Goal: Transaction & Acquisition: Purchase product/service

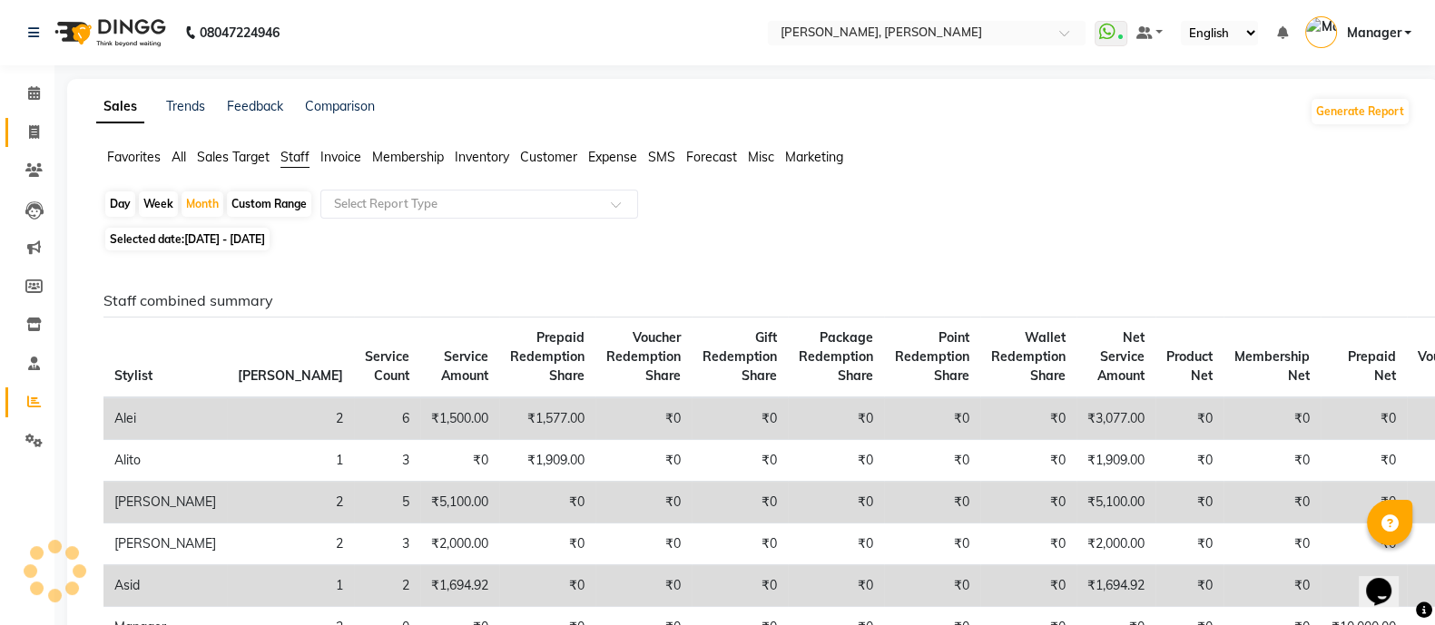
click at [18, 127] on span at bounding box center [34, 133] width 32 height 21
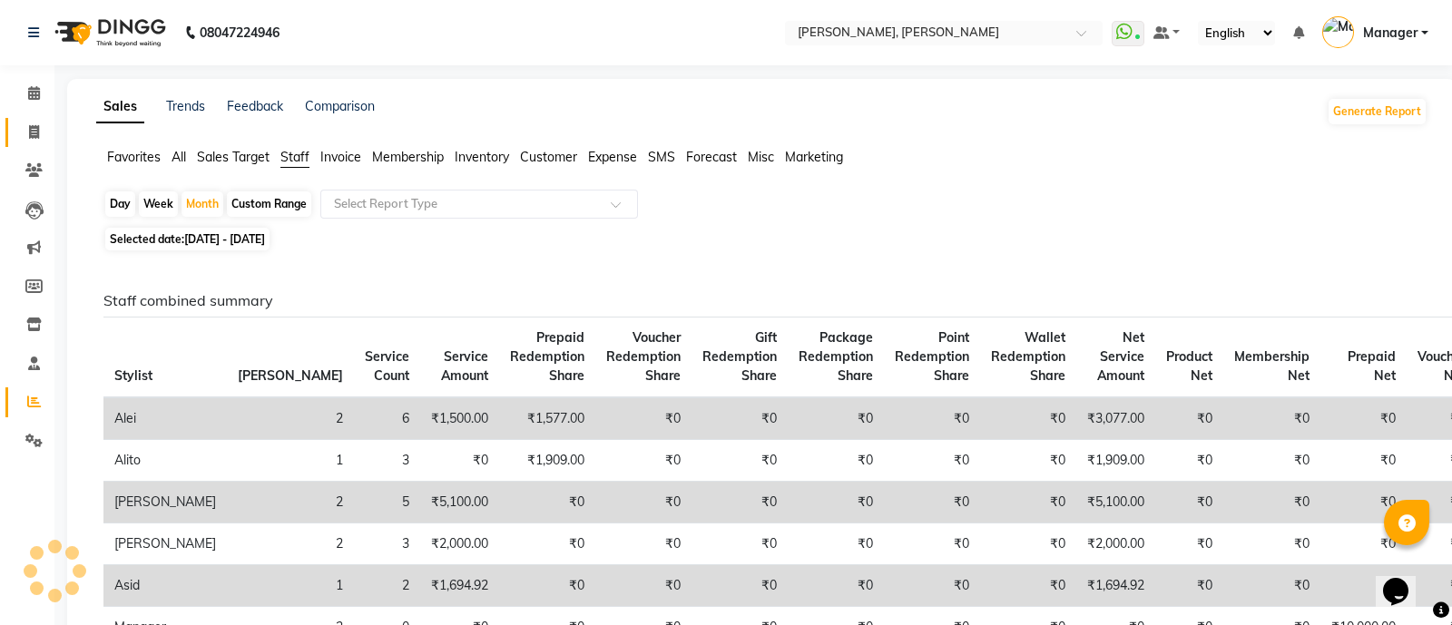
select select "service"
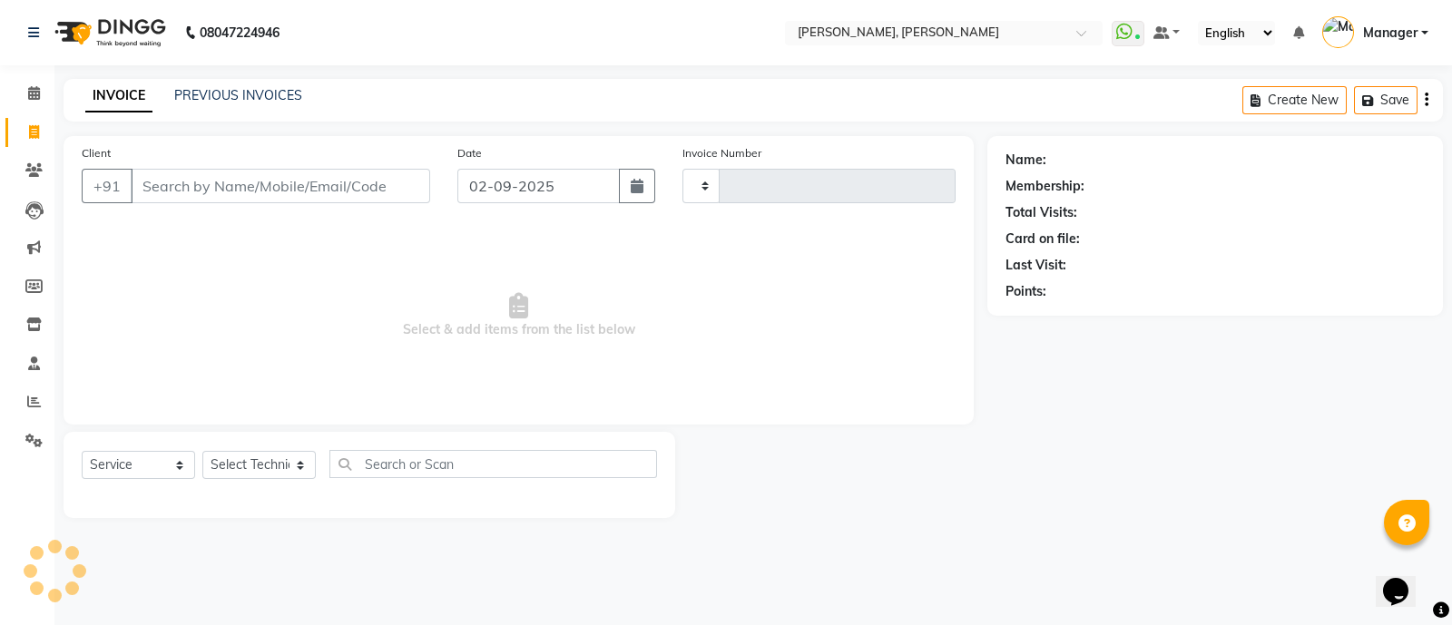
type input "3573"
select select "3767"
click at [289, 466] on select "Select Technician ALEI ALITO Anand Pedi Angelle Asid Hanmi Himanshu Manager Mus…" at bounding box center [258, 465] width 113 height 28
select select "72162"
click at [202, 452] on select "Select Technician ALEI ALITO Anand Pedi Angelle Asid Hanmi Himanshu Manager Mus…" at bounding box center [258, 465] width 113 height 28
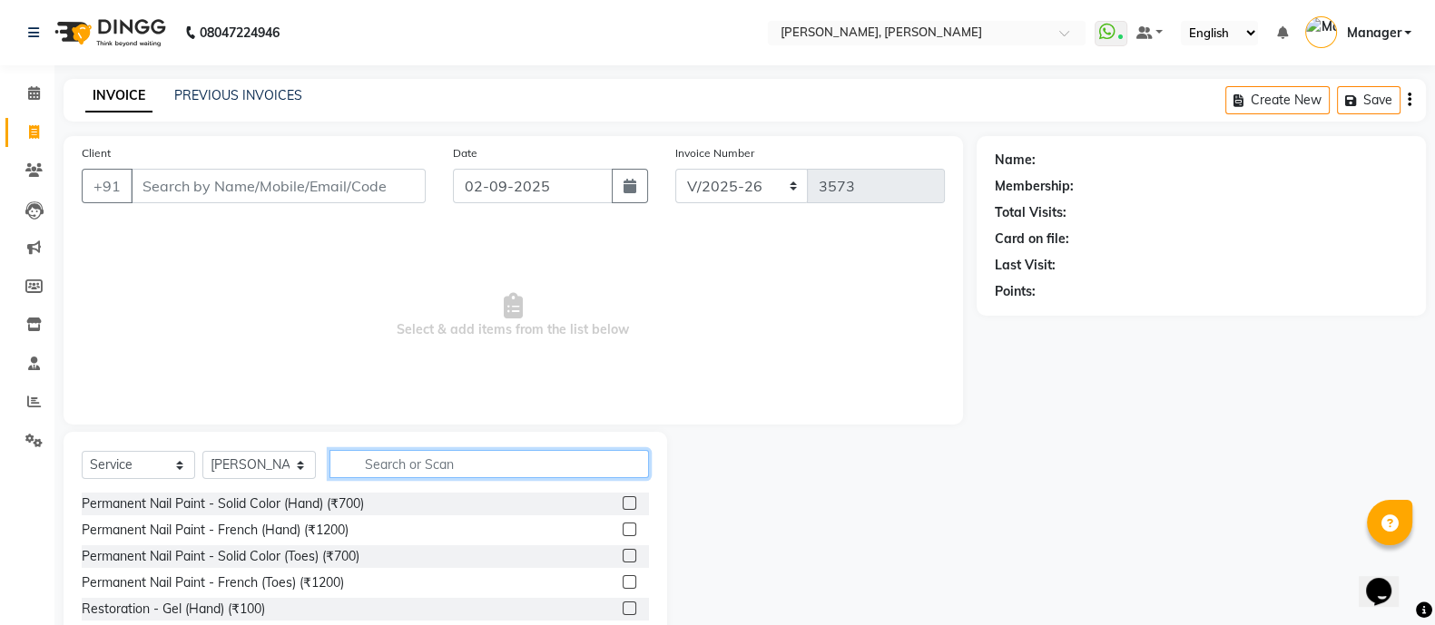
click at [563, 467] on input "text" at bounding box center [490, 464] width 320 height 28
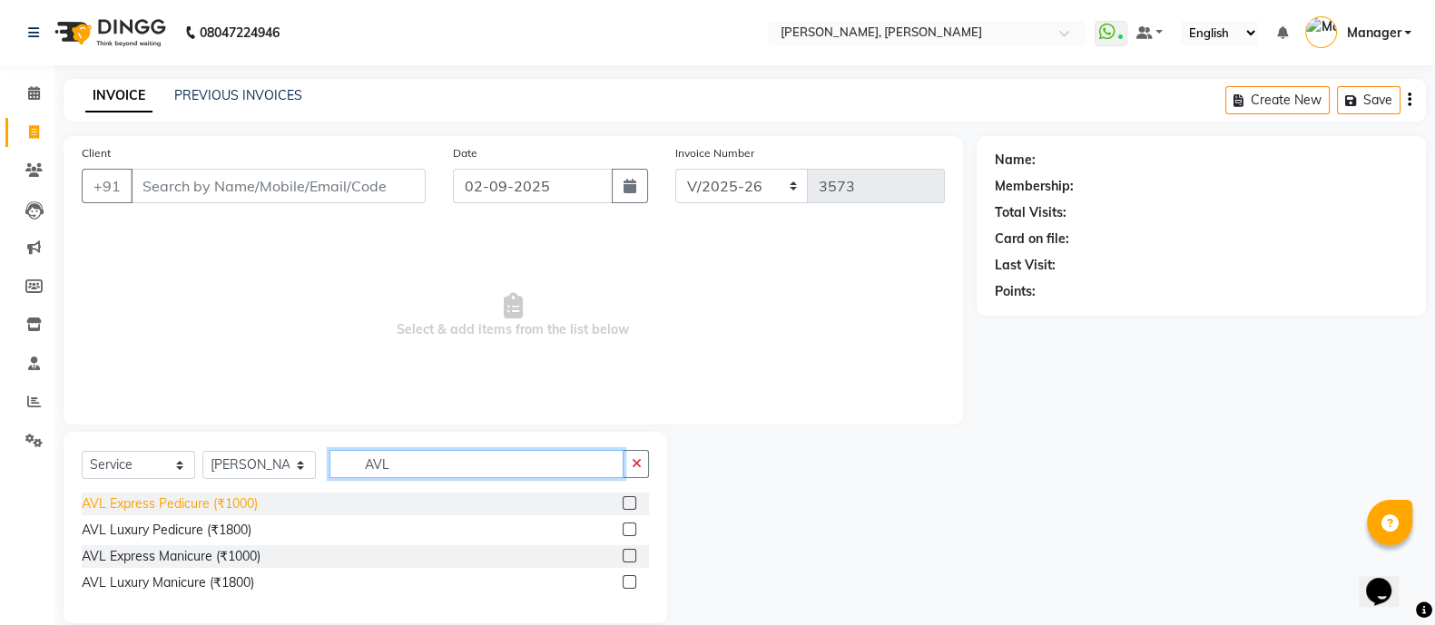
type input "AVL"
click at [84, 502] on div "AVL Express Pedicure (₹1000)" at bounding box center [170, 504] width 176 height 19
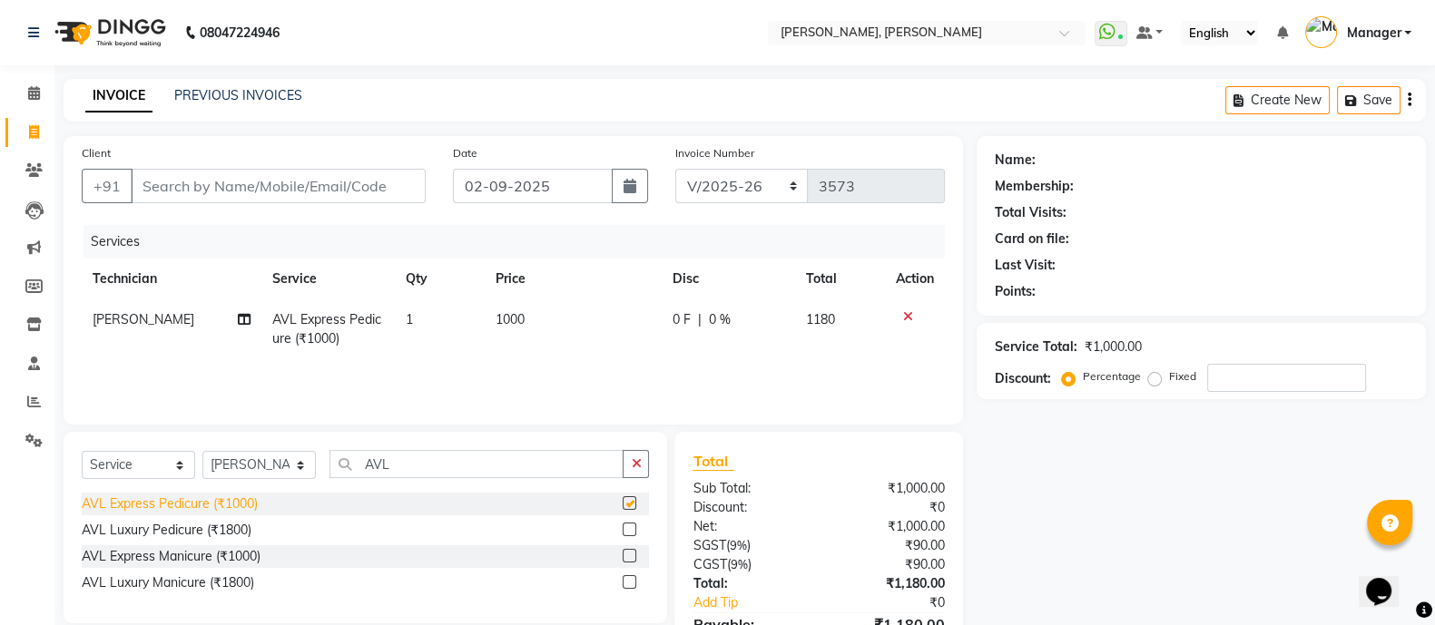
checkbox input "false"
click at [299, 470] on select "Select Technician ALEI ALITO Anand Pedi Angelle Asid Hanmi Himanshu Manager Mus…" at bounding box center [258, 465] width 113 height 28
select select "76742"
click at [202, 452] on select "Select Technician ALEI ALITO Anand Pedi Angelle Asid Hanmi Himanshu Manager Mus…" at bounding box center [258, 465] width 113 height 28
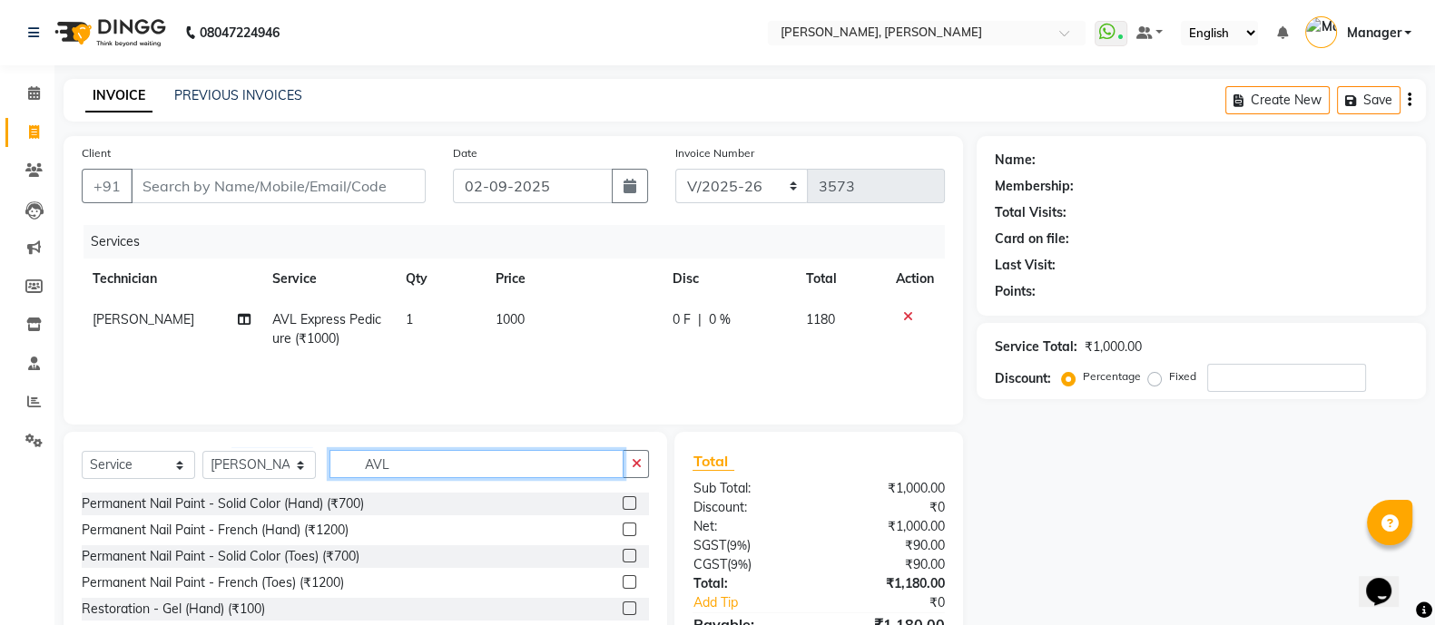
click at [531, 472] on input "AVL" at bounding box center [477, 464] width 294 height 28
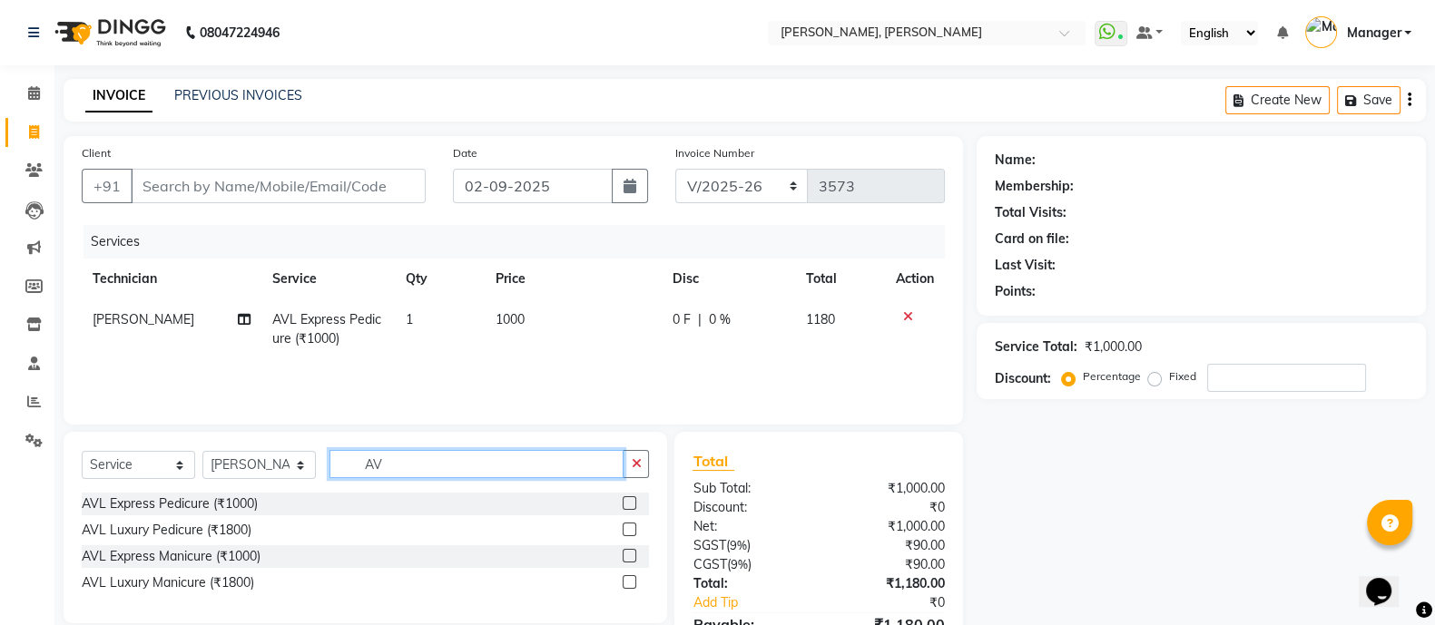
type input "AVL"
click at [126, 559] on div "AVL Express Manicure (₹1000)" at bounding box center [171, 556] width 179 height 19
checkbox input "false"
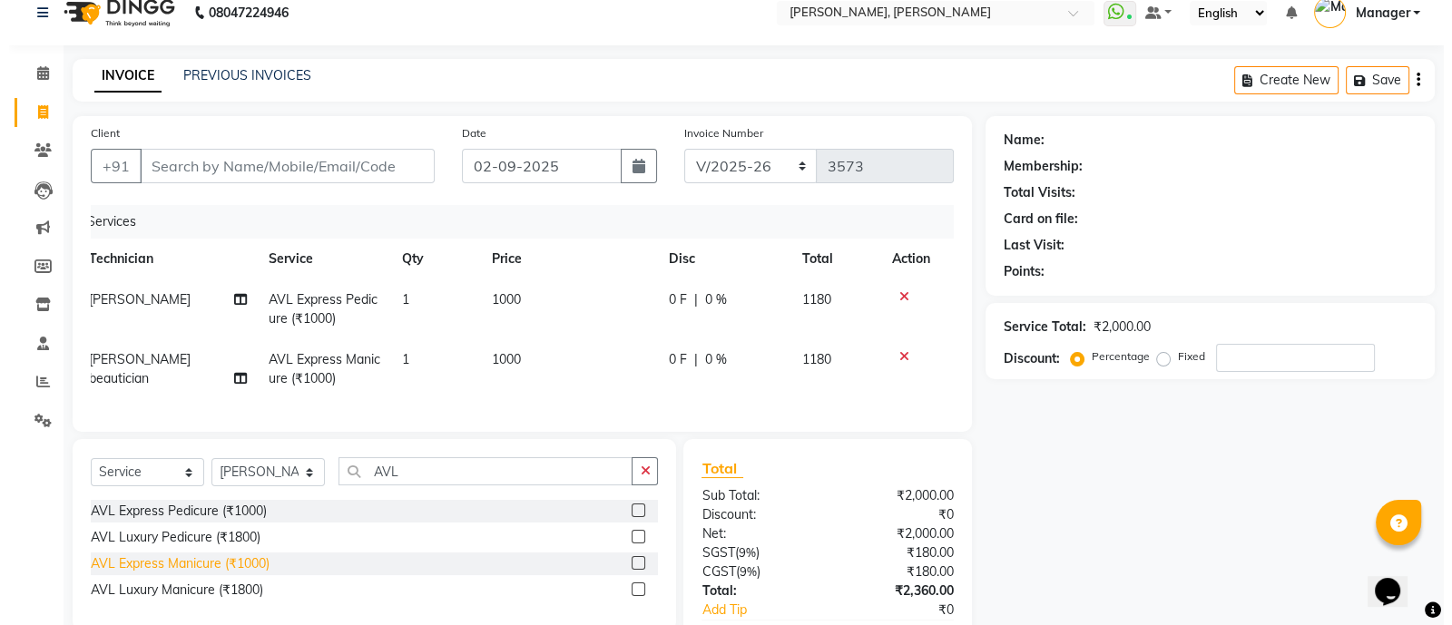
scroll to position [42, 0]
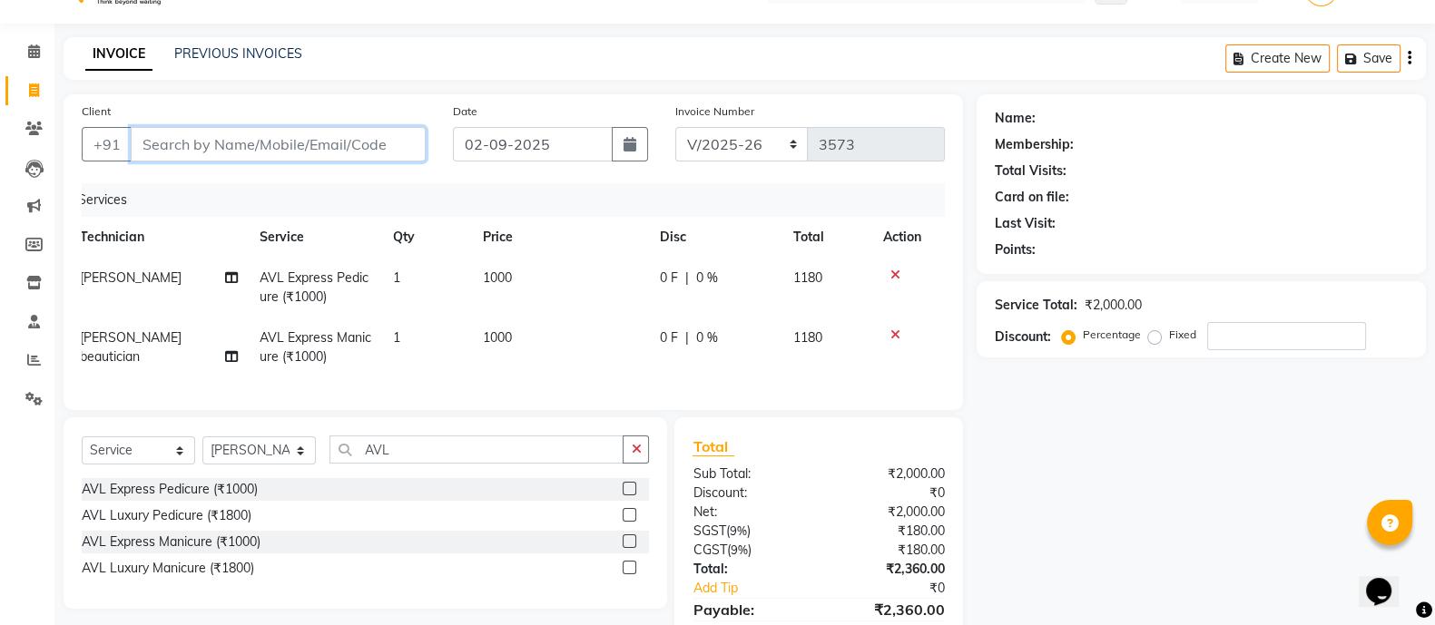
click at [271, 149] on input "Client" at bounding box center [278, 144] width 295 height 34
type input "7"
type input "0"
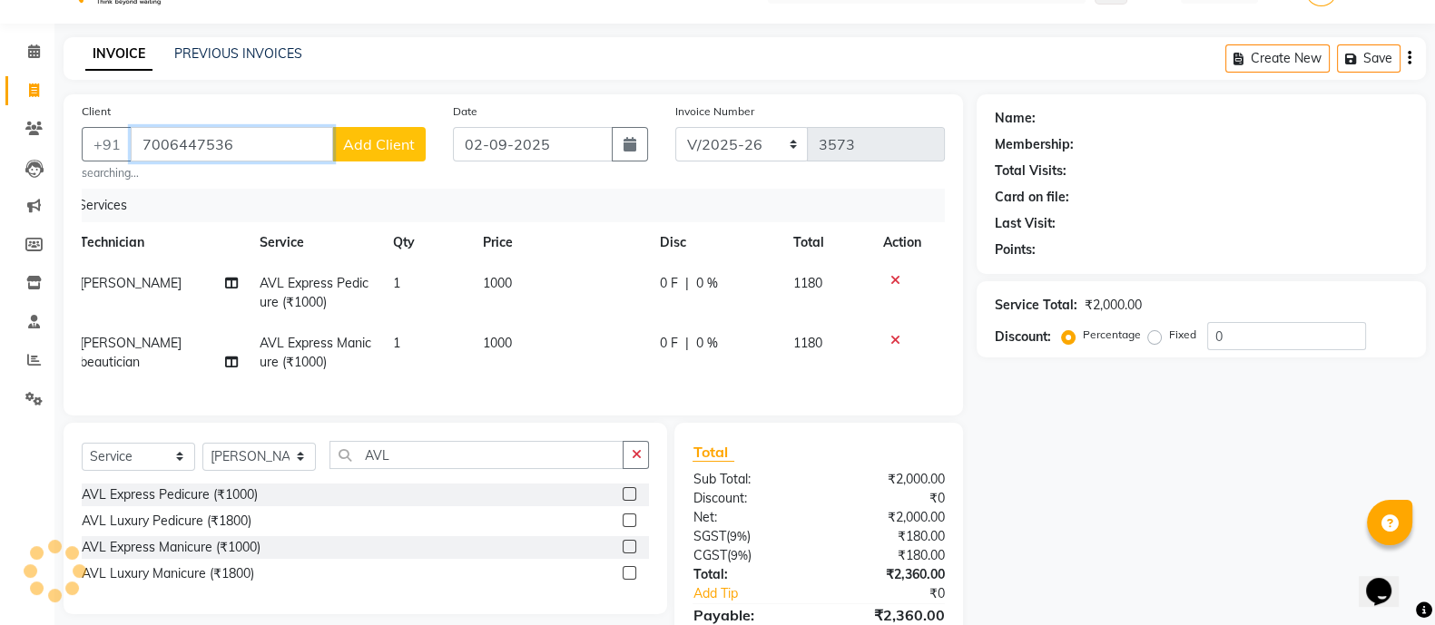
type input "7006447536"
click at [386, 143] on span "Add Client" at bounding box center [379, 144] width 72 height 18
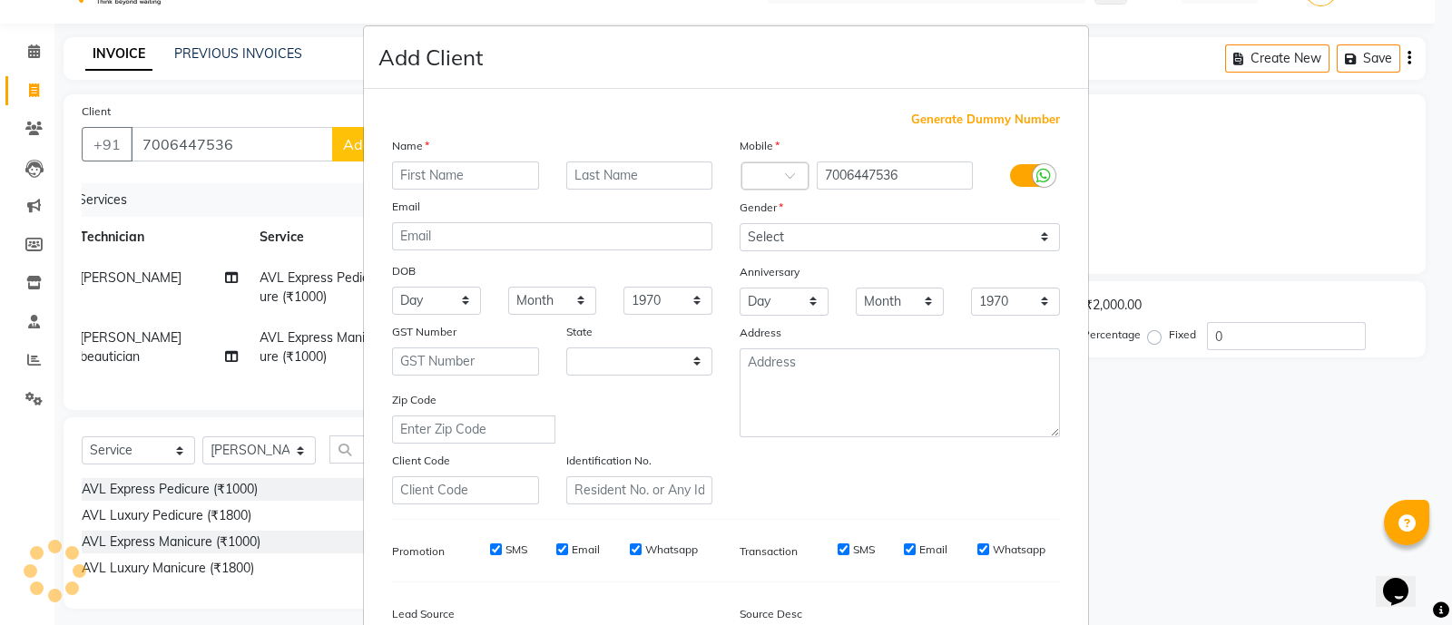
select select "21"
type input "ROHINI"
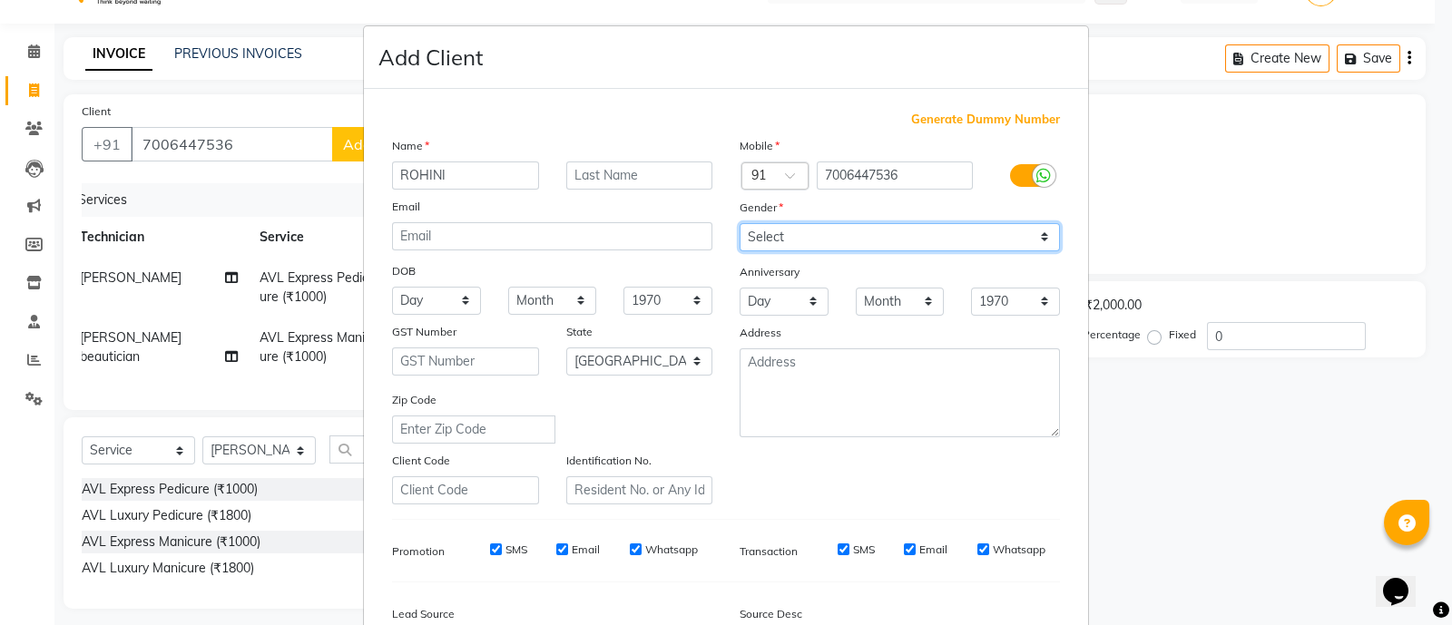
click at [803, 229] on select "Select Male Female Other Prefer Not To Say" at bounding box center [900, 237] width 320 height 28
select select "female"
click at [740, 224] on select "Select Male Female Other Prefer Not To Say" at bounding box center [900, 237] width 320 height 28
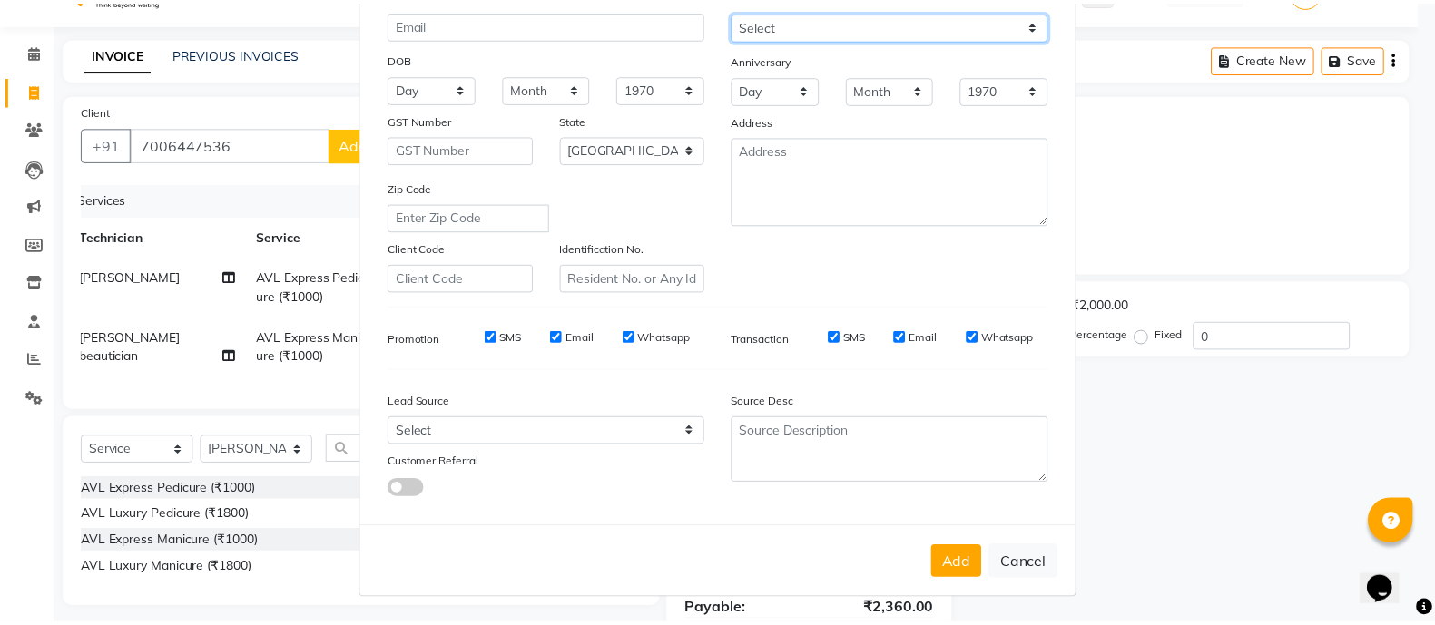
scroll to position [221, 0]
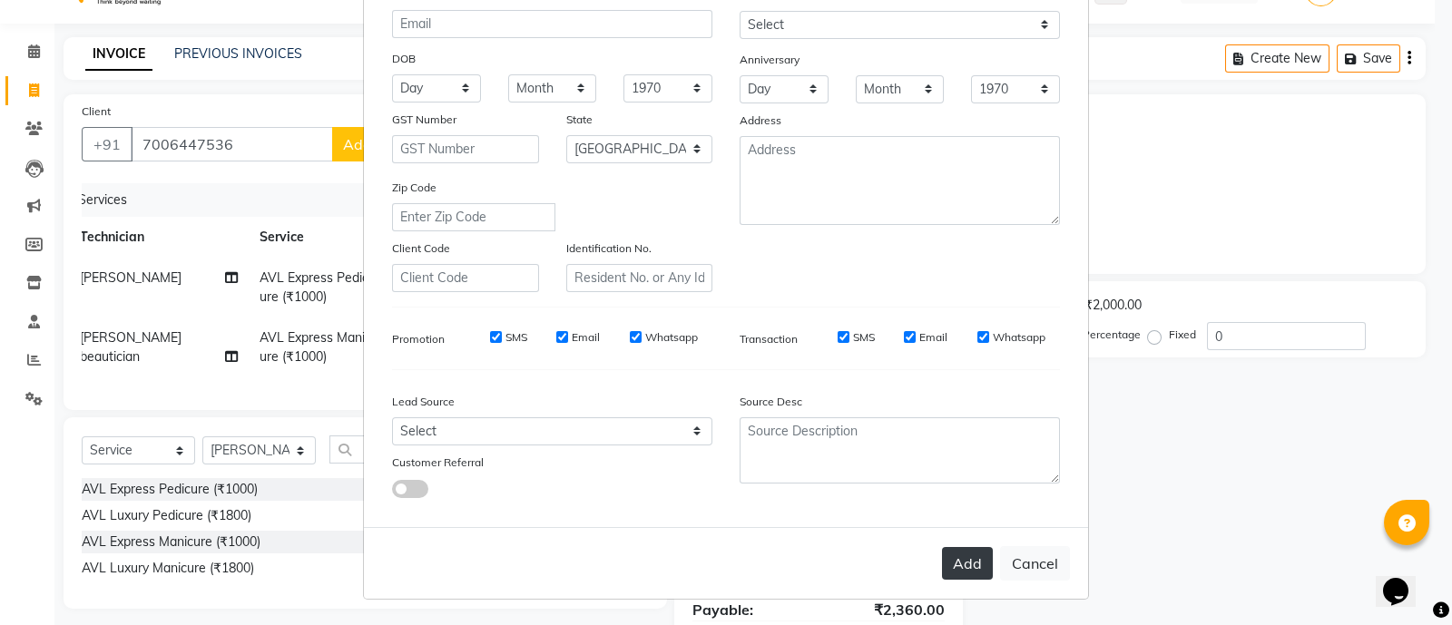
click at [953, 561] on button "Add" at bounding box center [967, 563] width 51 height 33
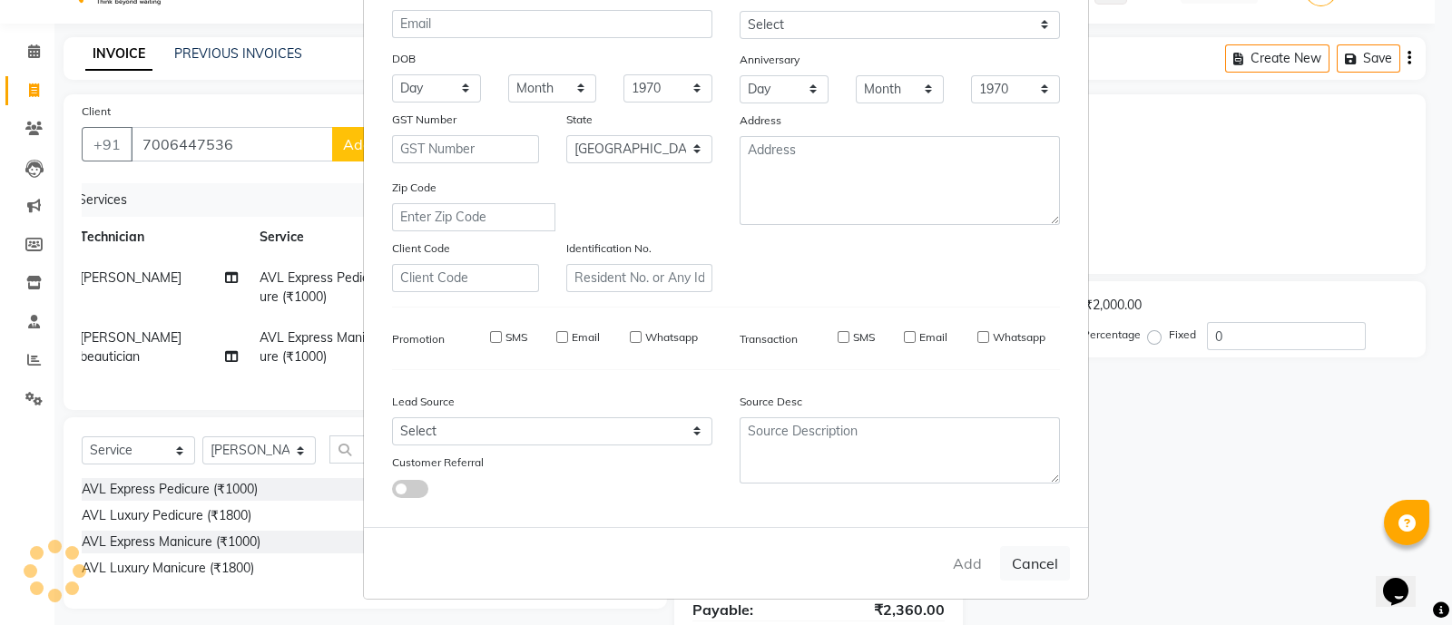
type input "70******36"
select select
select select "null"
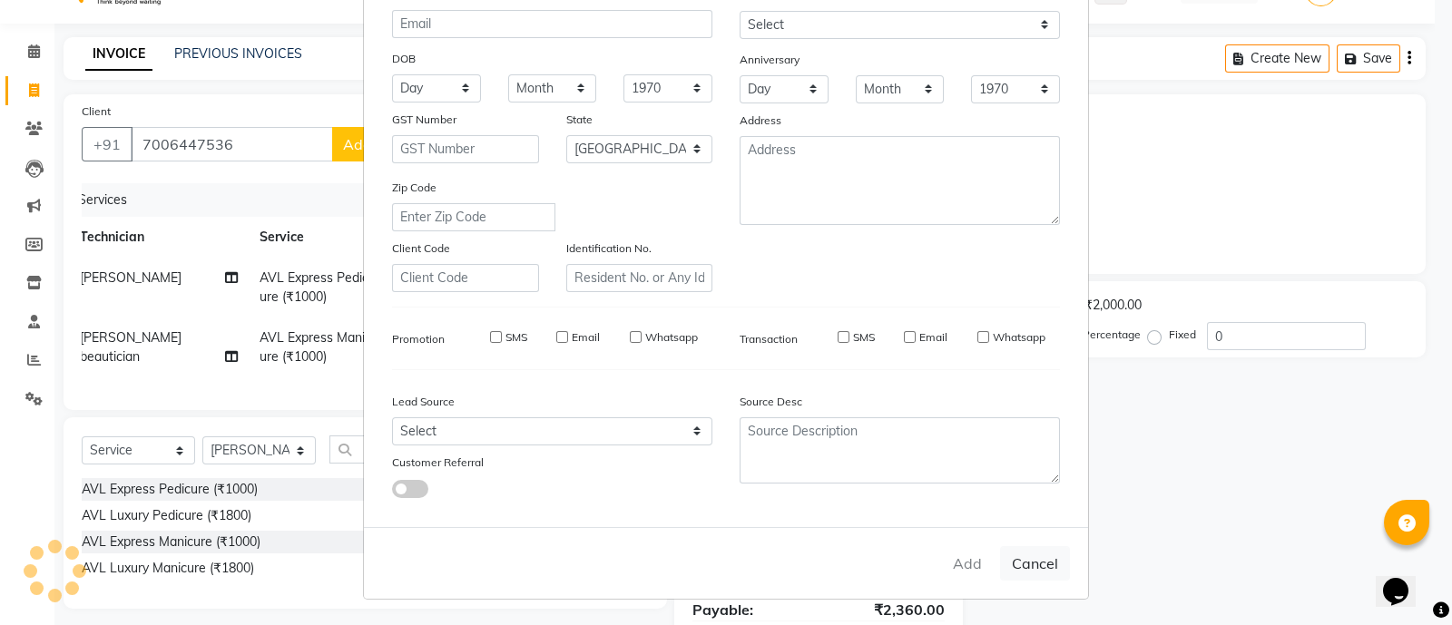
select select
checkbox input "false"
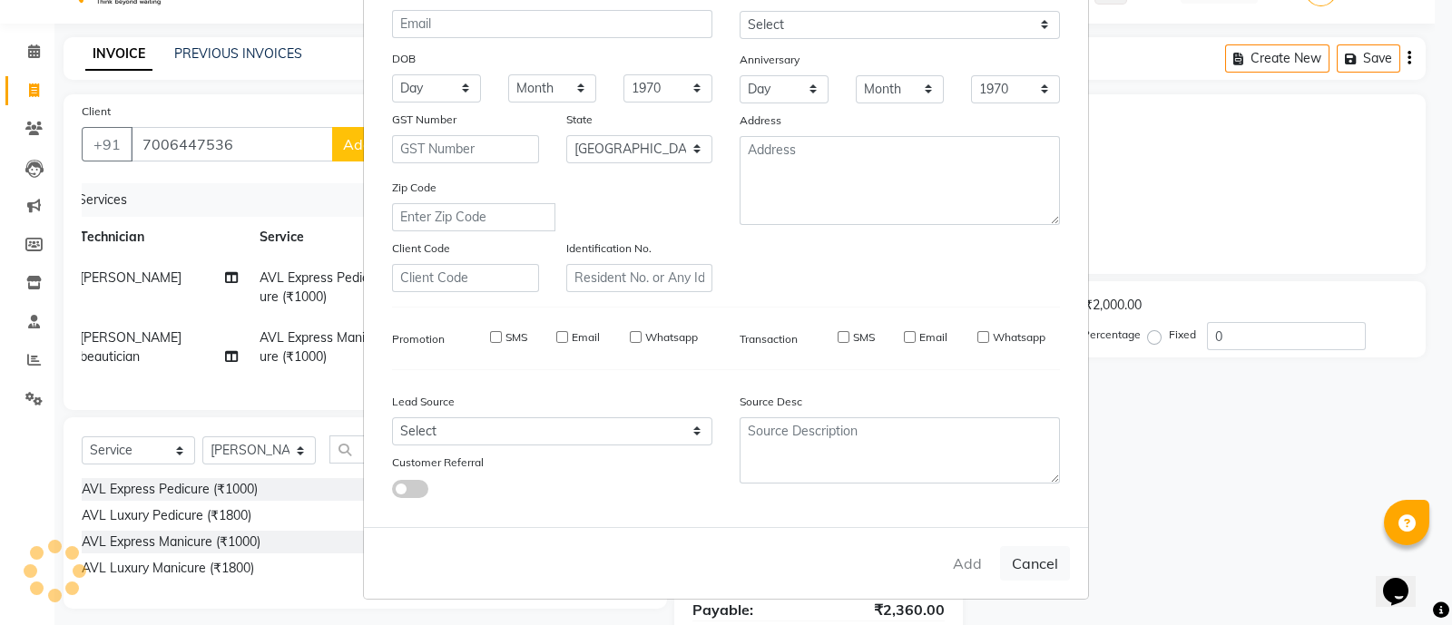
checkbox input "false"
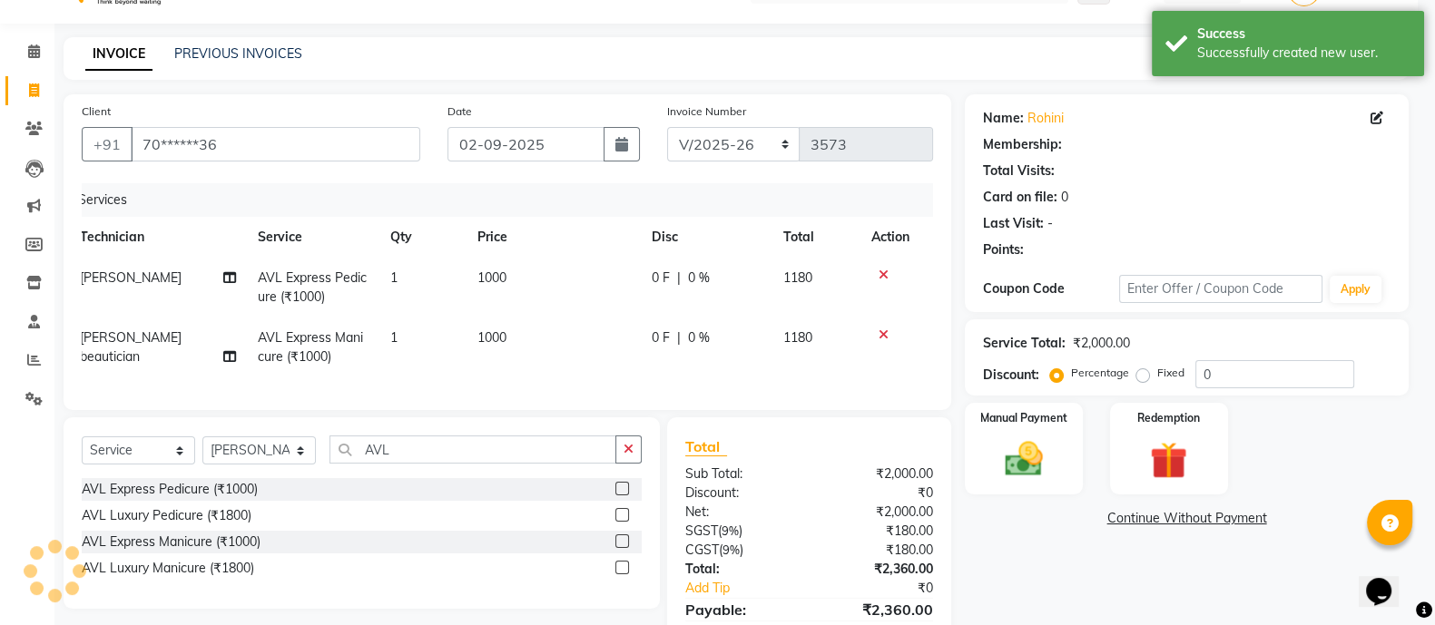
select select "1: Object"
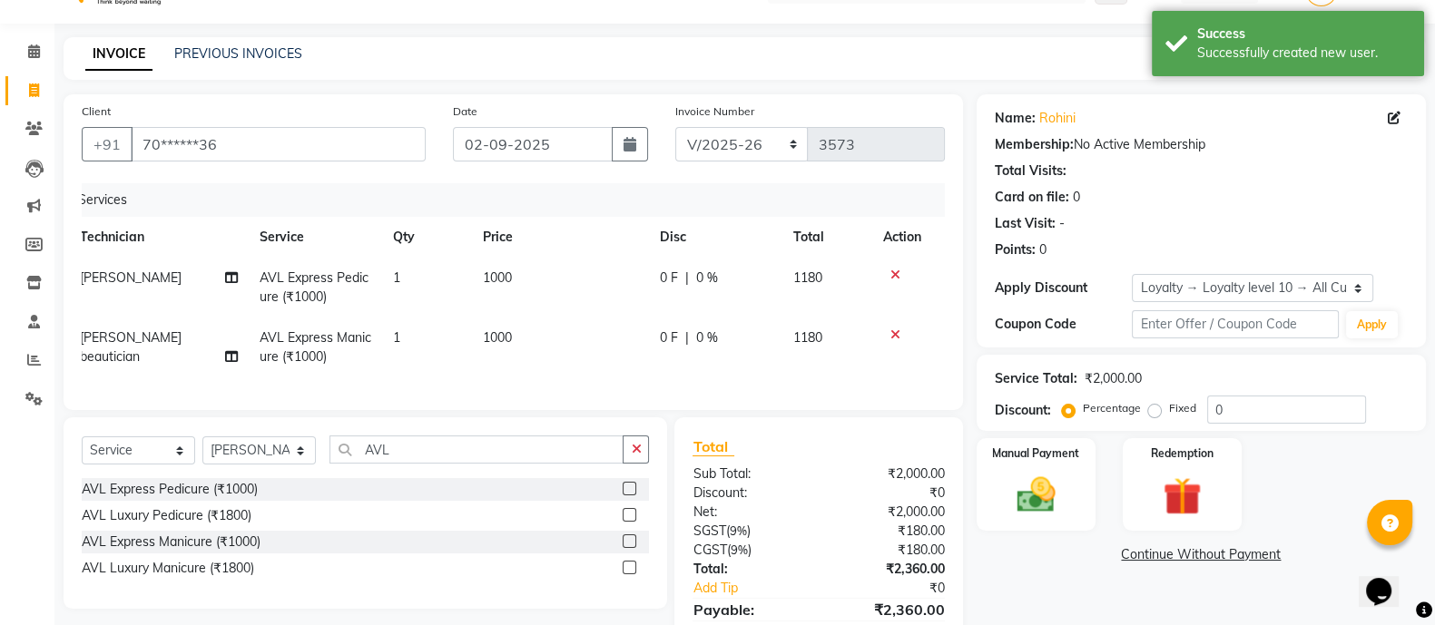
scroll to position [145, 0]
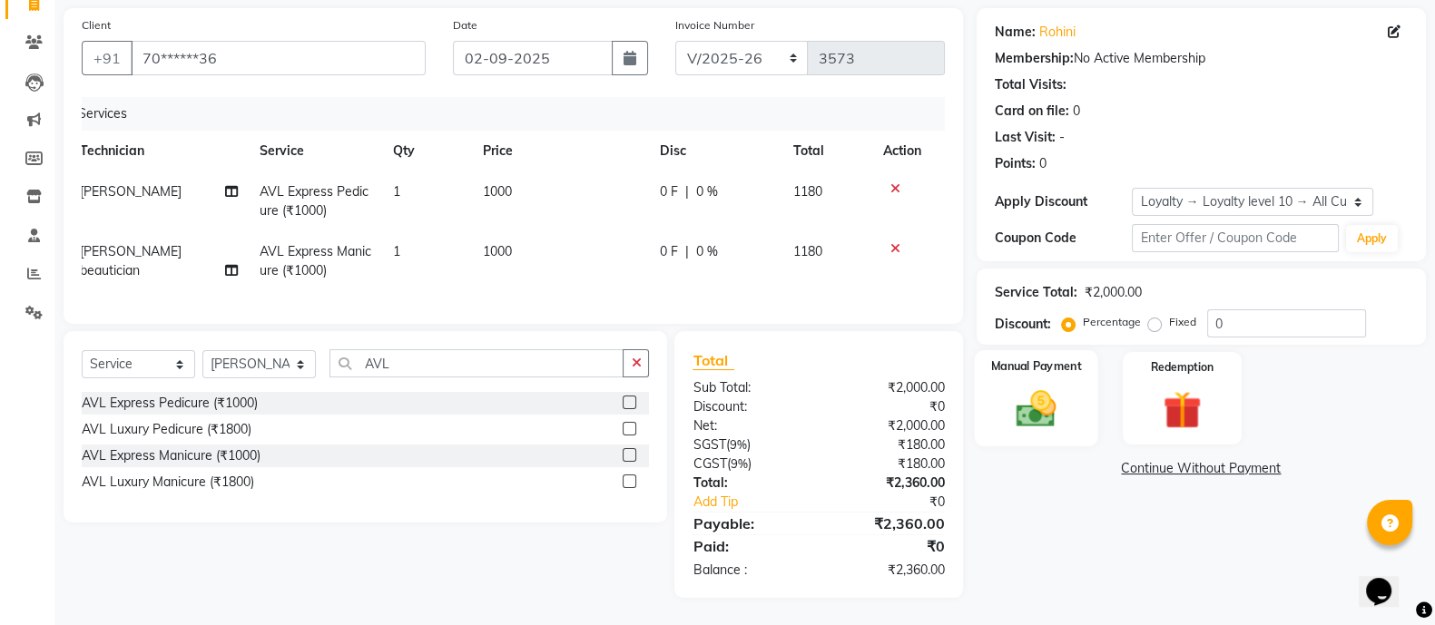
click at [1026, 386] on img at bounding box center [1036, 408] width 64 height 45
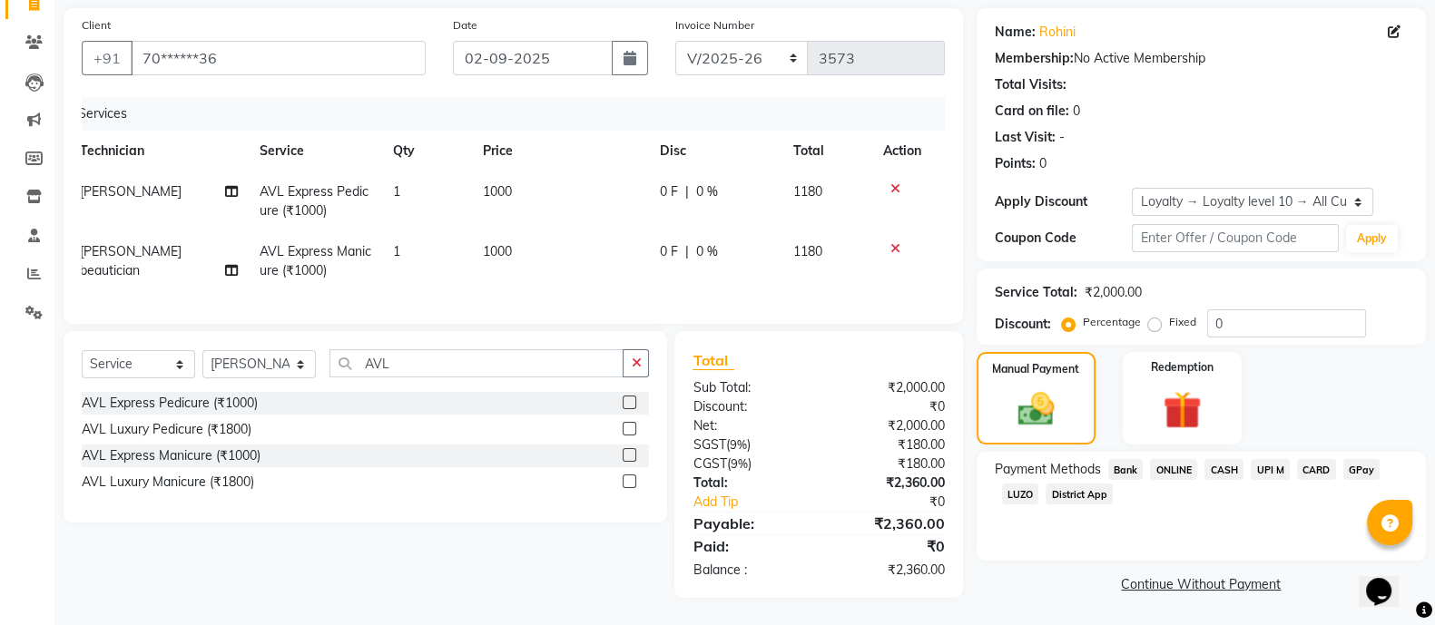
click at [1316, 459] on span "CARD" at bounding box center [1316, 469] width 39 height 21
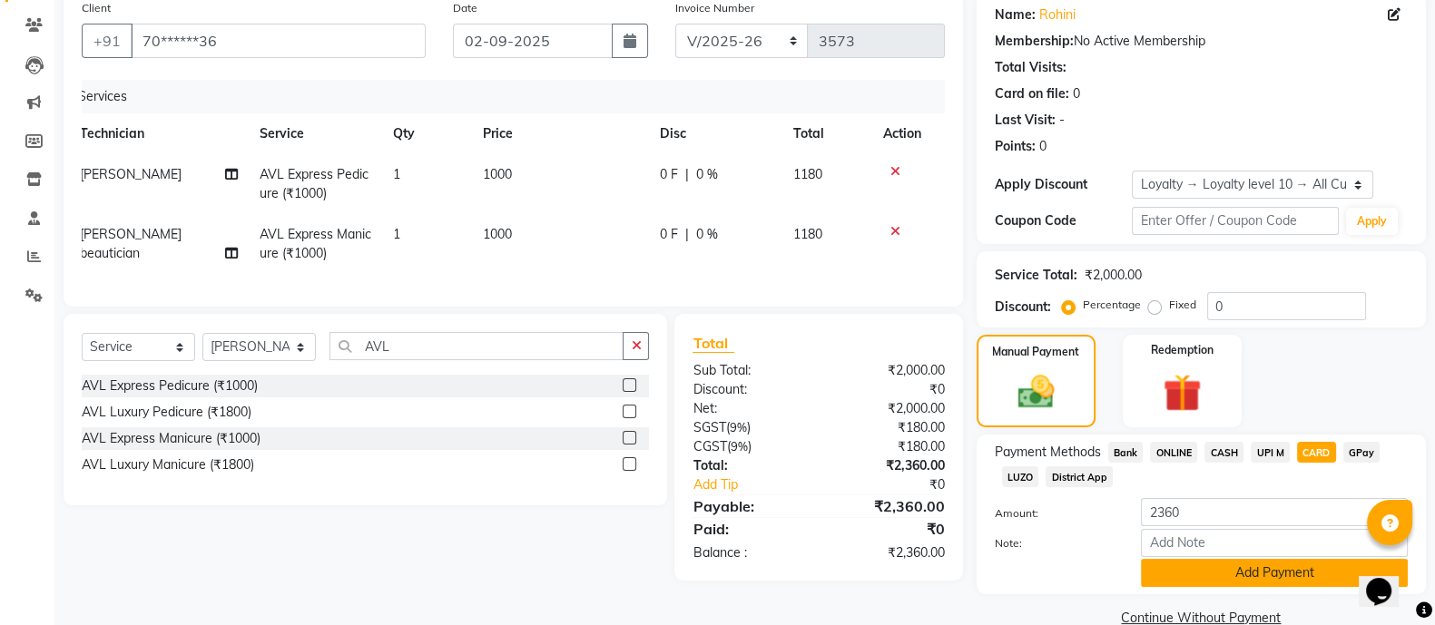
click at [1227, 569] on button "Add Payment" at bounding box center [1274, 573] width 267 height 28
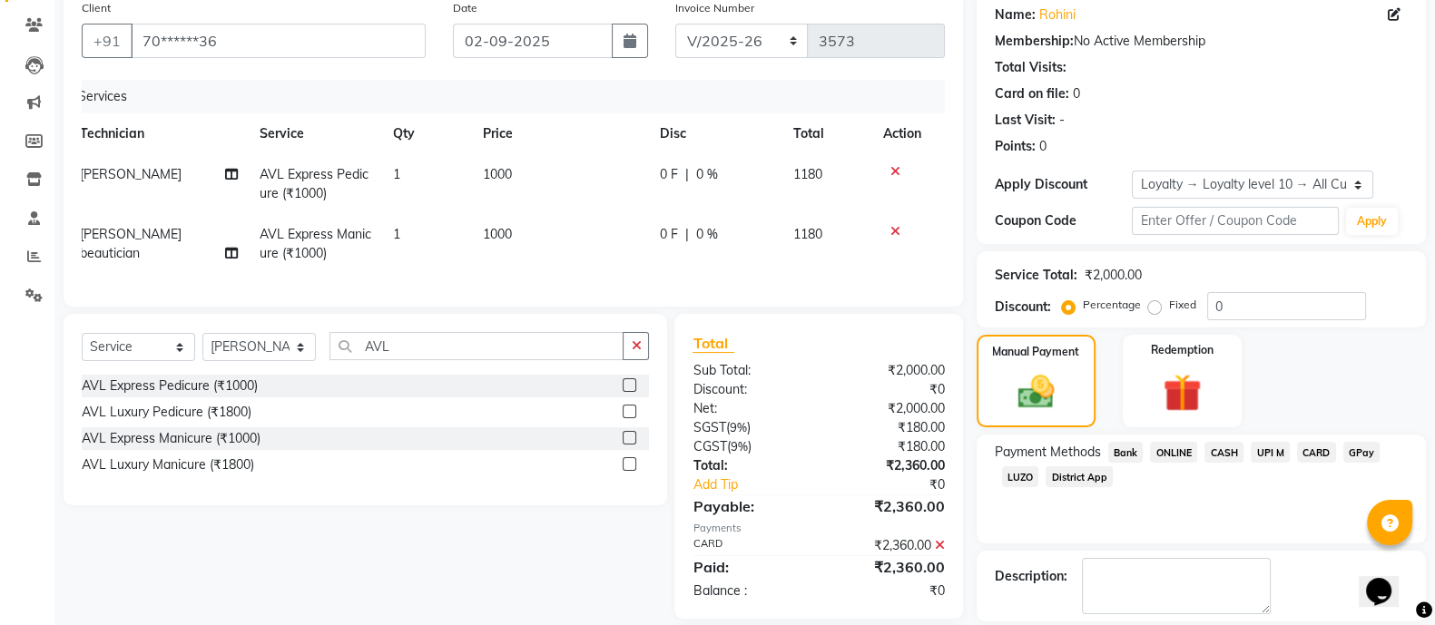
scroll to position [274, 0]
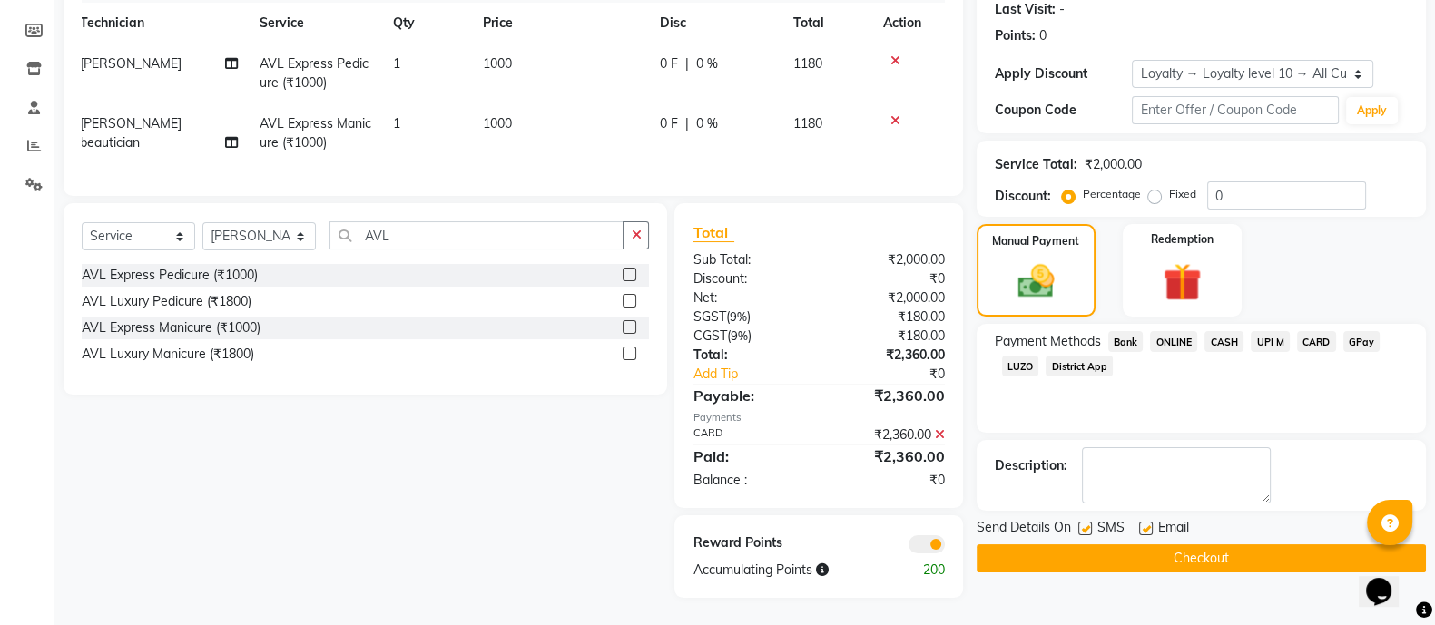
click at [1157, 545] on button "Checkout" at bounding box center [1201, 559] width 449 height 28
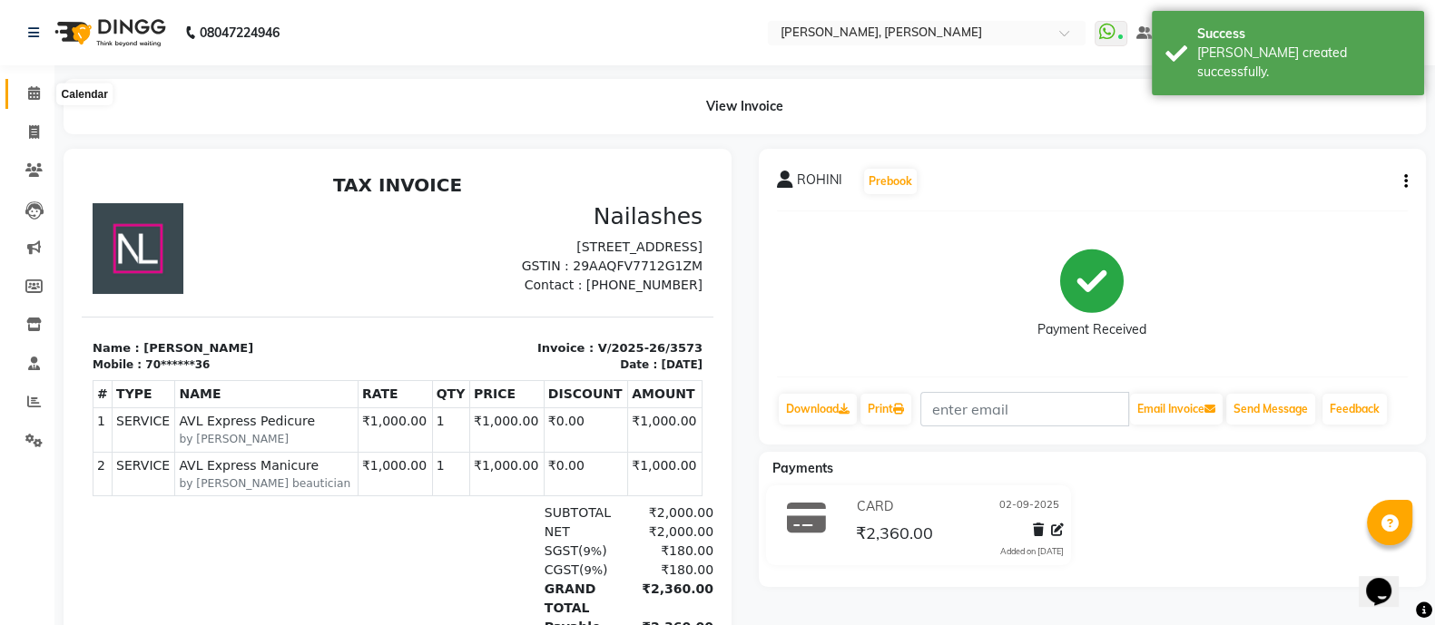
click at [32, 89] on icon at bounding box center [34, 93] width 12 height 14
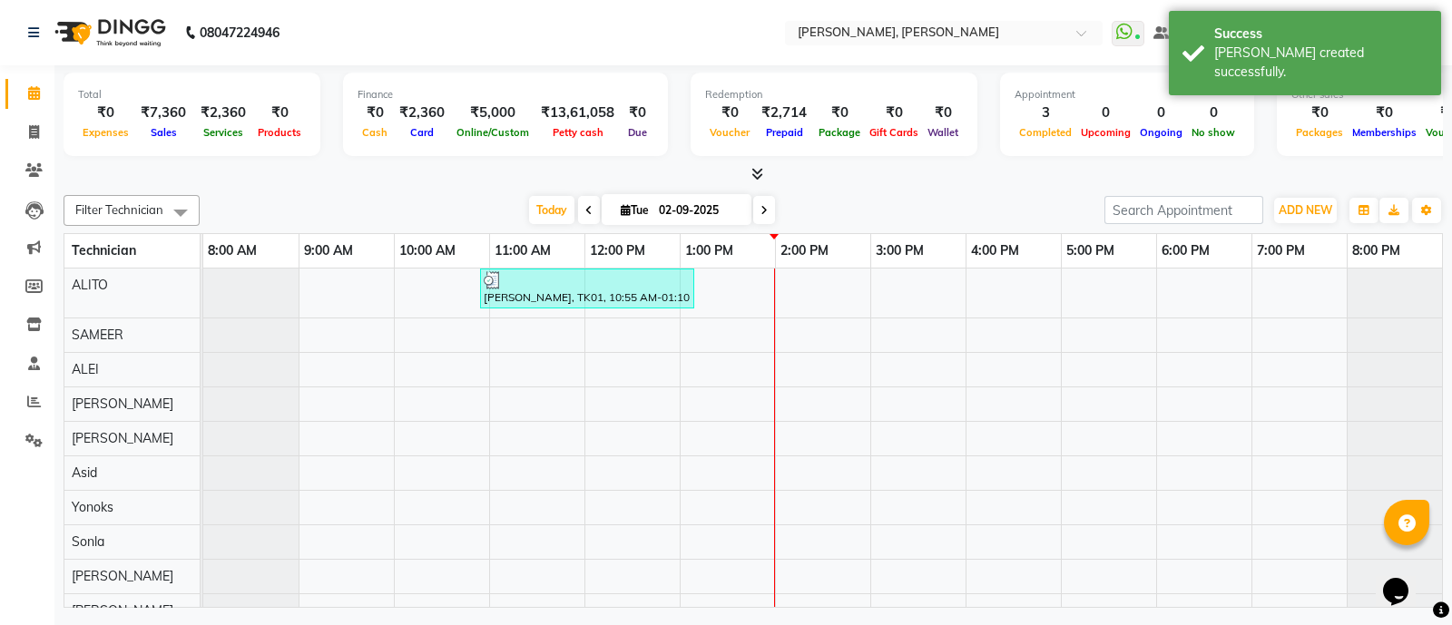
click at [758, 172] on icon at bounding box center [758, 174] width 12 height 14
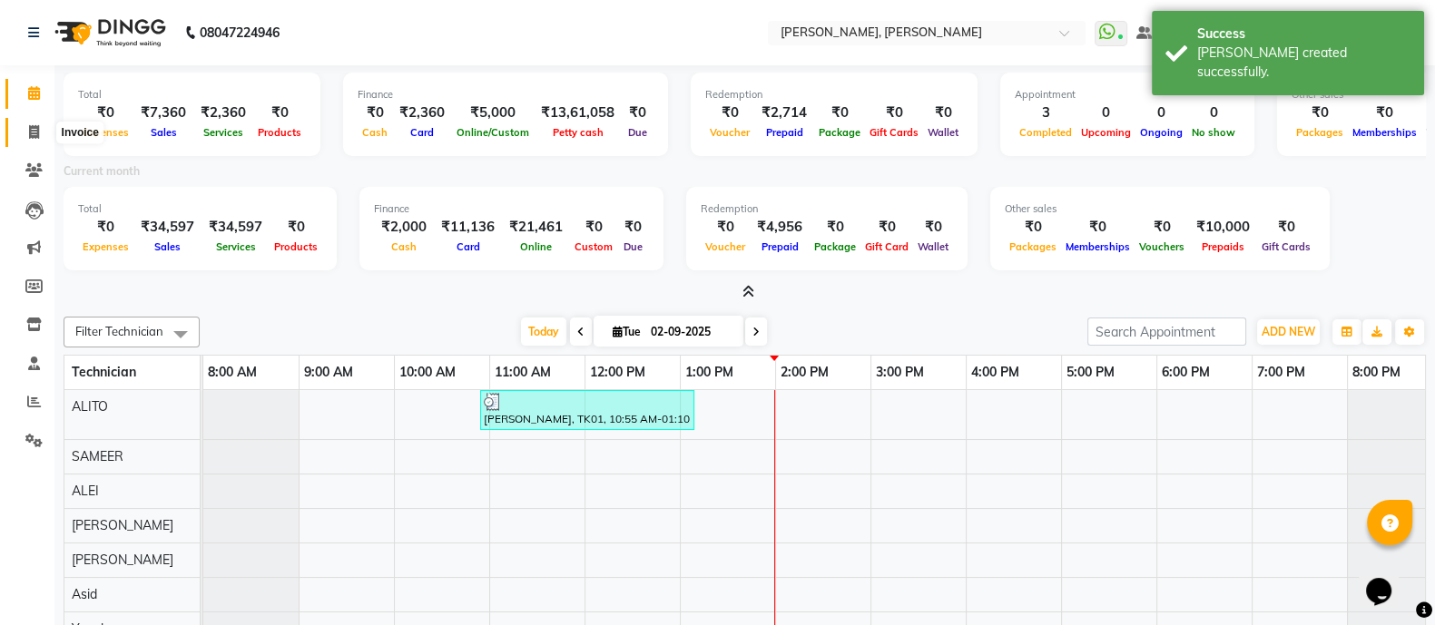
click at [34, 133] on icon at bounding box center [34, 132] width 10 height 14
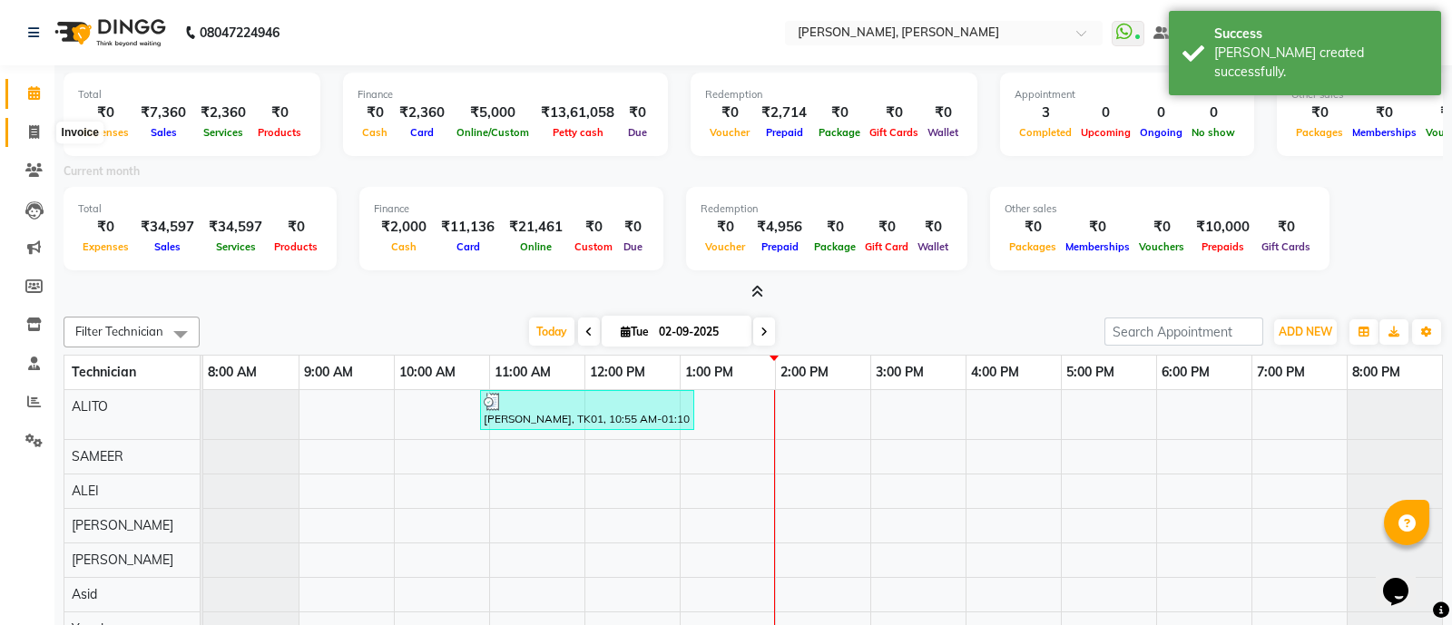
select select "3767"
select select "service"
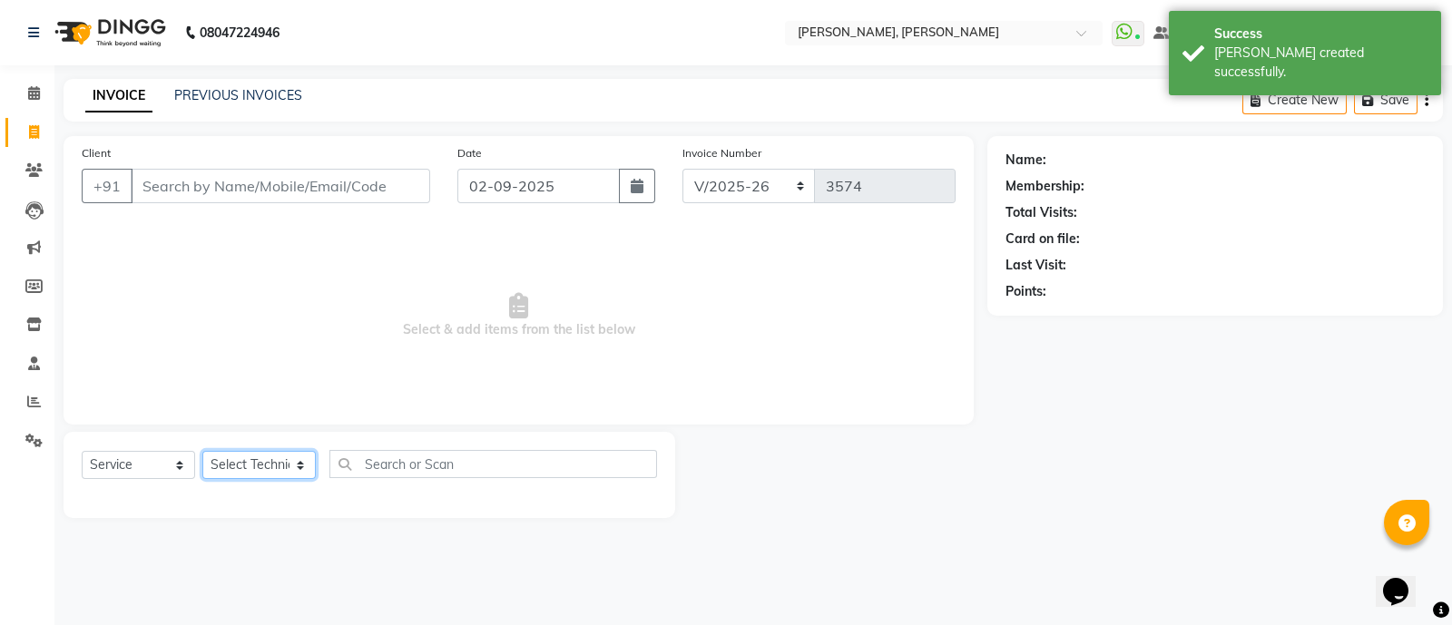
click at [254, 465] on select "Select Technician ALEI ALITO Anand Pedi Angelle Asid Hanmi Himanshu Manager Mus…" at bounding box center [258, 465] width 113 height 28
select select "51846"
click at [202, 452] on select "Select Technician ALEI ALITO Anand Pedi Angelle Asid Hanmi Himanshu Manager Mus…" at bounding box center [258, 465] width 113 height 28
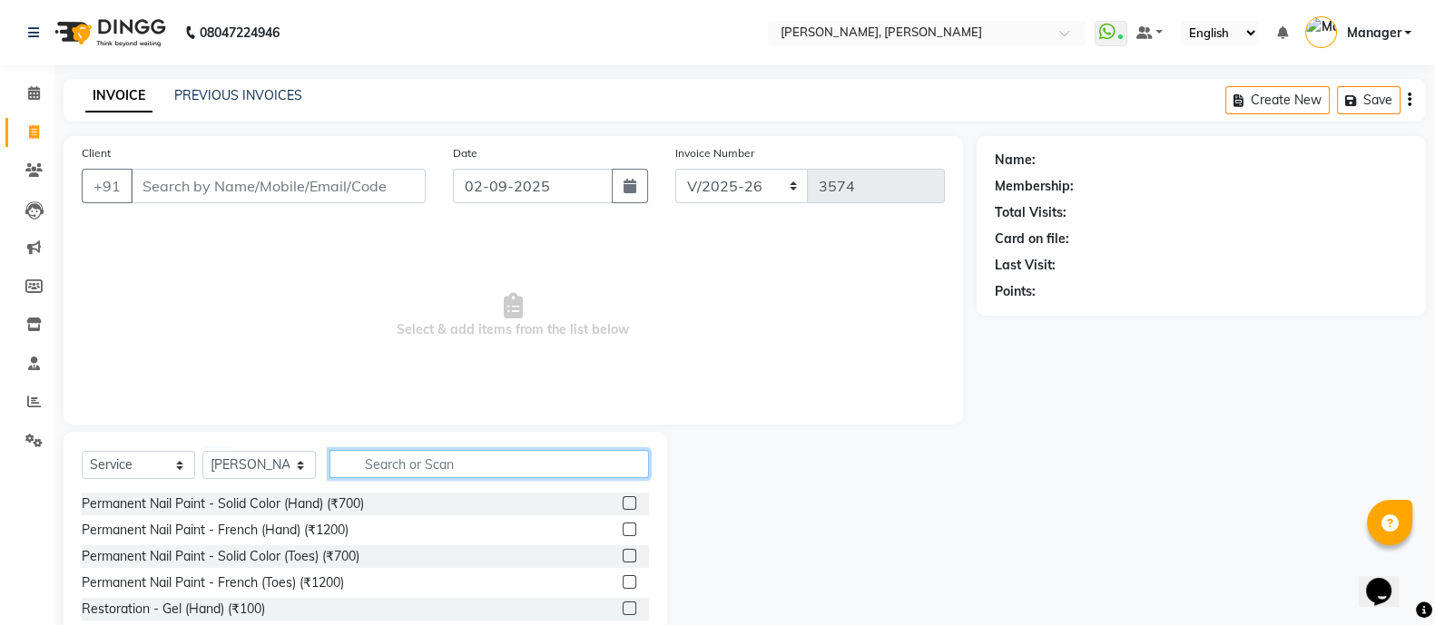
click at [424, 467] on input "text" at bounding box center [490, 464] width 320 height 28
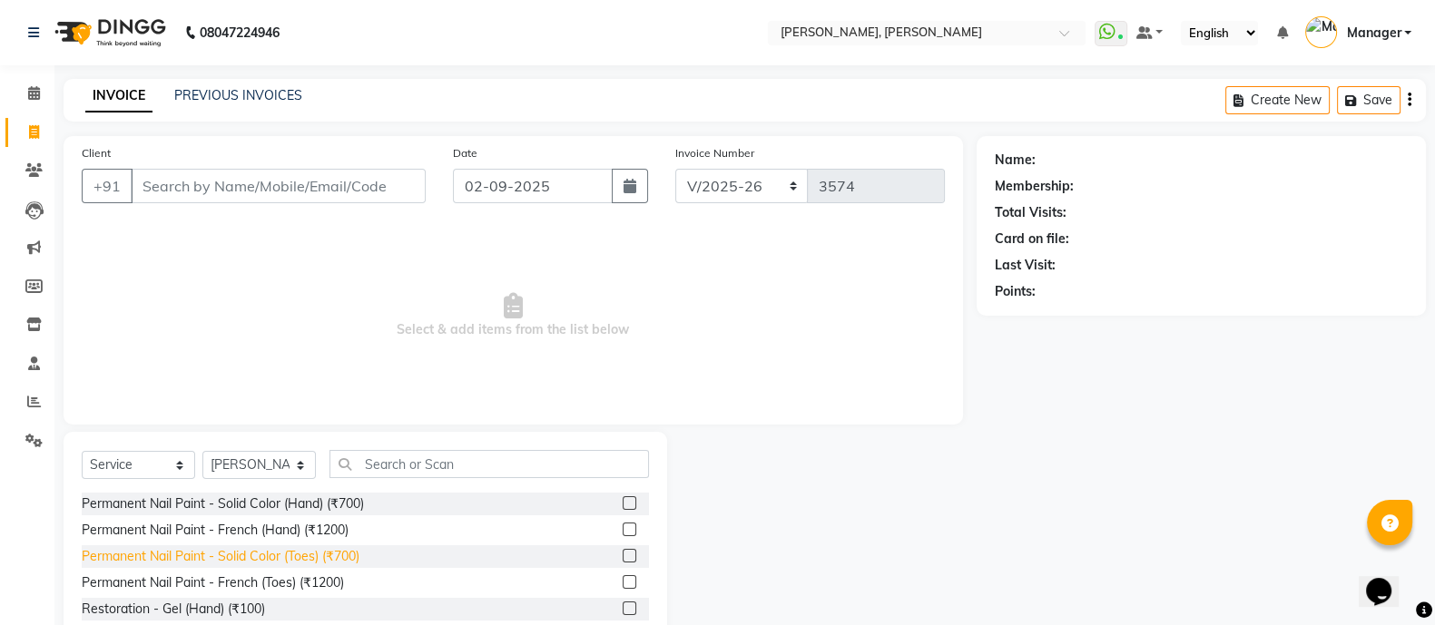
click at [291, 548] on div "Permanent Nail Paint - Solid Color (Toes) (₹700)" at bounding box center [221, 556] width 278 height 19
checkbox input "false"
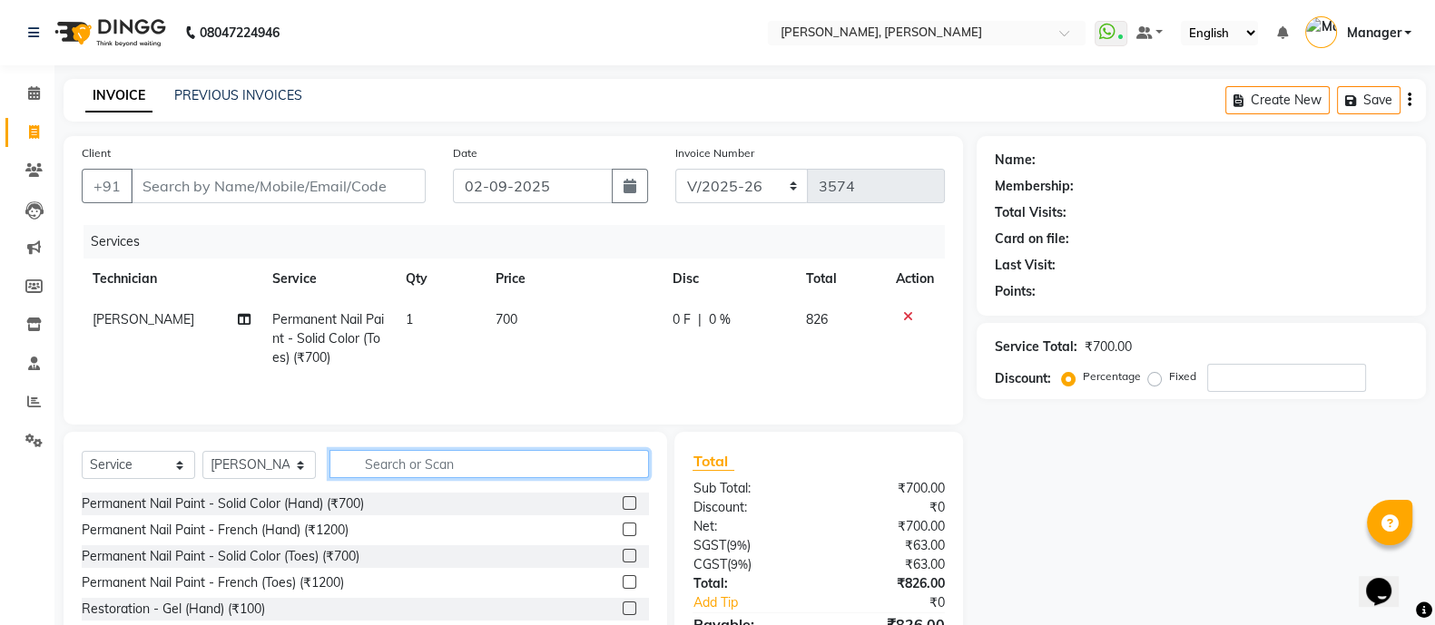
click at [431, 455] on input "text" at bounding box center [490, 464] width 320 height 28
click at [406, 470] on input "text" at bounding box center [490, 464] width 320 height 28
click at [400, 469] on input "text" at bounding box center [490, 464] width 320 height 28
click at [405, 469] on input "text" at bounding box center [490, 464] width 320 height 28
type input "EXT"
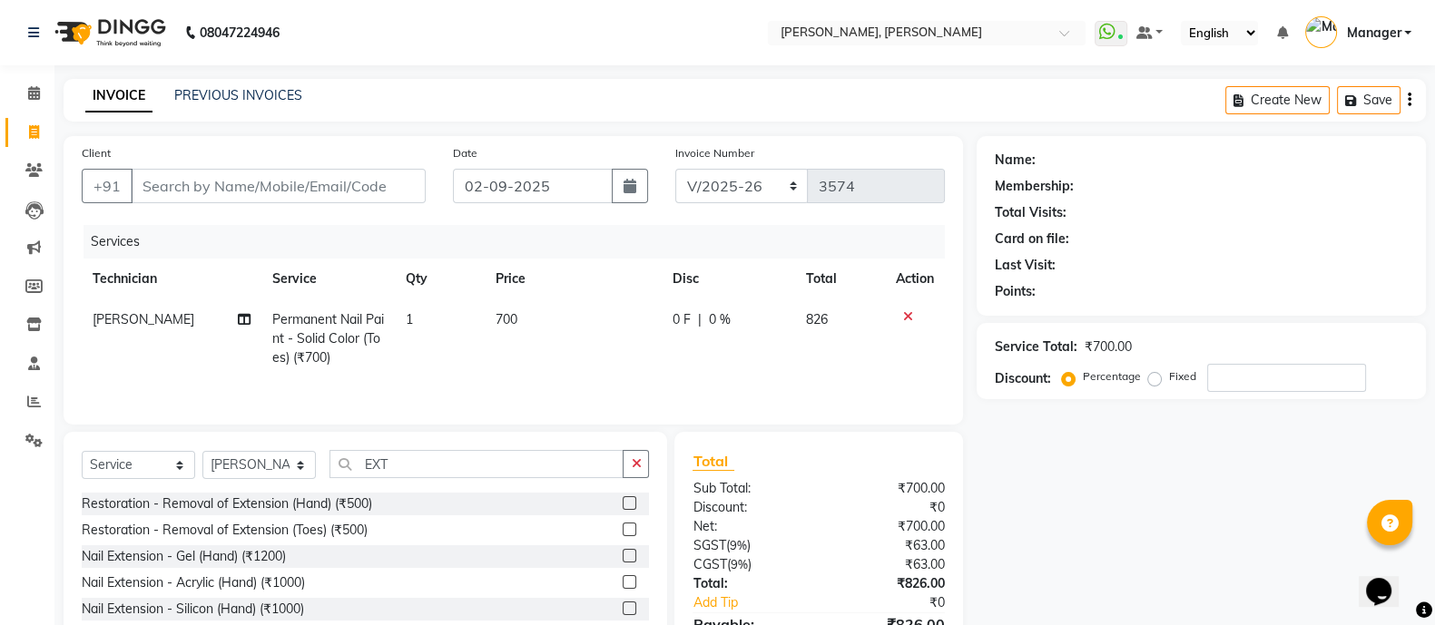
click at [268, 576] on div "Nail Extension - Acrylic (Hand) (₹1000)" at bounding box center [365, 583] width 567 height 23
click at [293, 576] on div "Nail Extension - Acrylic (Hand) (₹1000)" at bounding box center [365, 583] width 567 height 23
click at [266, 592] on div "Nail Extension - Acrylic (Hand) (₹1000)" at bounding box center [193, 583] width 223 height 19
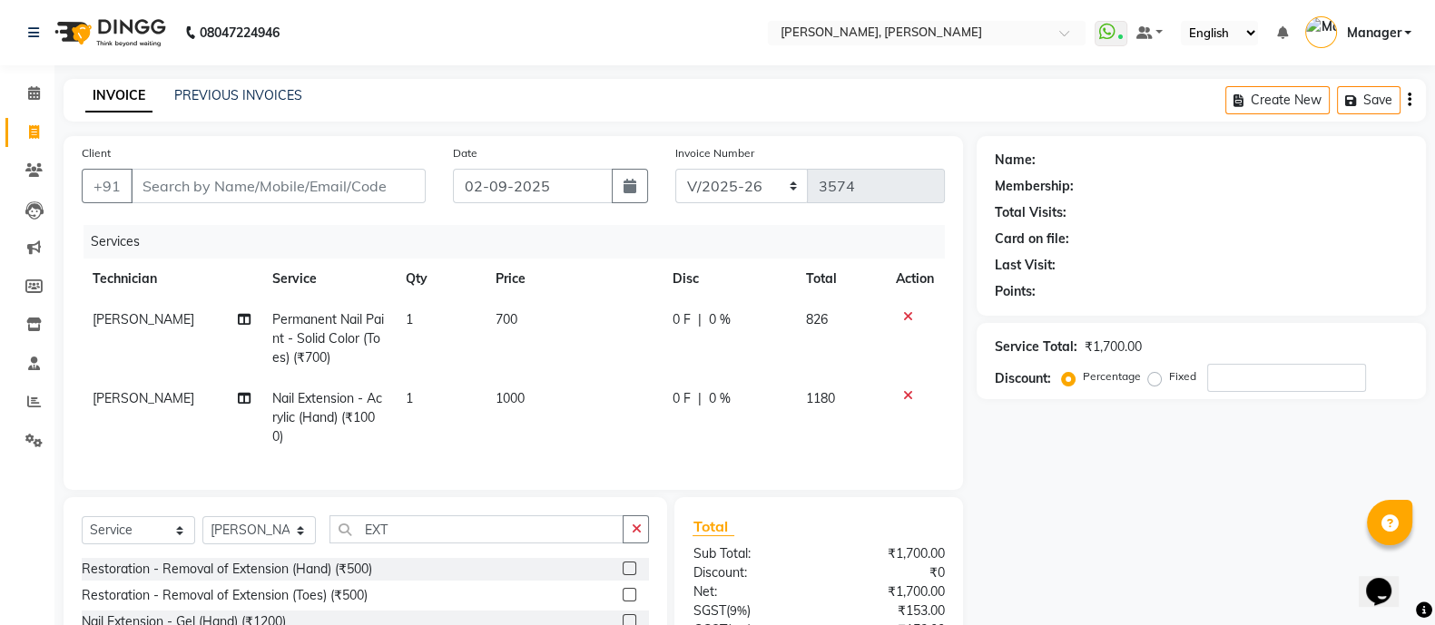
checkbox input "false"
click at [402, 544] on input "EXT" at bounding box center [477, 530] width 294 height 28
type input "E"
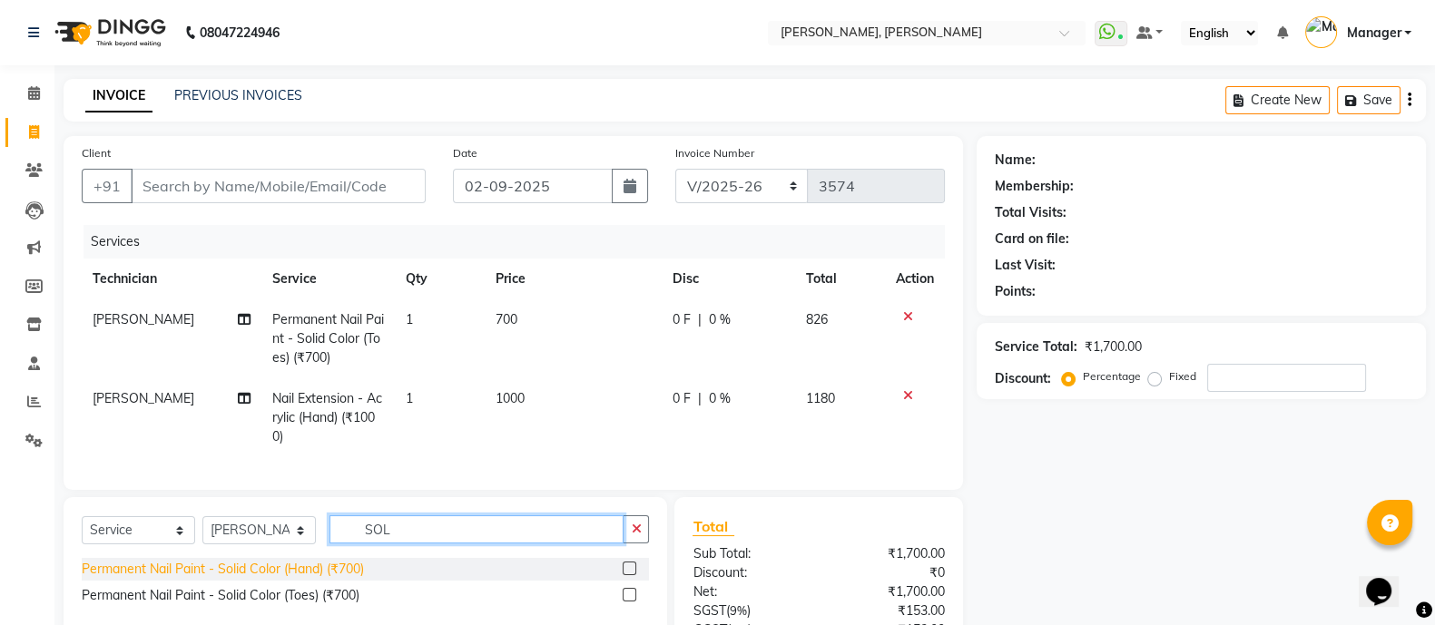
type input "SOL"
click at [309, 579] on div "Permanent Nail Paint - Solid Color (Hand) (₹700)" at bounding box center [223, 569] width 282 height 19
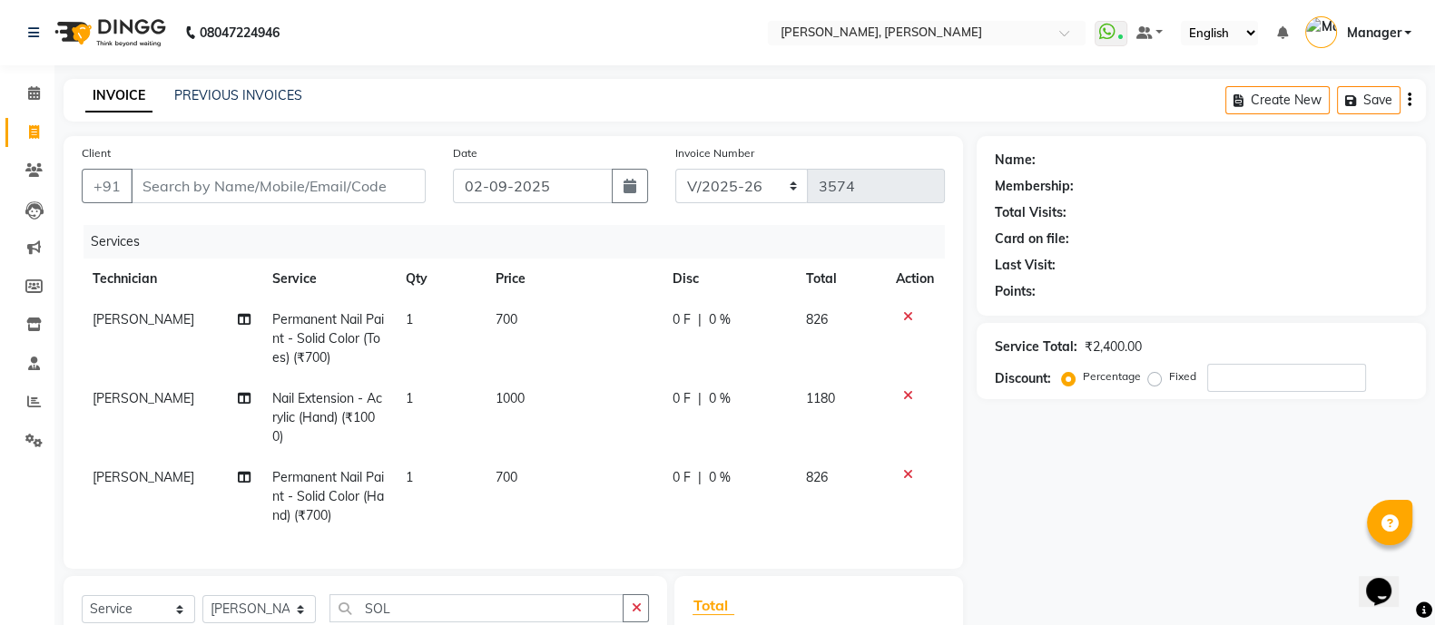
checkbox input "false"
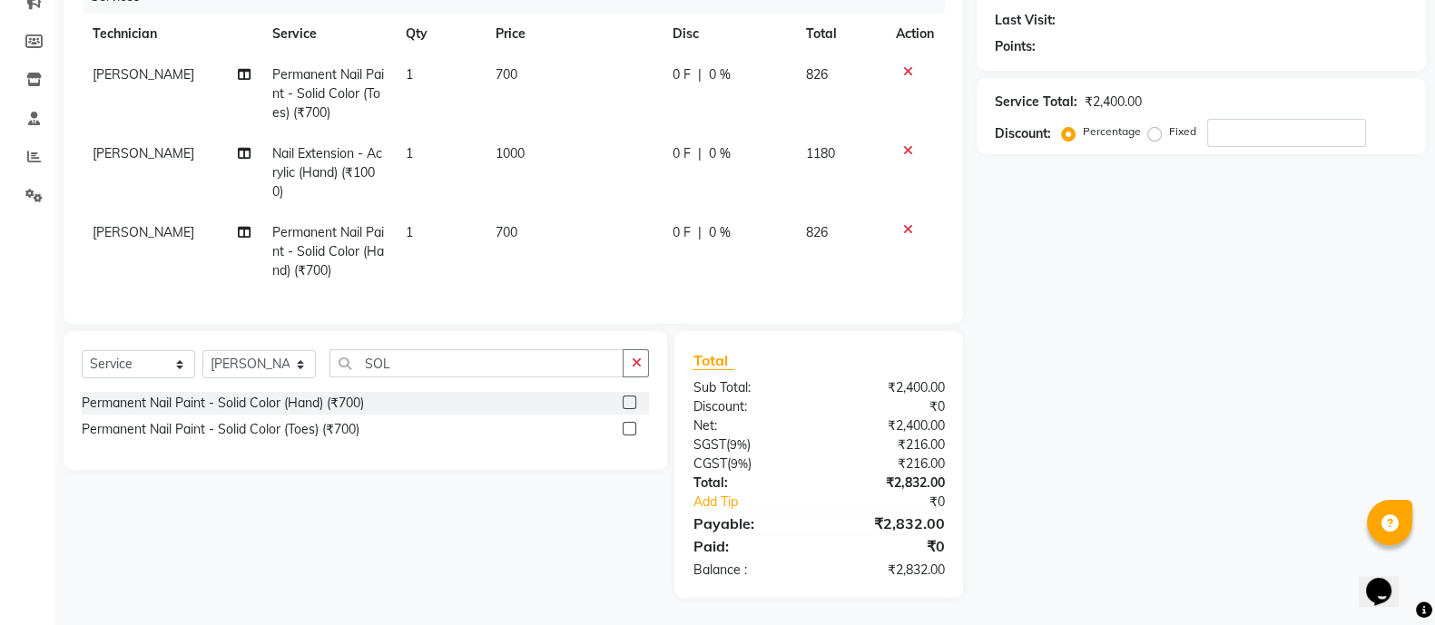
scroll to position [263, 0]
click at [408, 362] on input "SOL" at bounding box center [477, 363] width 294 height 28
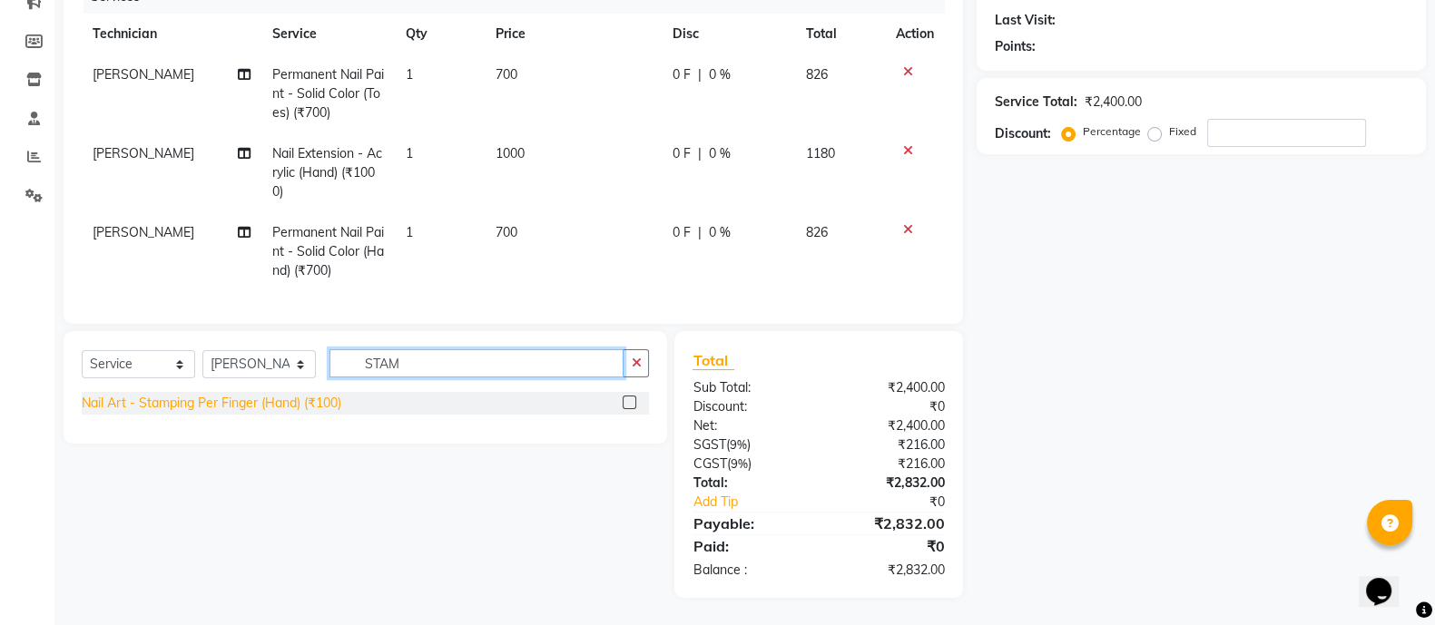
type input "STAM"
click at [278, 405] on div "Nail Art - Stamping Per Finger (Hand) (₹100)" at bounding box center [212, 403] width 260 height 19
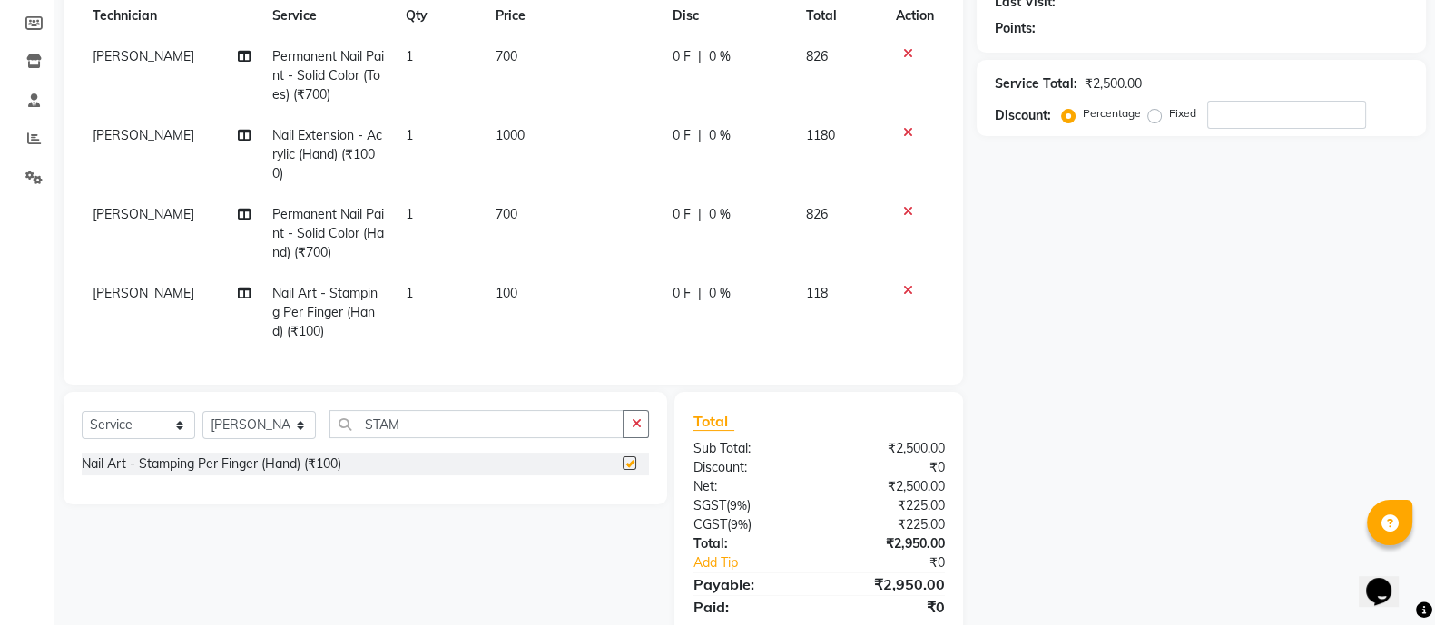
checkbox input "false"
click at [413, 308] on td "1" at bounding box center [439, 312] width 89 height 79
select select "51846"
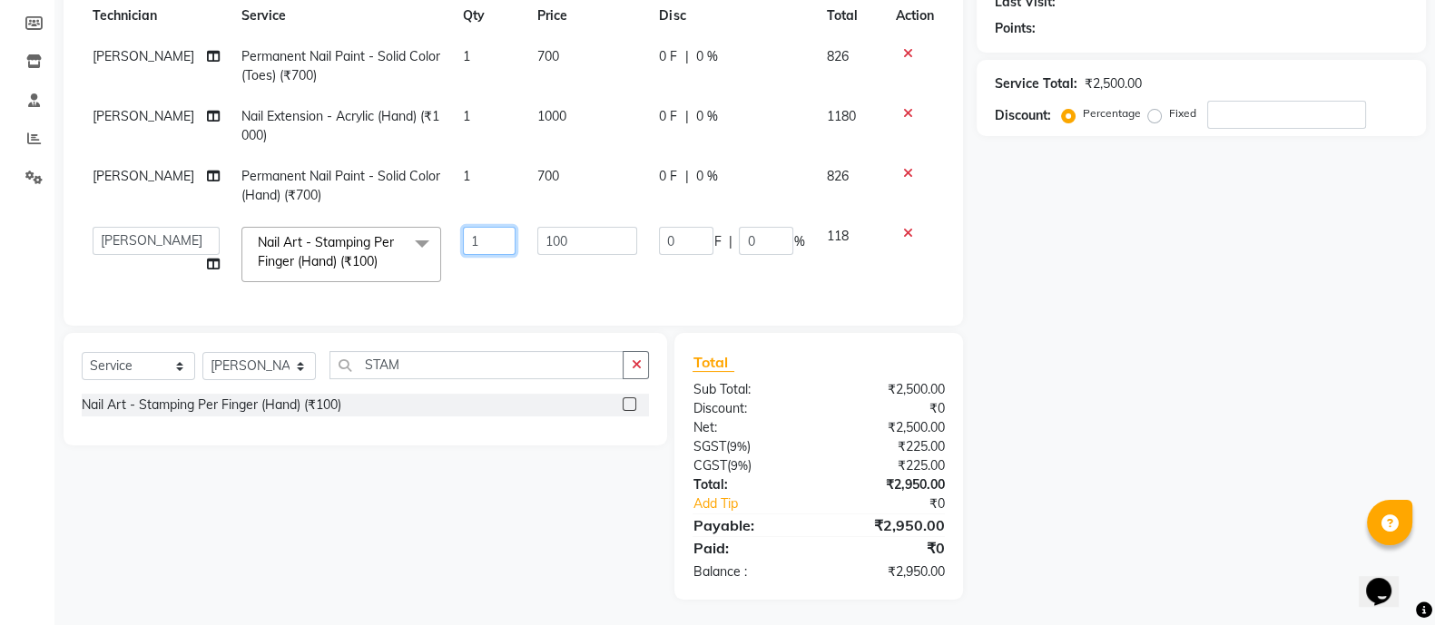
click at [490, 245] on input "1" at bounding box center [489, 241] width 53 height 28
type input "2"
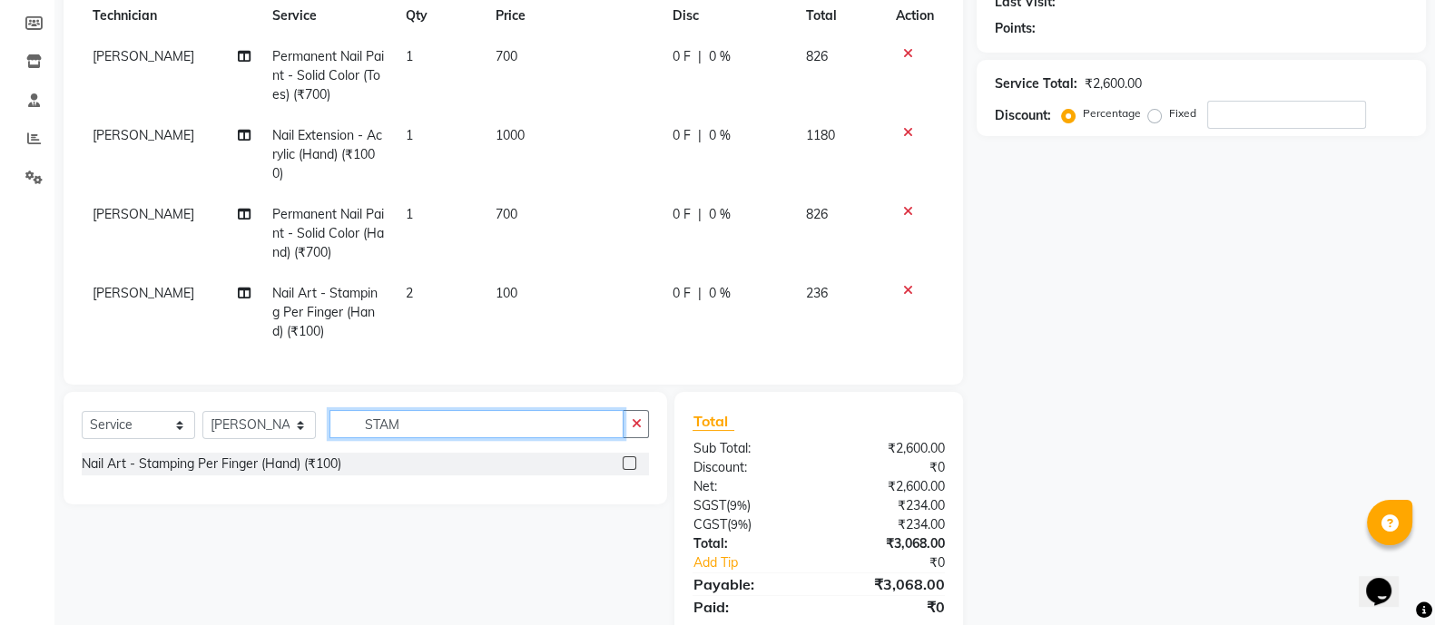
click at [477, 373] on div "Client +91 Date 02-09-2025 Invoice Number BTH/2025-26 RED/2025-26 V/2025 V/2025…" at bounding box center [513, 266] width 927 height 786
click at [123, 138] on span "[PERSON_NAME]" at bounding box center [144, 135] width 102 height 16
select select "51846"
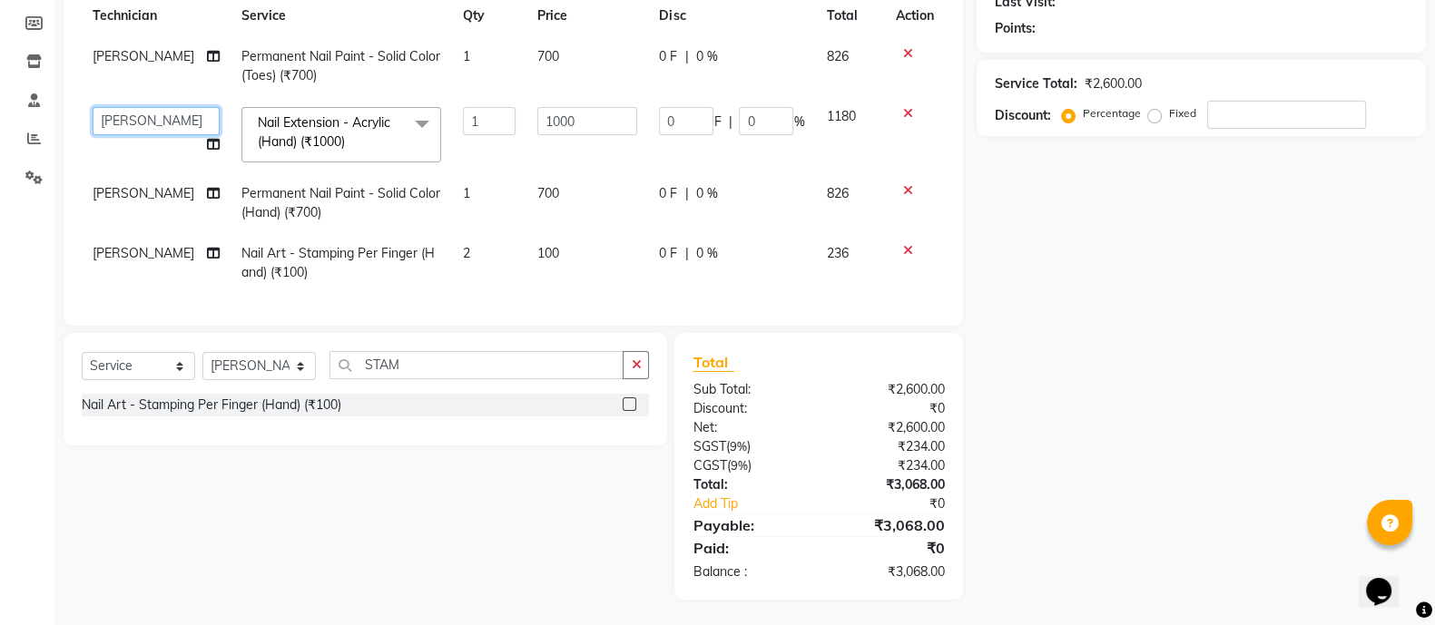
click at [149, 126] on select "ALEI ALITO Anand Pedi Angelle Asid Hanmi Himanshu Manager Muskan beautician Roh…" at bounding box center [156, 121] width 127 height 28
click at [528, 351] on div "Client +91 Date 02-09-2025 Invoice Number BTH/2025-26 RED/2025-26 V/2025 V/2025…" at bounding box center [513, 236] width 927 height 727
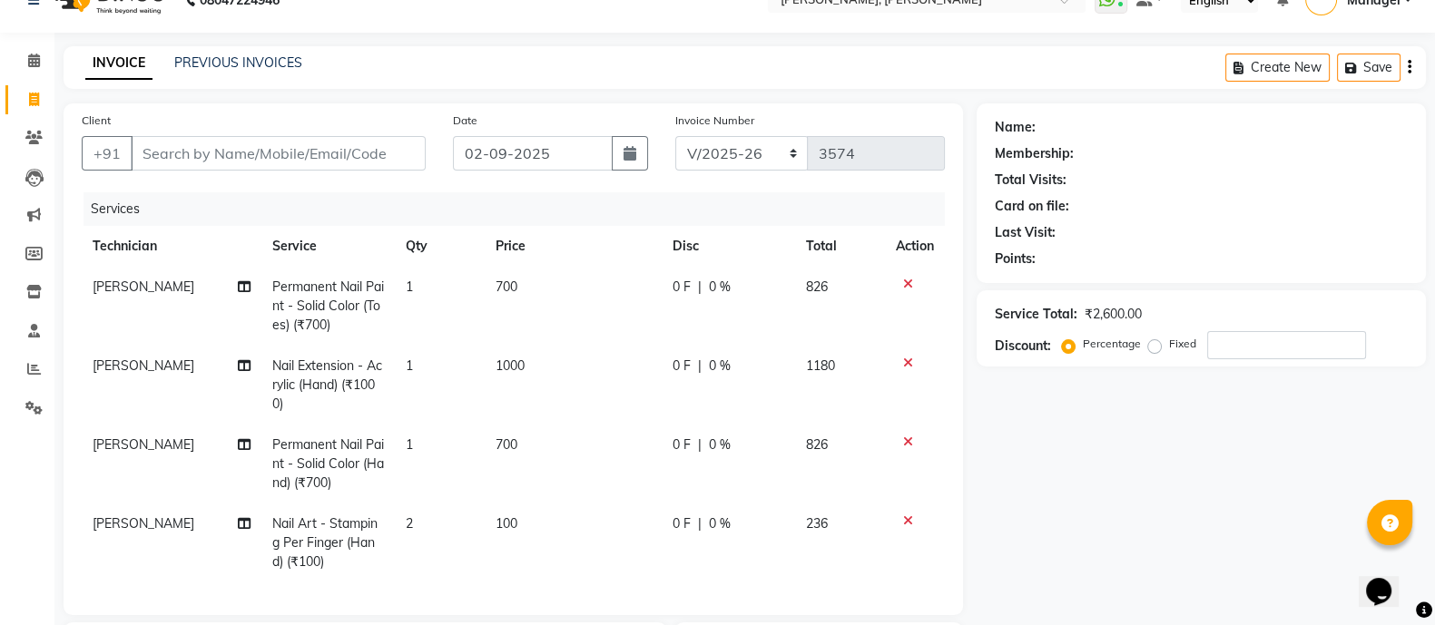
scroll to position [0, 0]
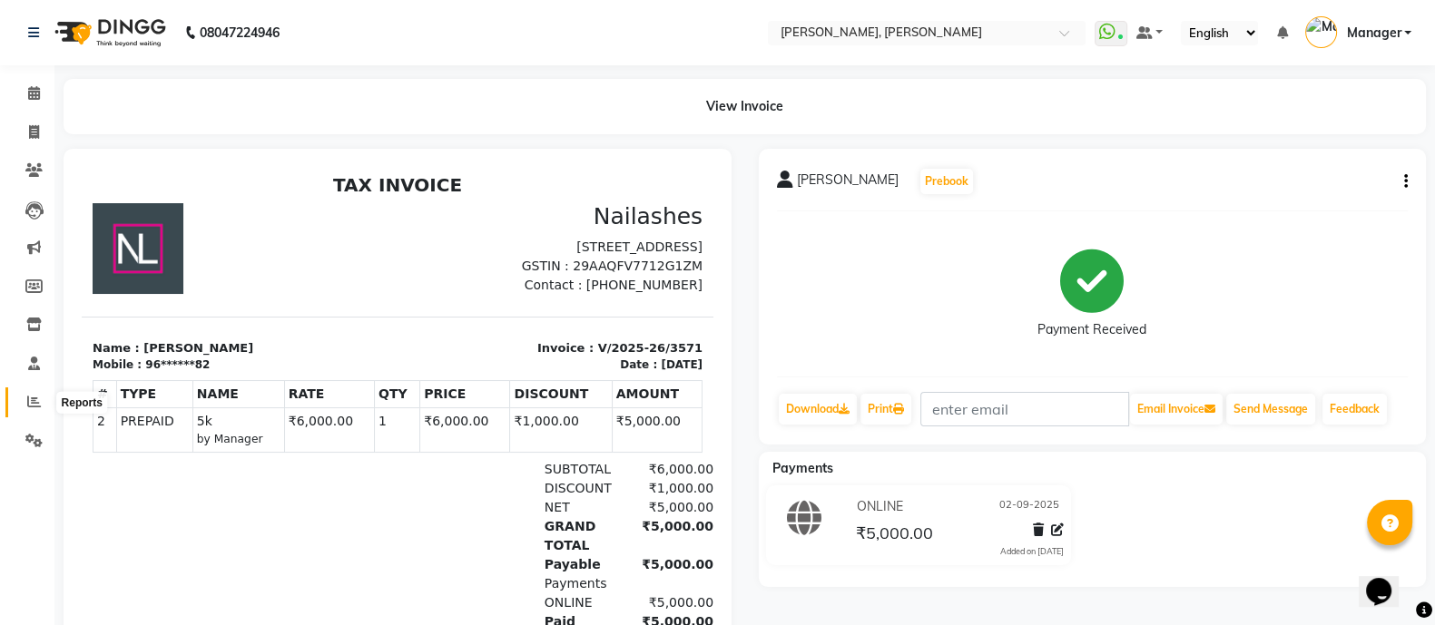
click at [32, 408] on icon at bounding box center [34, 402] width 14 height 14
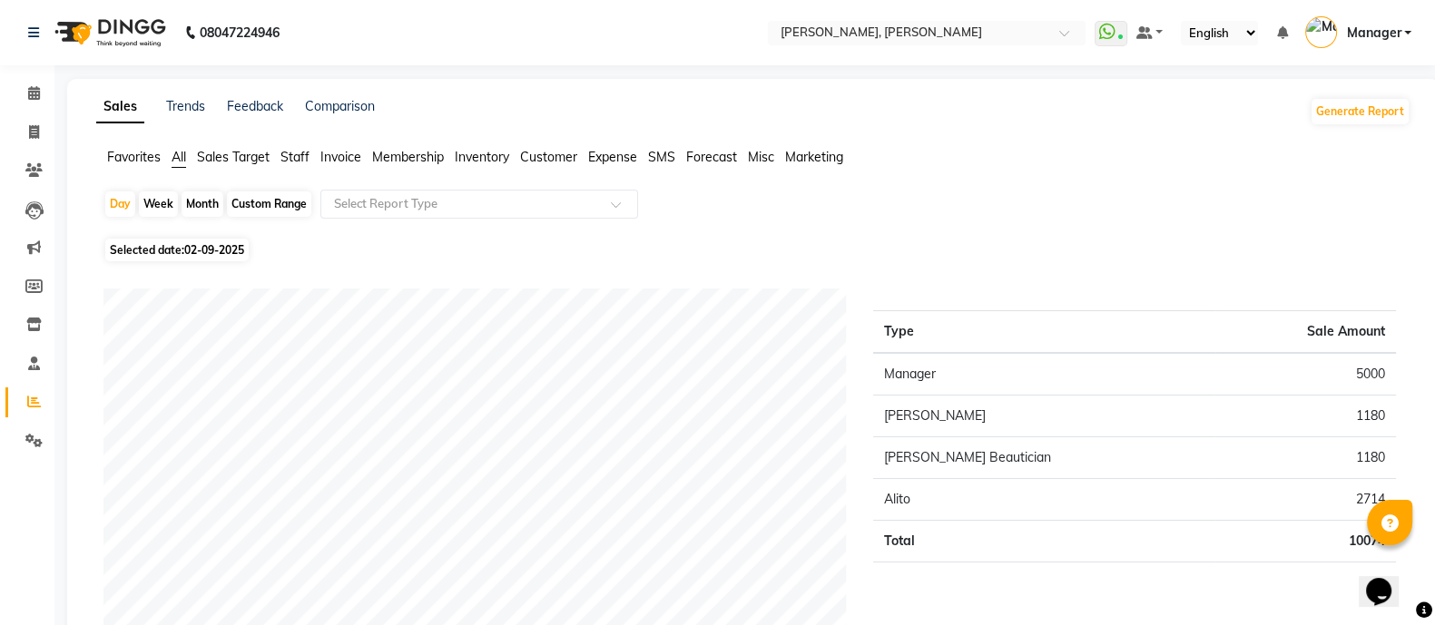
click at [809, 205] on div "Day Week Month Custom Range Select Report Type" at bounding box center [753, 212] width 1300 height 44
click at [33, 367] on icon at bounding box center [34, 364] width 12 height 14
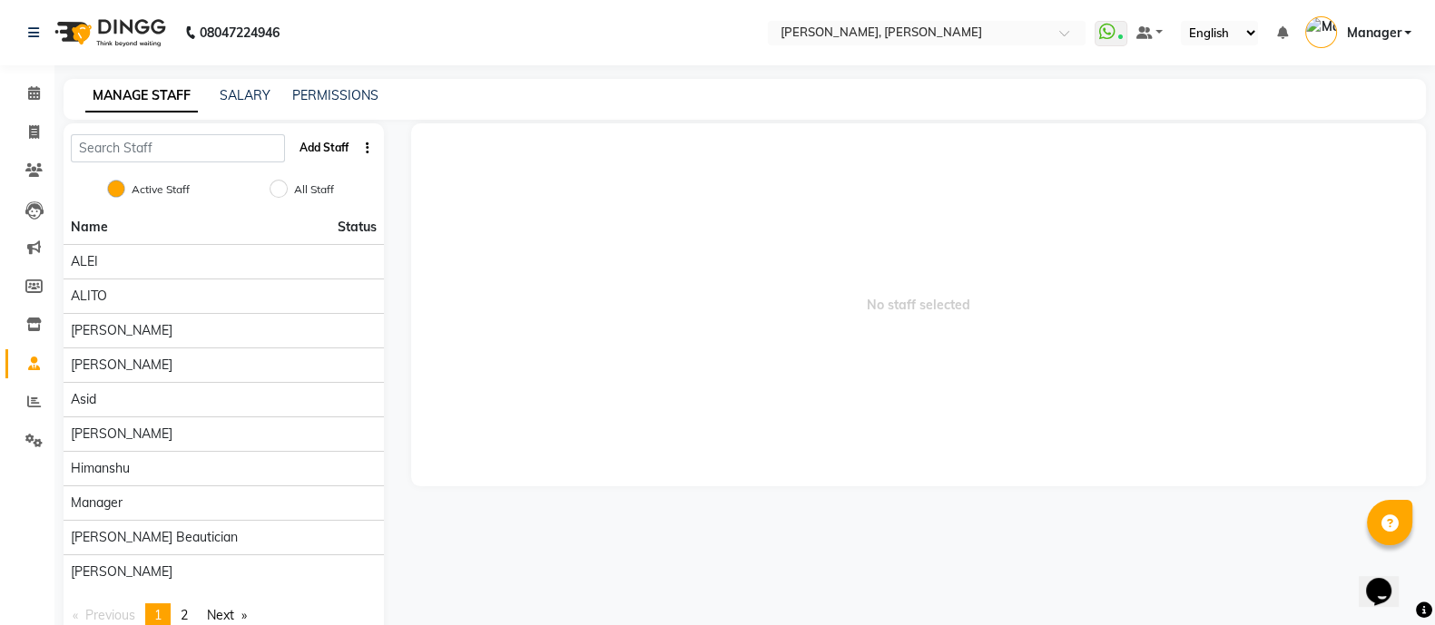
click at [321, 150] on button "Add Staff" at bounding box center [324, 148] width 64 height 31
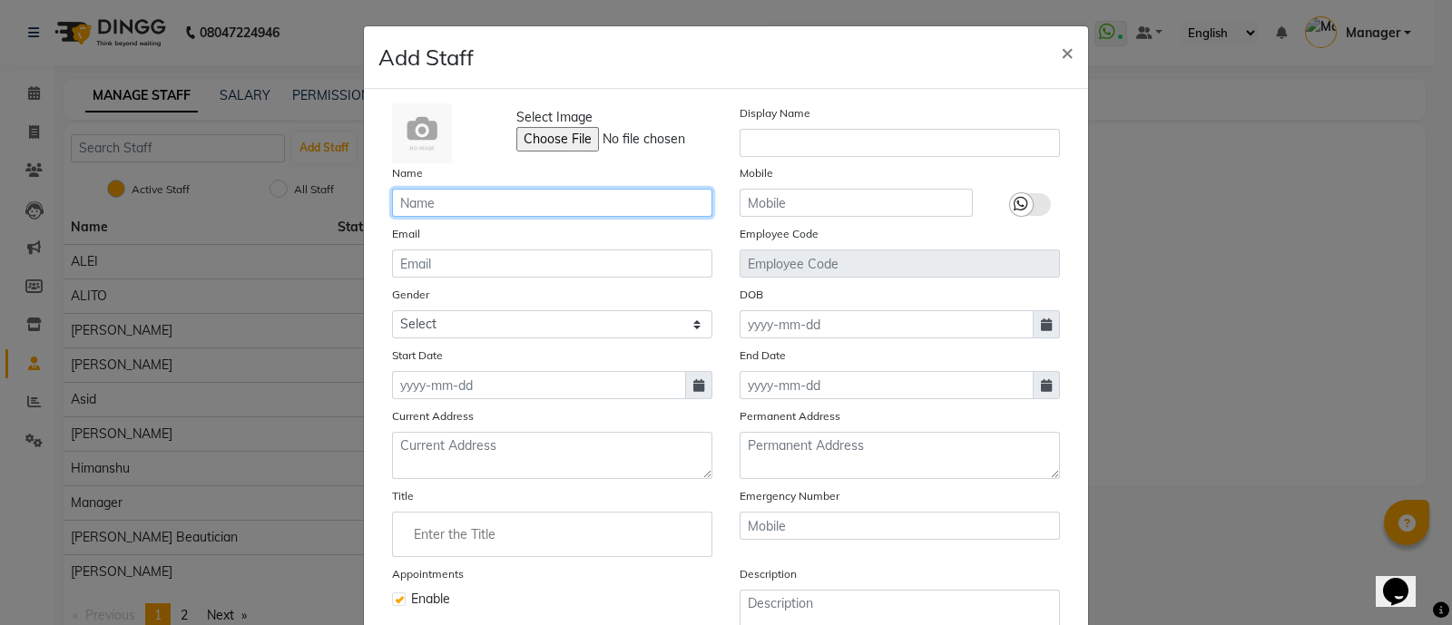
click at [499, 204] on input "text" at bounding box center [552, 203] width 320 height 28
type input "v"
type input "[PERSON_NAME]"
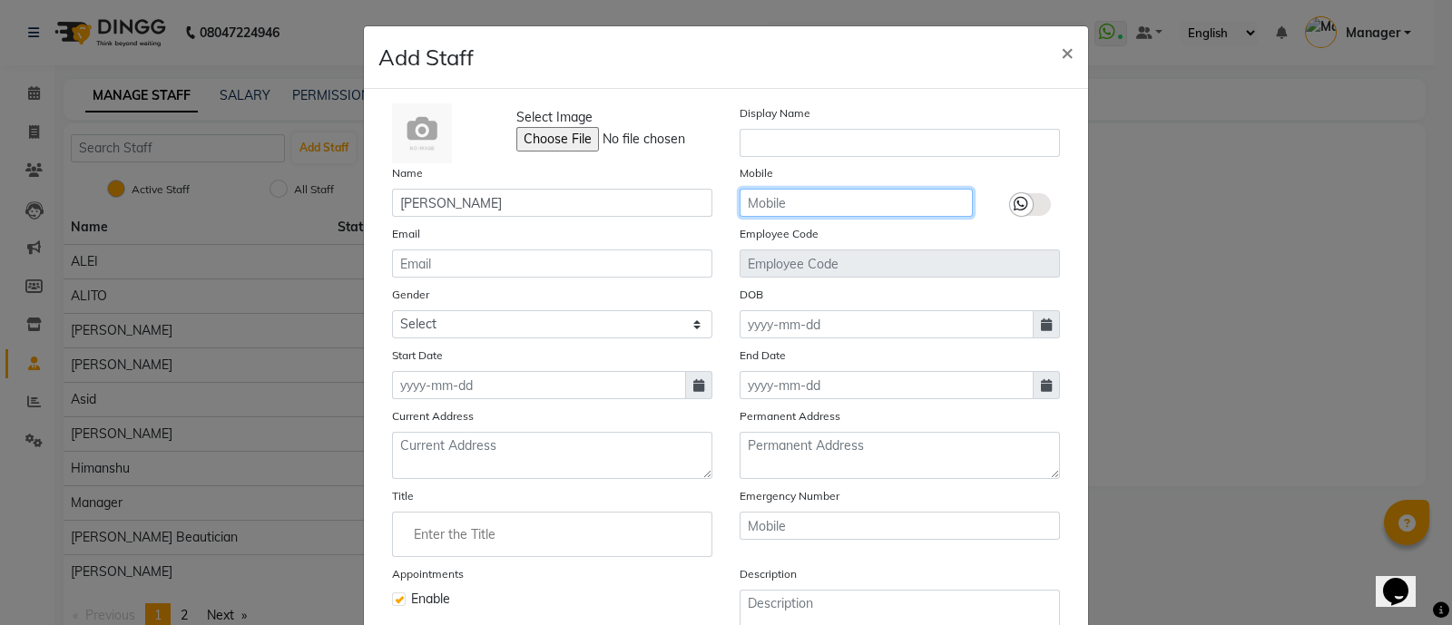
click at [807, 202] on input "text" at bounding box center [856, 203] width 233 height 28
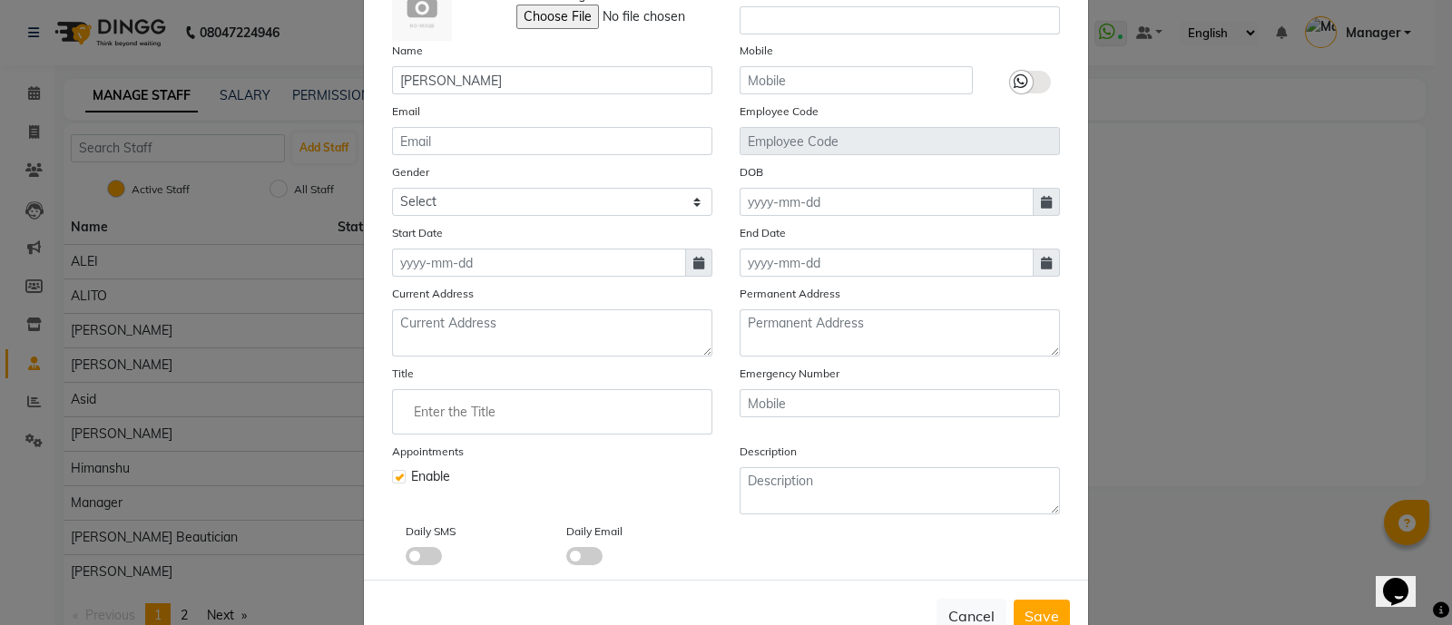
scroll to position [182, 0]
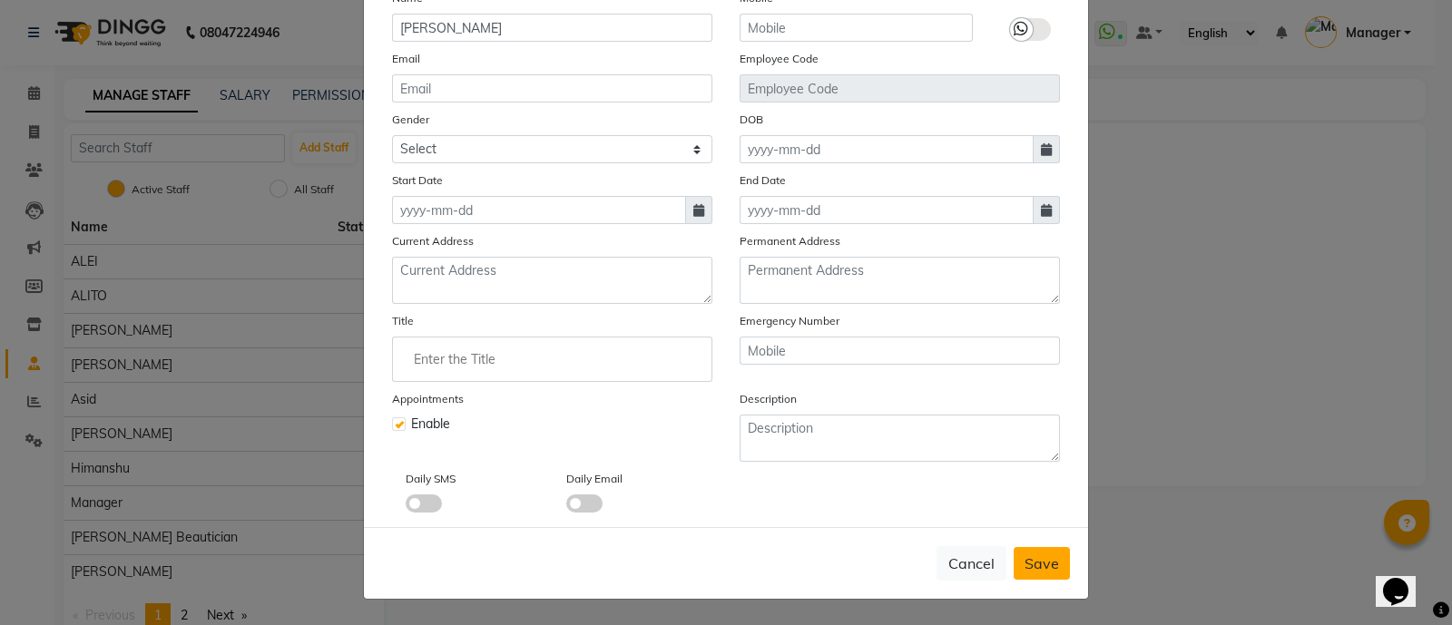
click at [1026, 562] on span "Save" at bounding box center [1042, 564] width 34 height 18
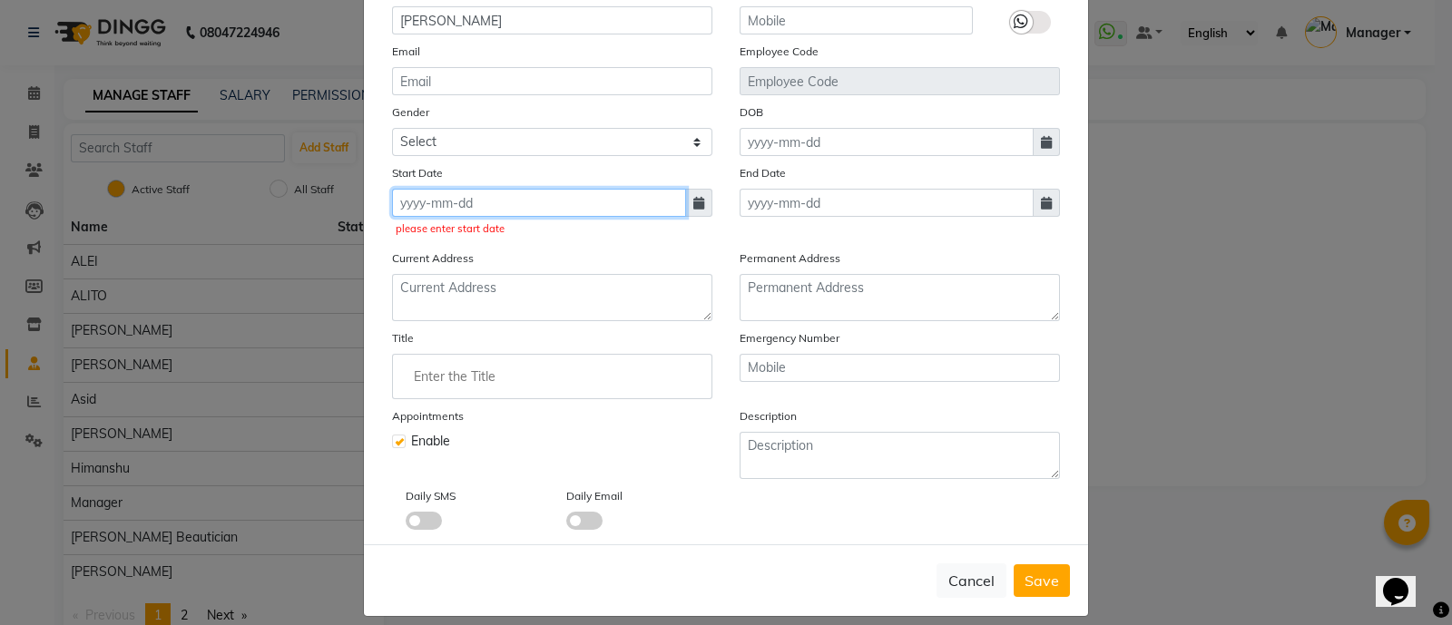
click at [475, 202] on input at bounding box center [539, 203] width 294 height 28
select select "9"
select select "2025"
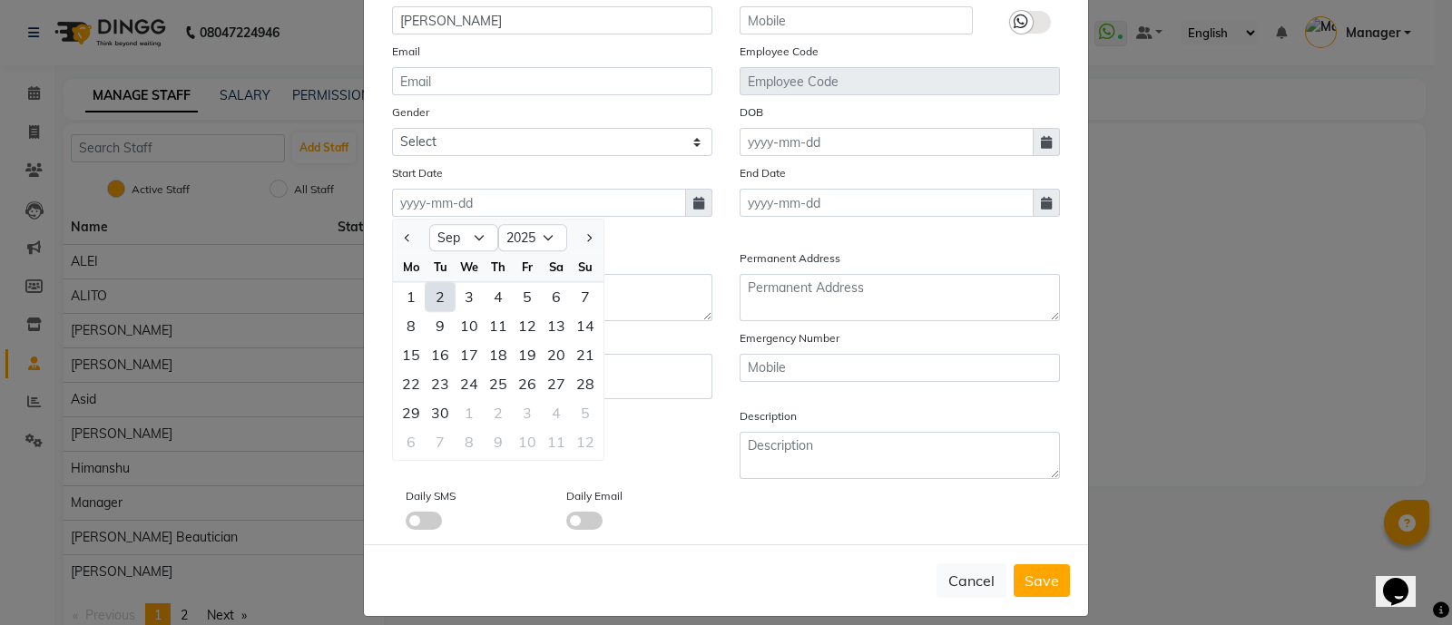
click at [437, 297] on div "2" at bounding box center [440, 296] width 29 height 29
type input "02-09-2025"
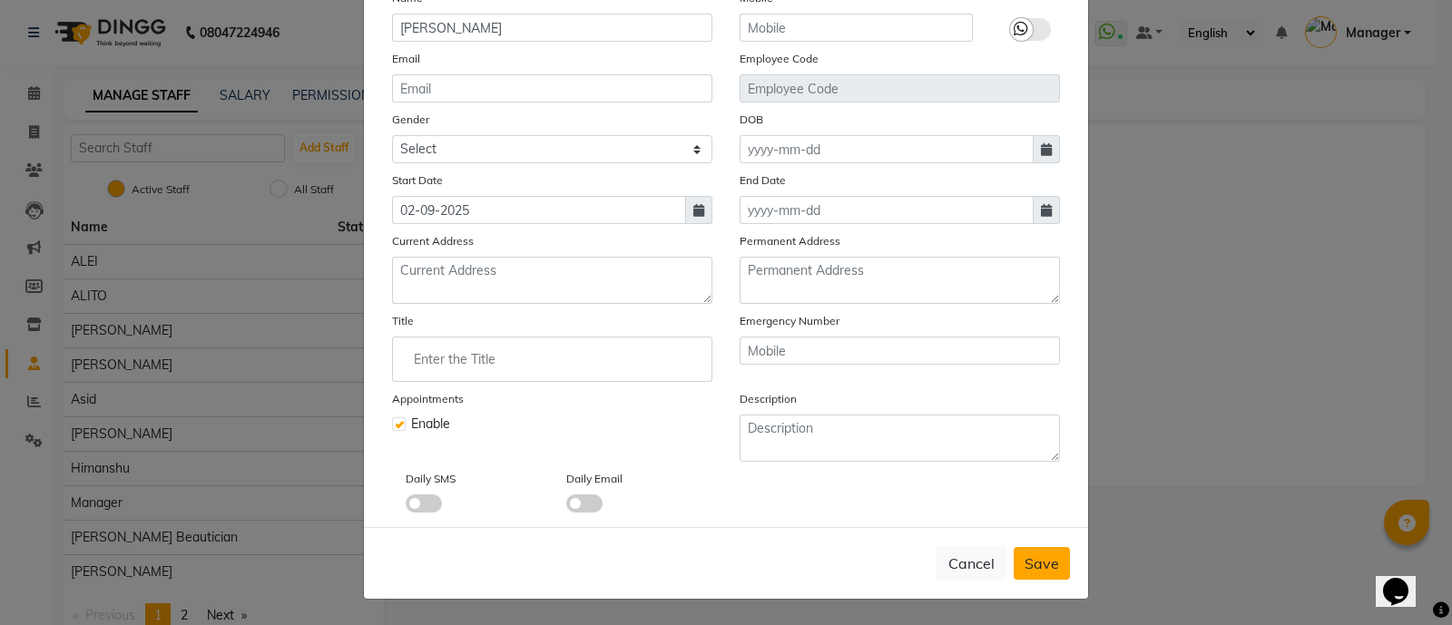
click at [1025, 566] on span "Save" at bounding box center [1042, 564] width 34 height 18
checkbox input "false"
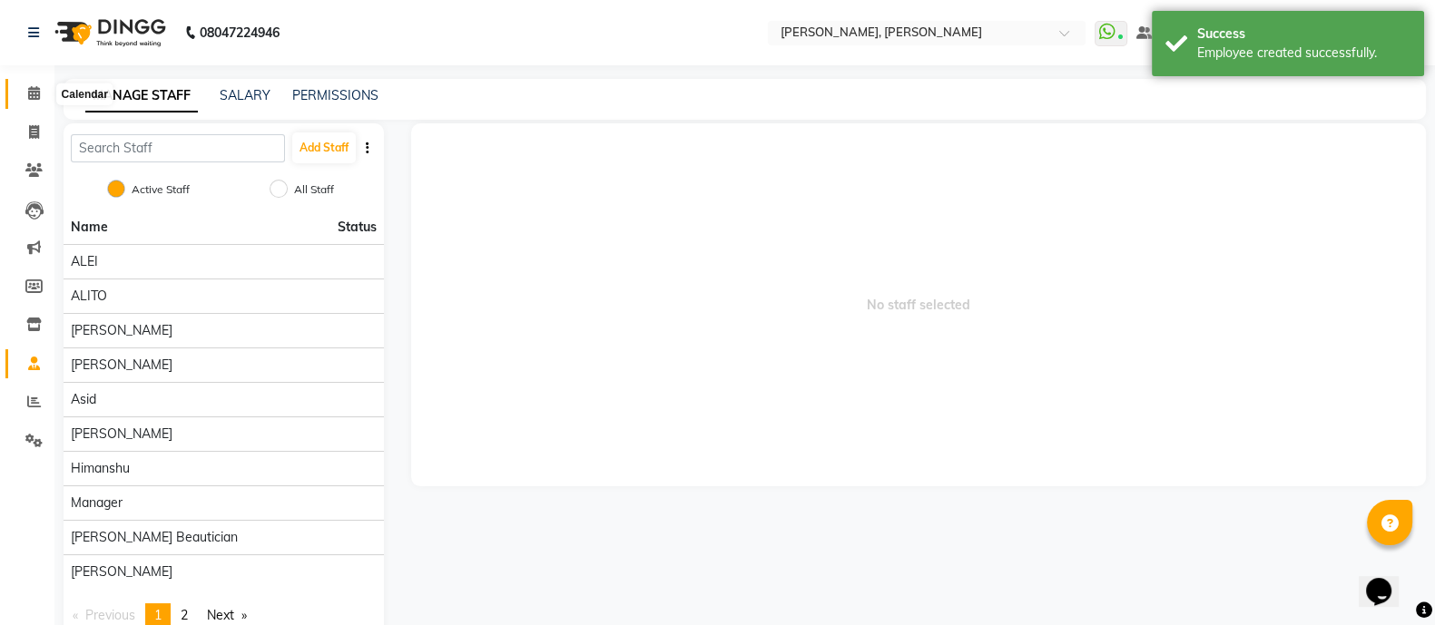
click at [34, 99] on icon at bounding box center [34, 93] width 12 height 14
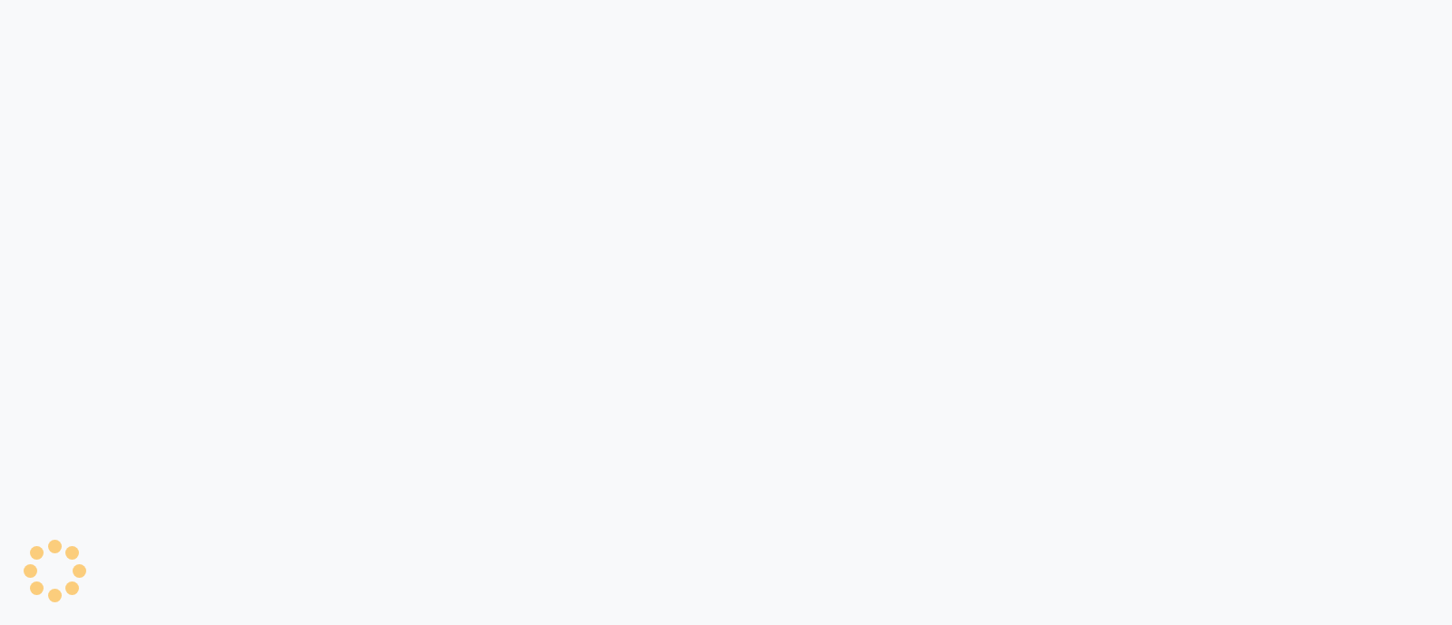
select select "3767"
select select "service"
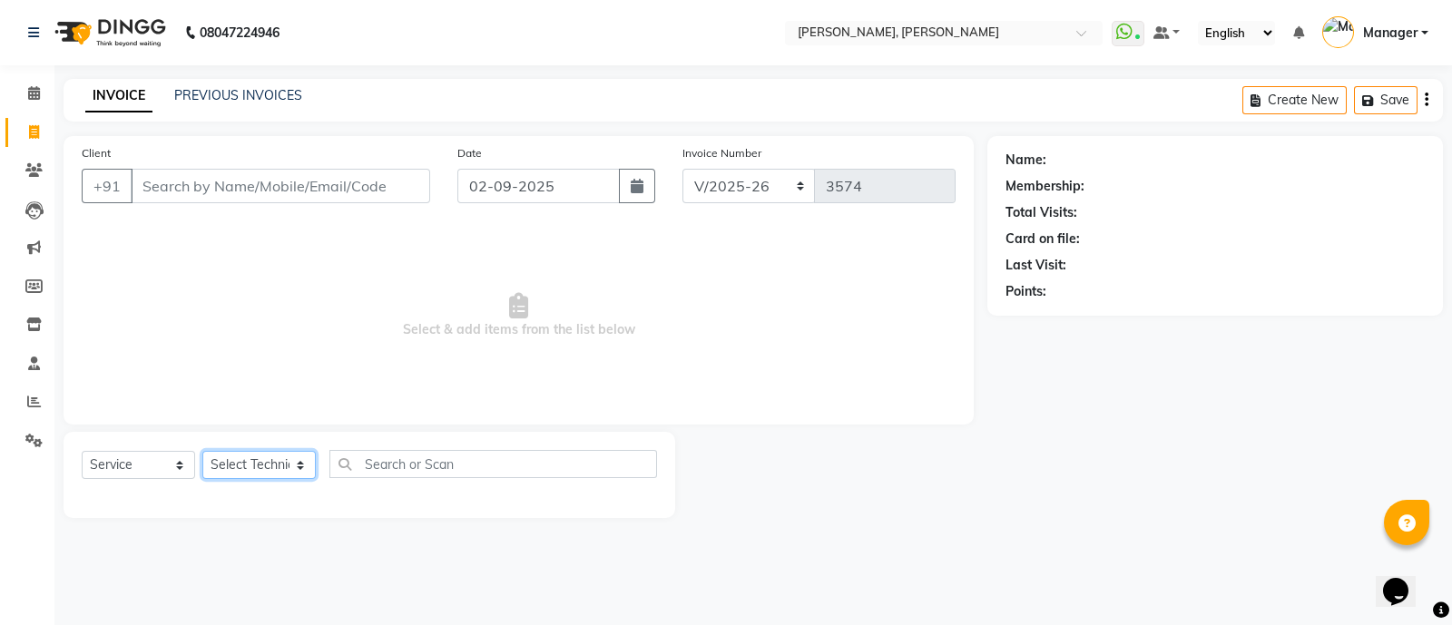
click at [245, 466] on select "Select Technician [PERSON_NAME] [PERSON_NAME] Asid Hanmi [PERSON_NAME] Manager …" at bounding box center [258, 465] width 113 height 28
select select "51846"
click at [202, 452] on select "Select Technician [PERSON_NAME] [PERSON_NAME] Asid Hanmi [PERSON_NAME] Manager …" at bounding box center [258, 465] width 113 height 28
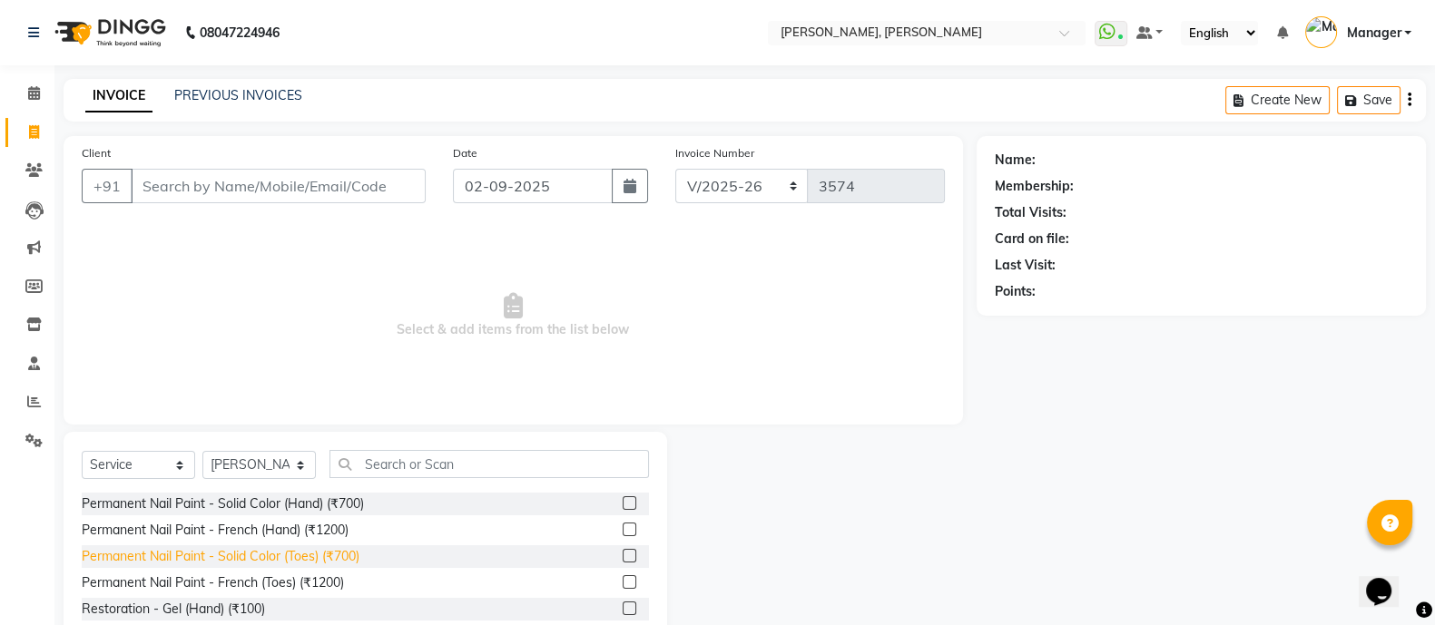
click at [322, 555] on div "Permanent Nail Paint - Solid Color (Toes) (₹700)" at bounding box center [221, 556] width 278 height 19
checkbox input "false"
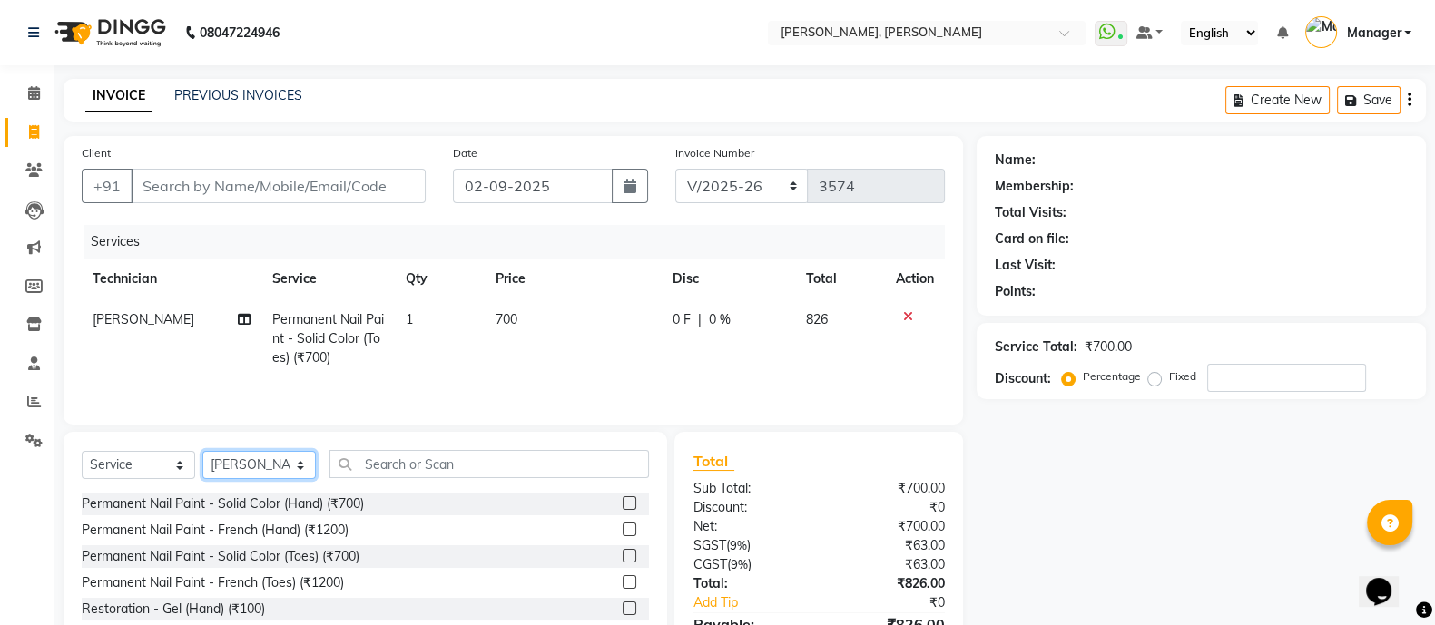
click at [251, 468] on select "Select Technician [PERSON_NAME] [PERSON_NAME] Asid Hanmi [PERSON_NAME] Manager …" at bounding box center [258, 465] width 113 height 28
select select "90598"
click at [202, 456] on select "Select Technician [PERSON_NAME] [PERSON_NAME] Asid Hanmi [PERSON_NAME] Manager …" at bounding box center [258, 465] width 113 height 28
click at [329, 507] on div "Permanent Nail Paint - Solid Color (Hand) (₹700)" at bounding box center [223, 504] width 282 height 19
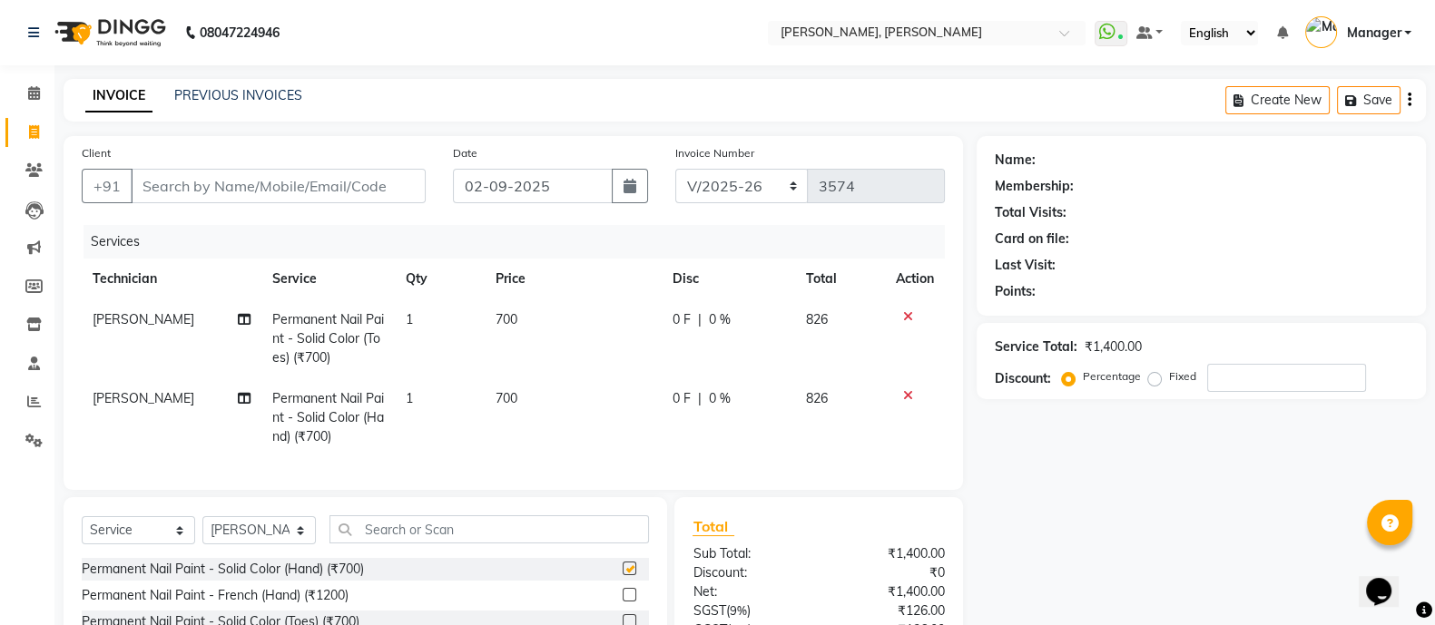
checkbox input "false"
click at [402, 540] on input "text" at bounding box center [490, 530] width 320 height 28
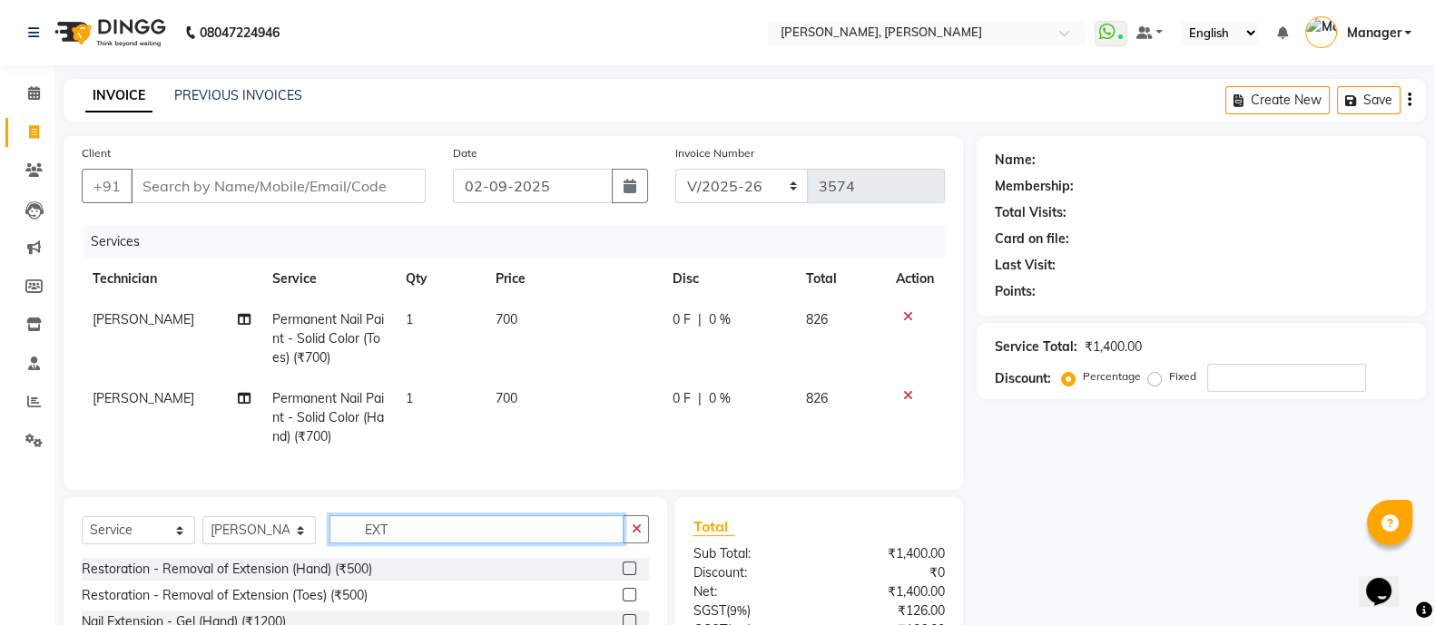
scroll to position [184, 0]
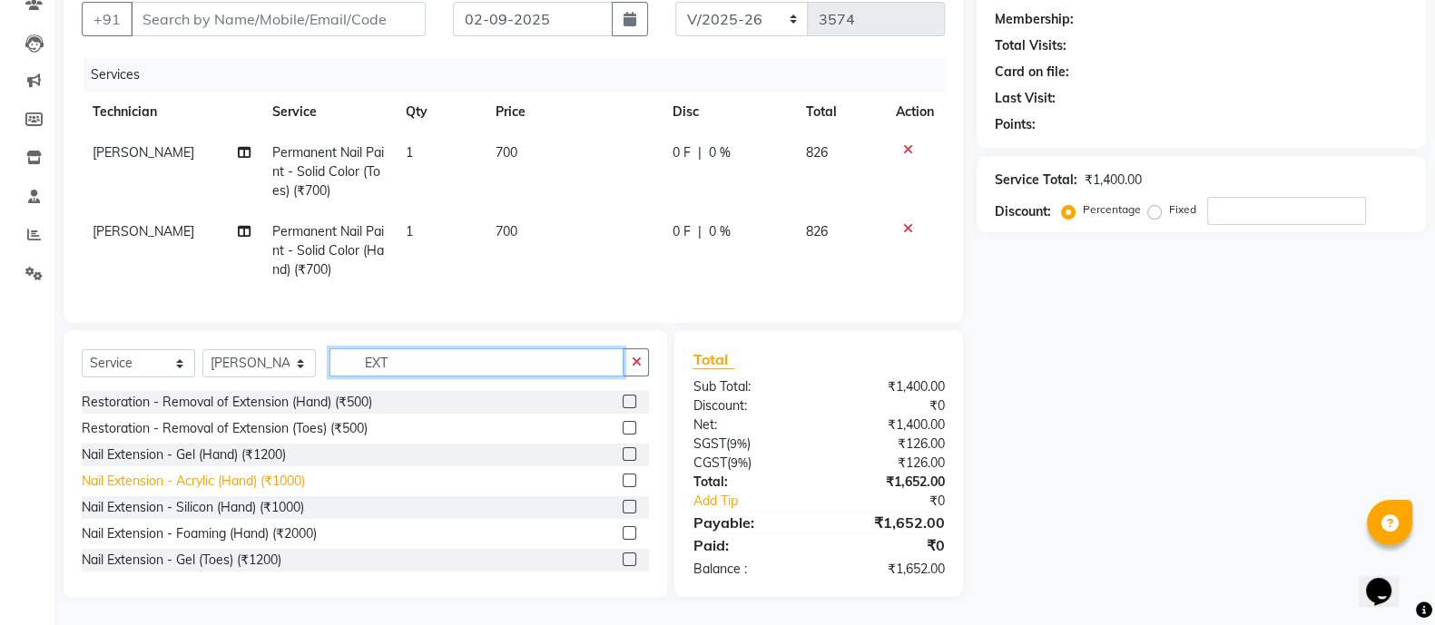
type input "EXT"
click at [274, 482] on div "Nail Extension - Acrylic (Hand) (₹1000)" at bounding box center [193, 481] width 223 height 19
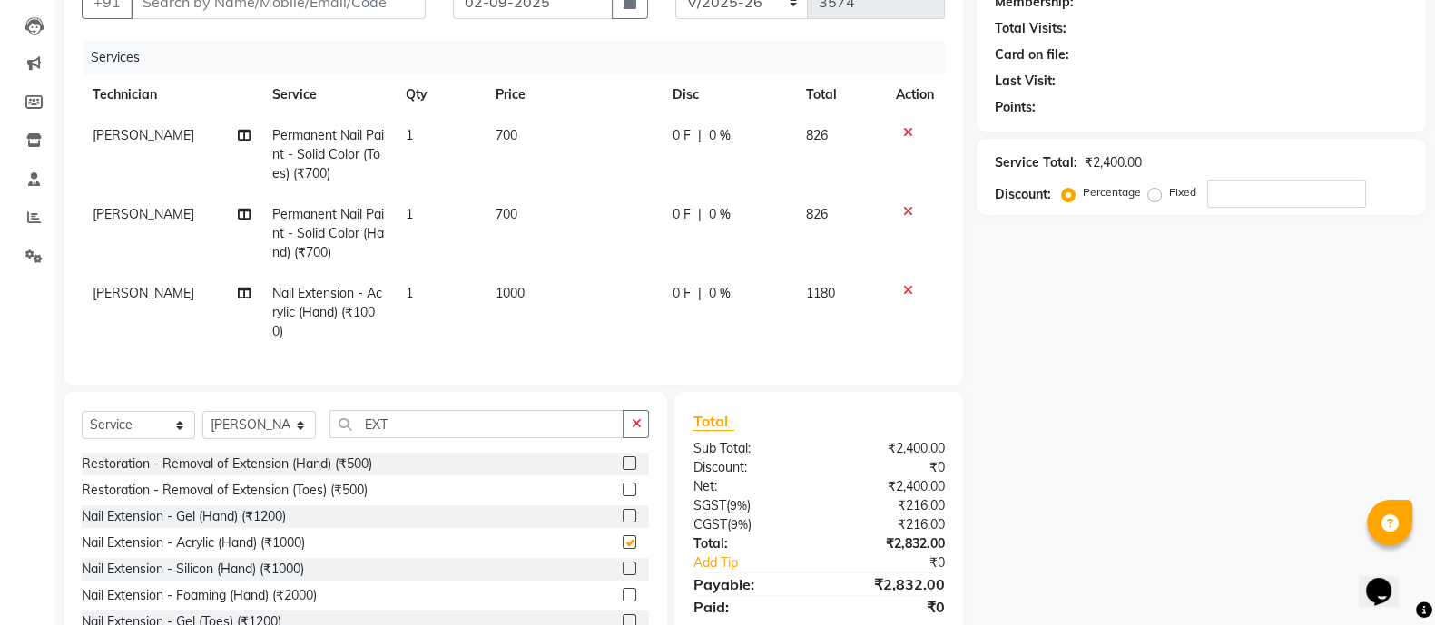
checkbox input "false"
click at [434, 433] on input "EXT" at bounding box center [477, 424] width 294 height 28
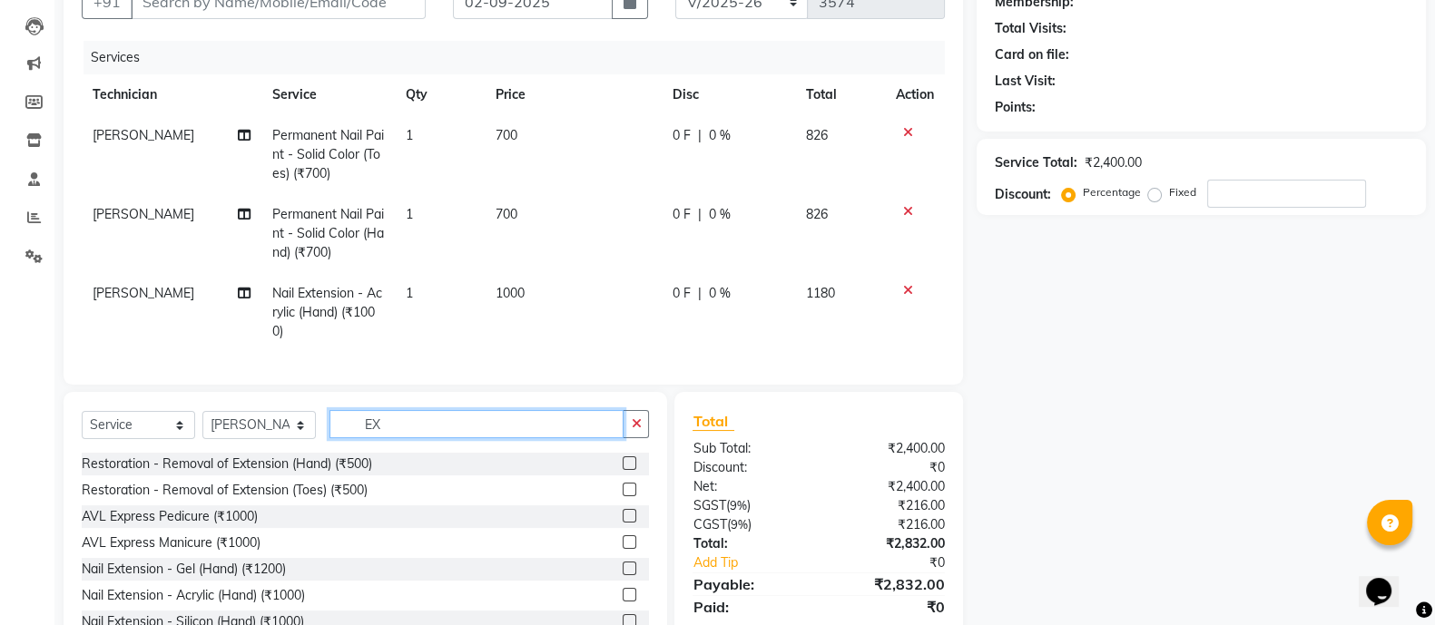
type input "E"
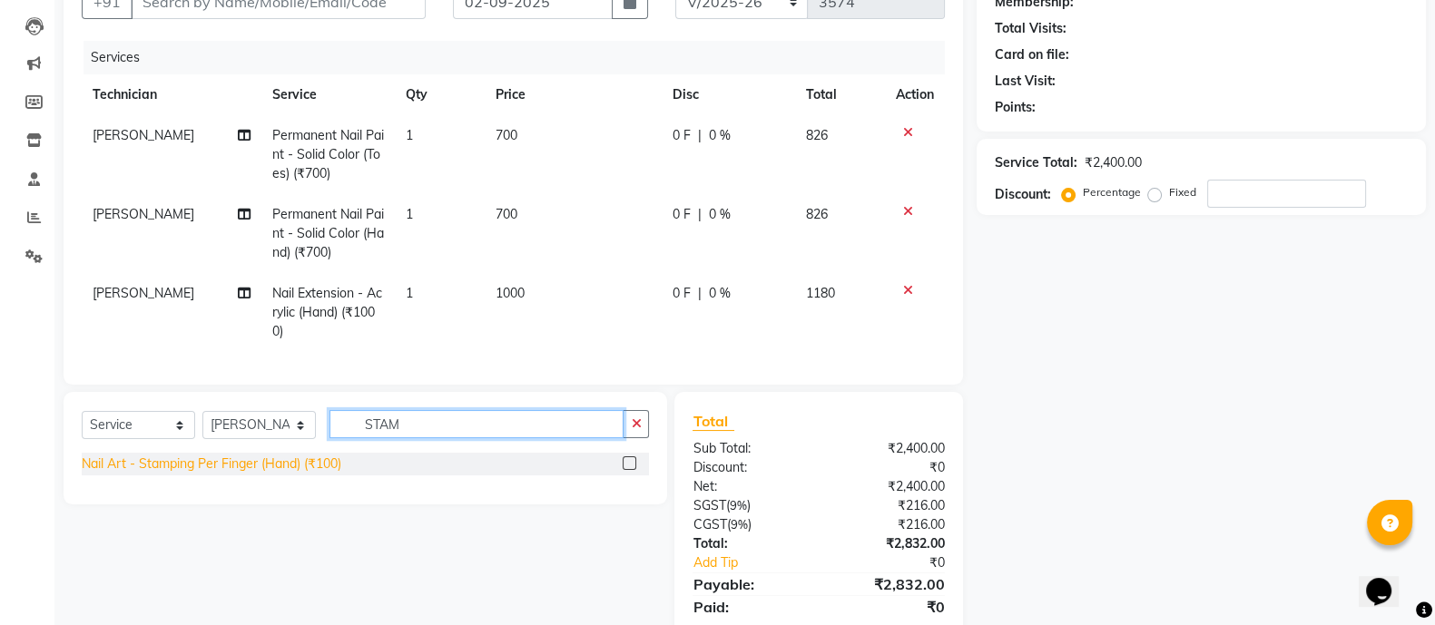
type input "STAM"
click at [297, 474] on div "Nail Art - Stamping Per Finger (Hand) (₹100)" at bounding box center [212, 464] width 260 height 19
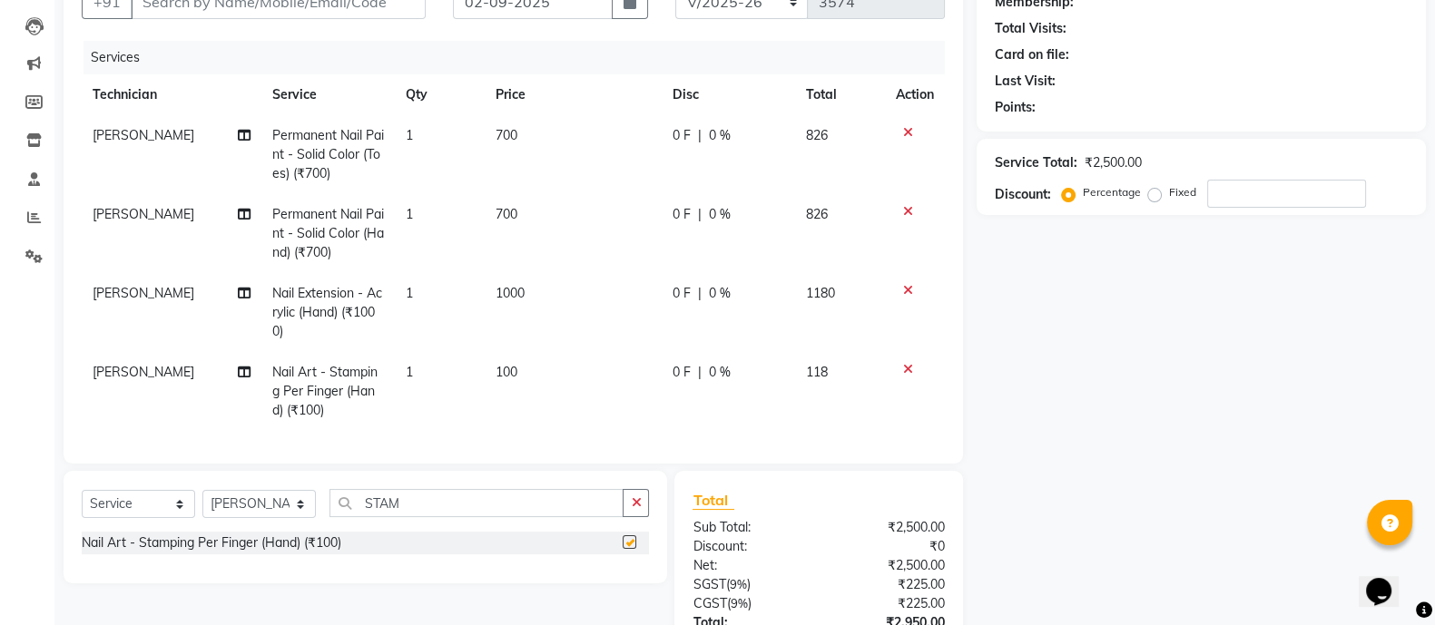
checkbox input "false"
click at [412, 378] on span "1" at bounding box center [409, 372] width 7 height 16
select select "90598"
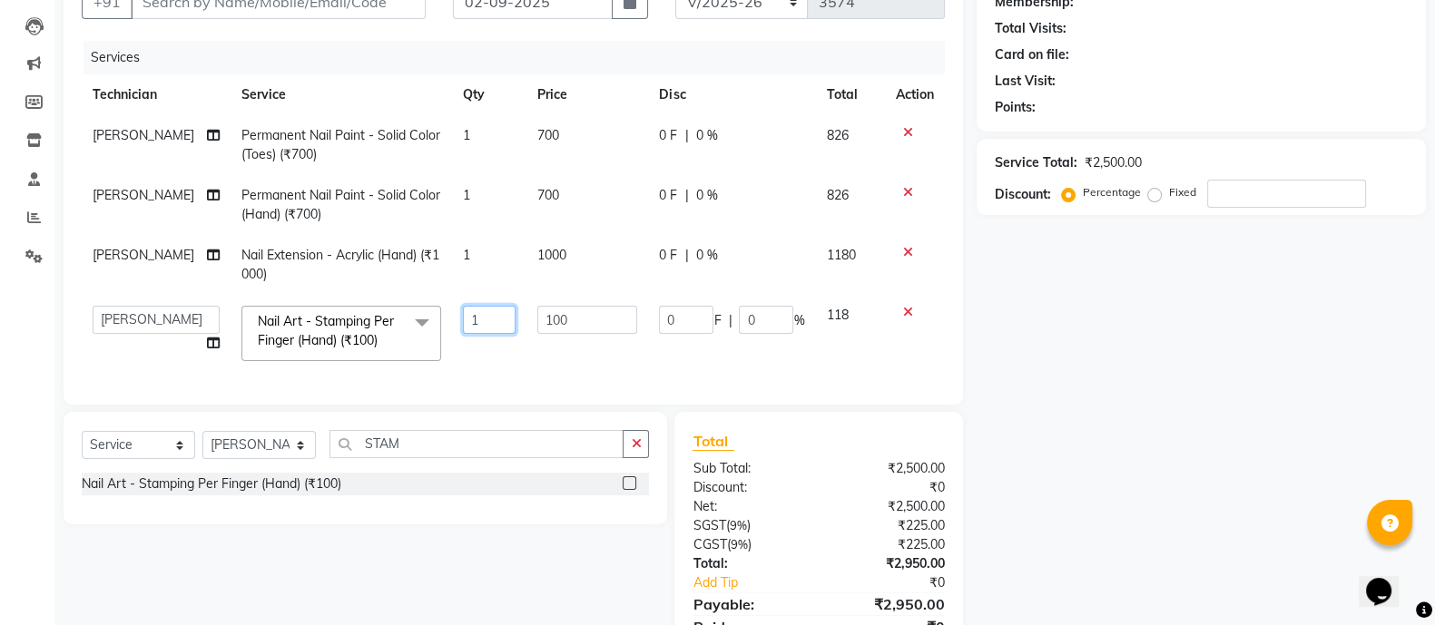
click at [479, 322] on input "1" at bounding box center [489, 320] width 53 height 28
type input "2"
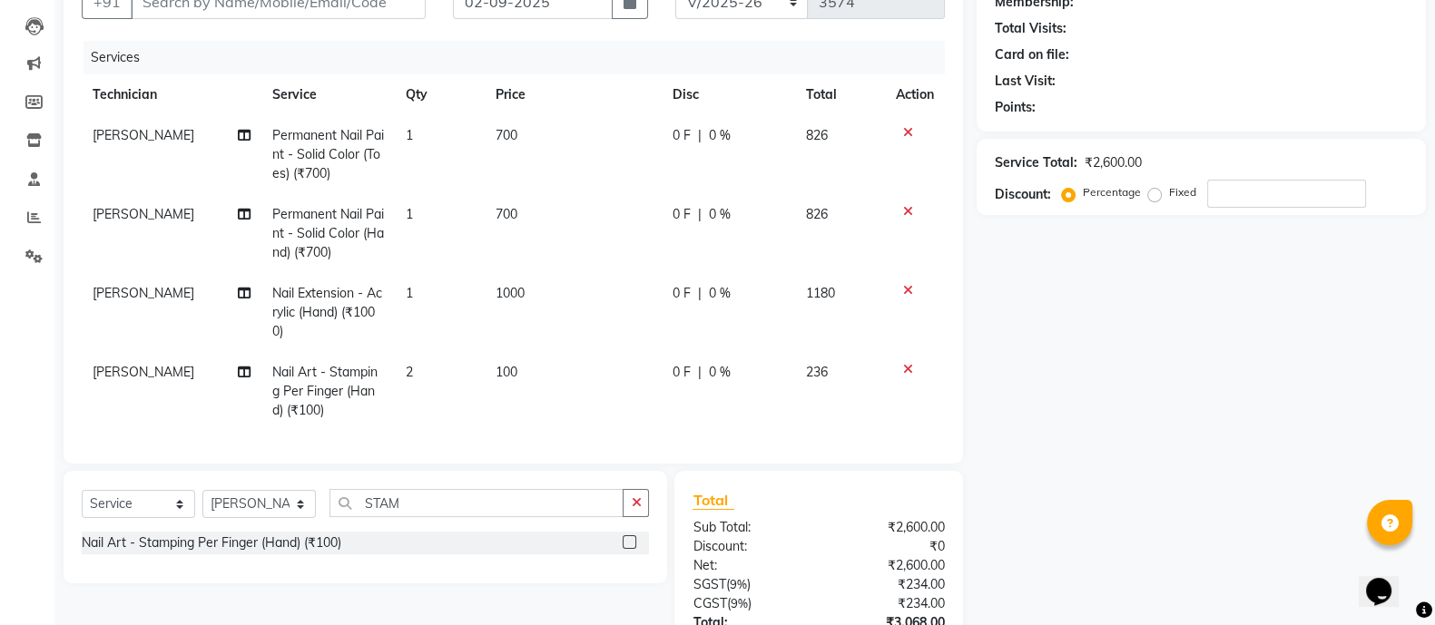
click at [525, 374] on td "100" at bounding box center [573, 391] width 177 height 79
select select "90598"
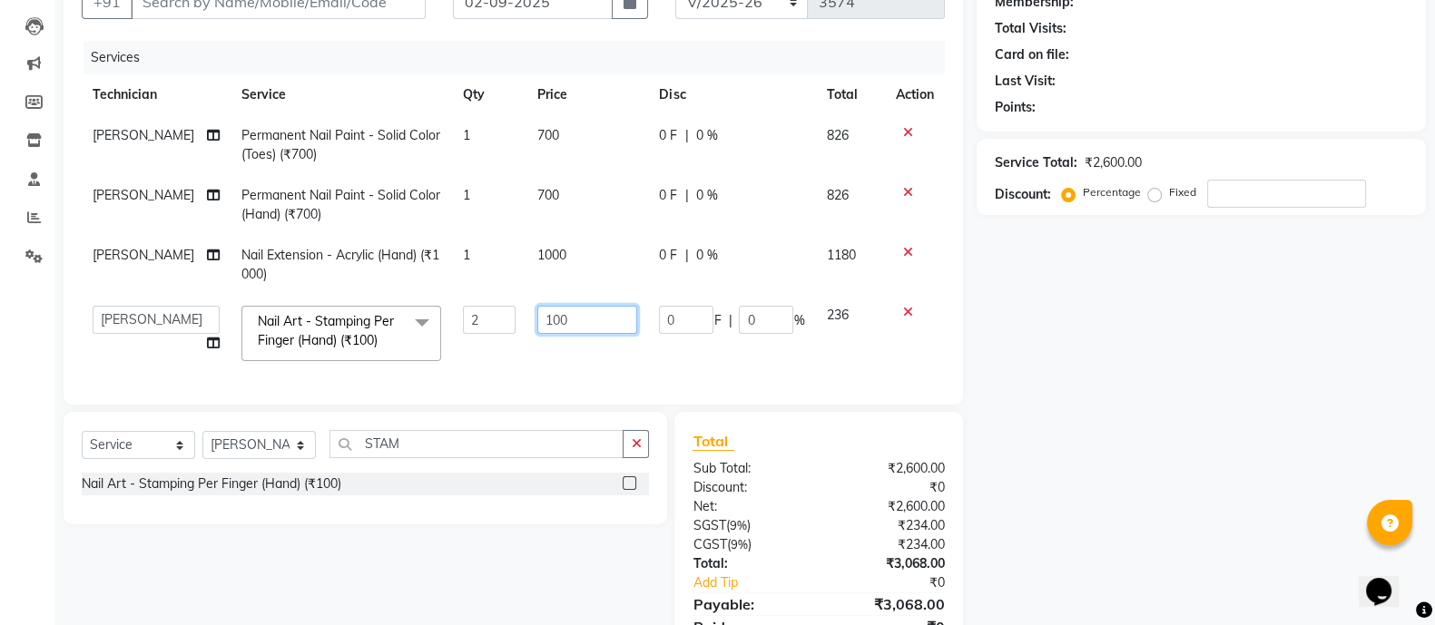
click at [542, 315] on input "100" at bounding box center [587, 320] width 100 height 28
type input "200"
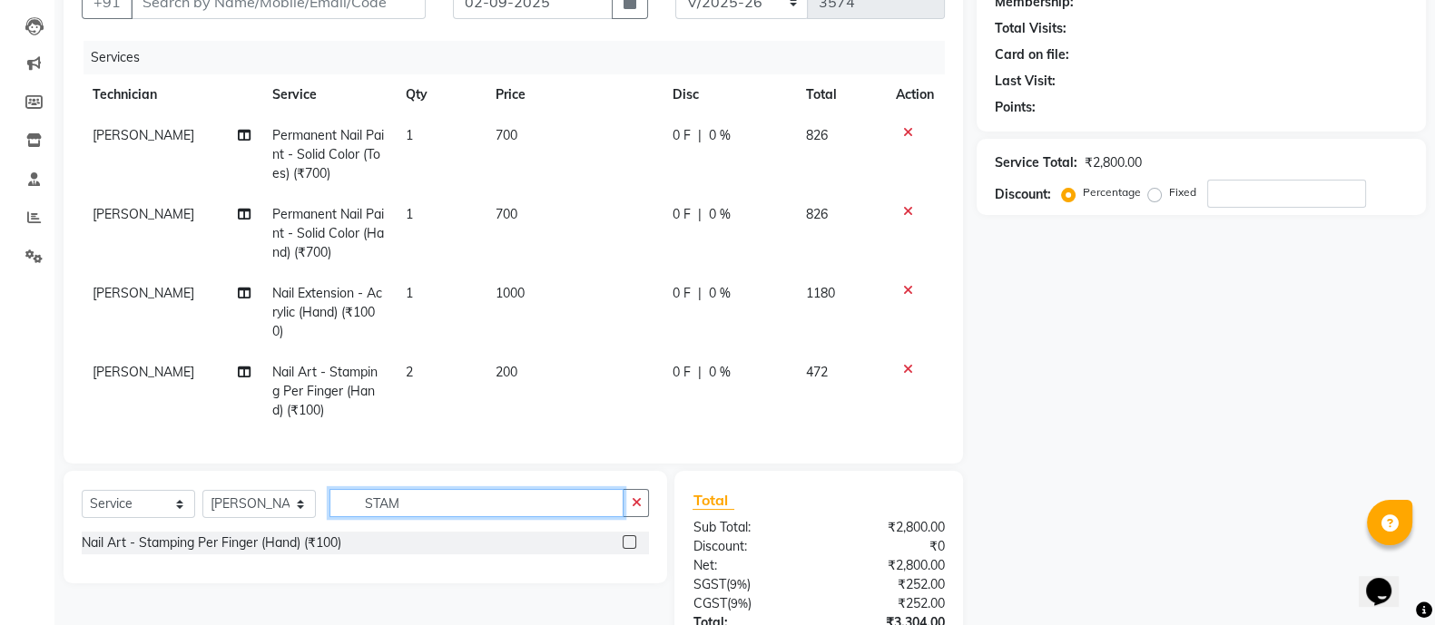
click at [477, 462] on div "Client +91 Date [DATE] Invoice Number BTH/2025-26 RED/2025-26 V/2025 V/[PHONE_N…" at bounding box center [513, 345] width 927 height 786
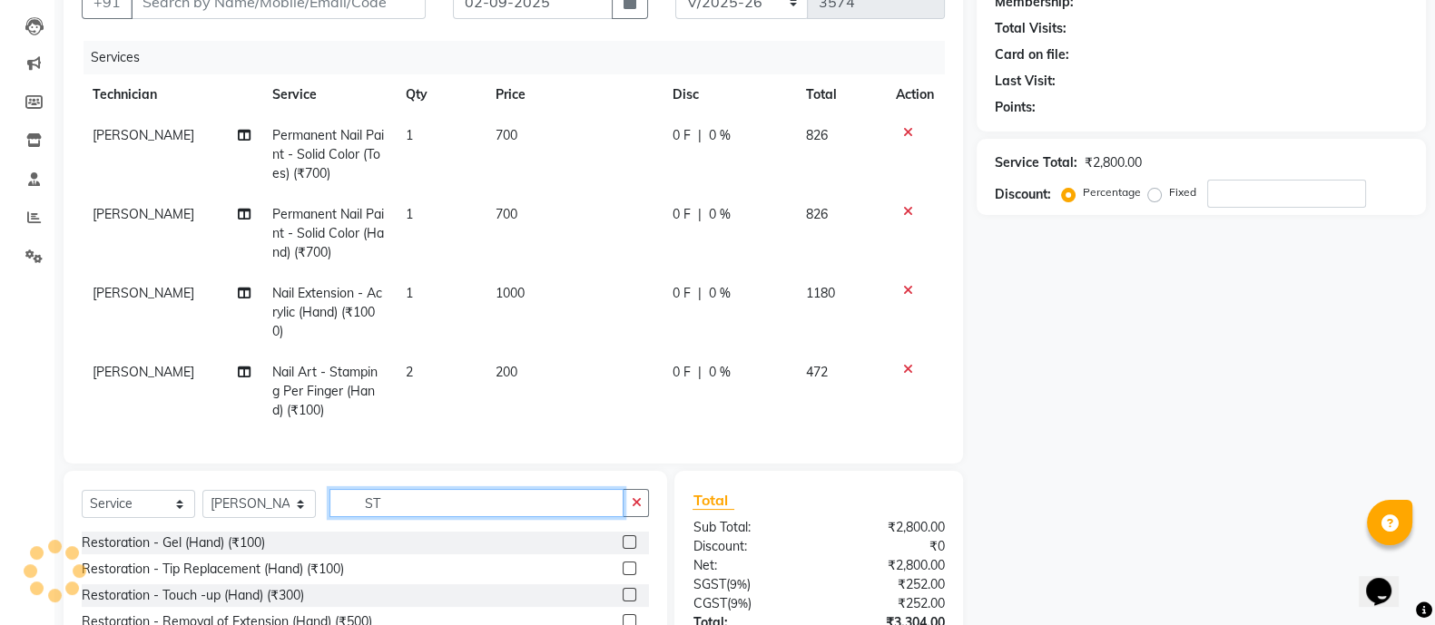
type input "S"
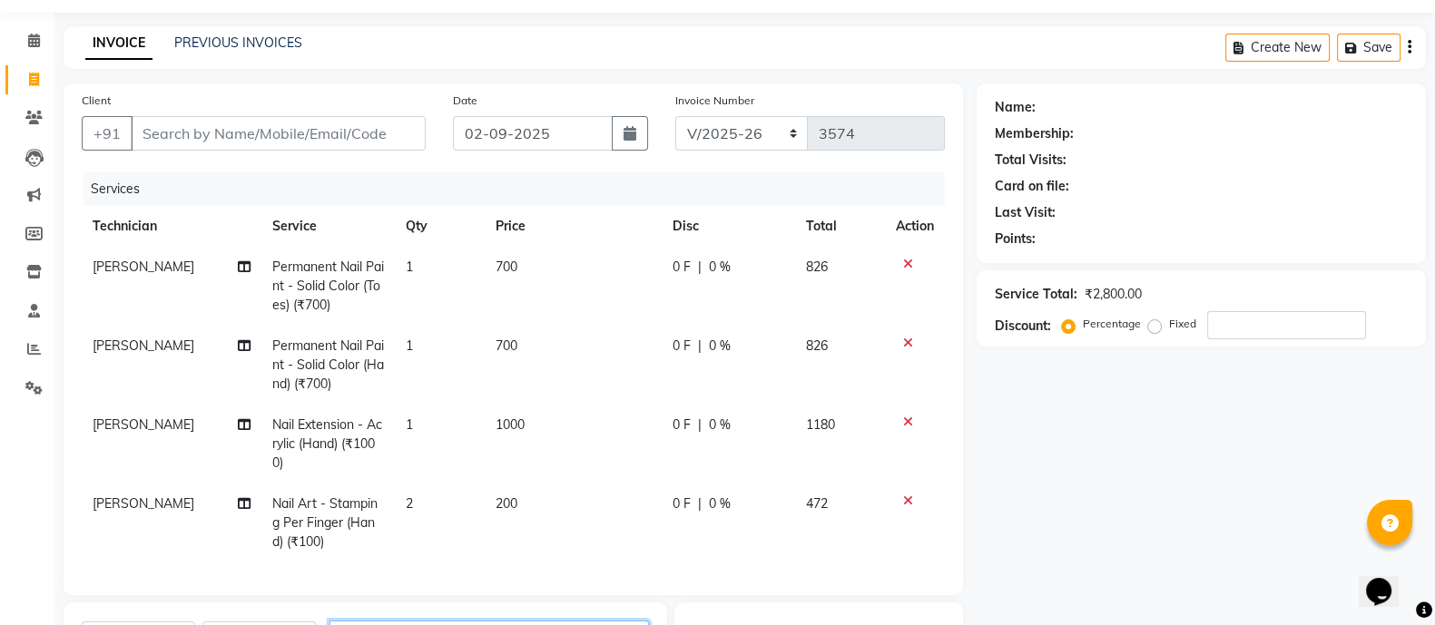
scroll to position [0, 0]
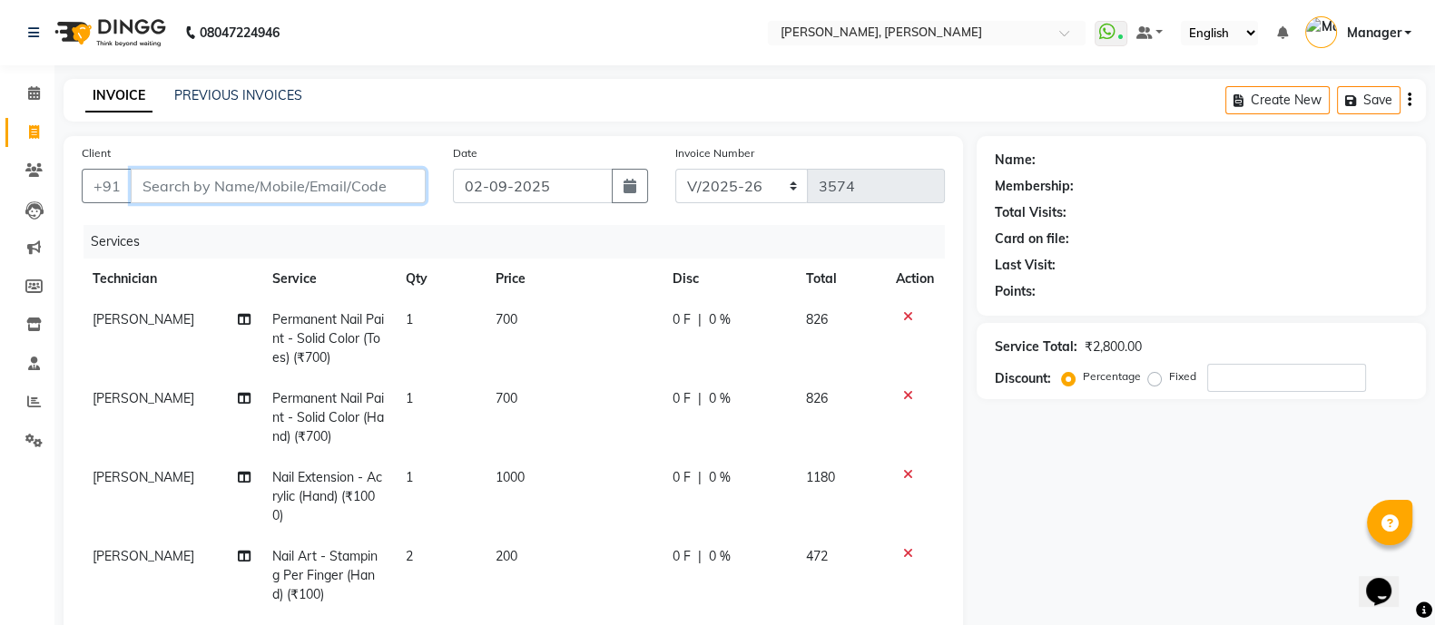
click at [300, 192] on input "Client" at bounding box center [278, 186] width 295 height 34
type input "8"
type input "0"
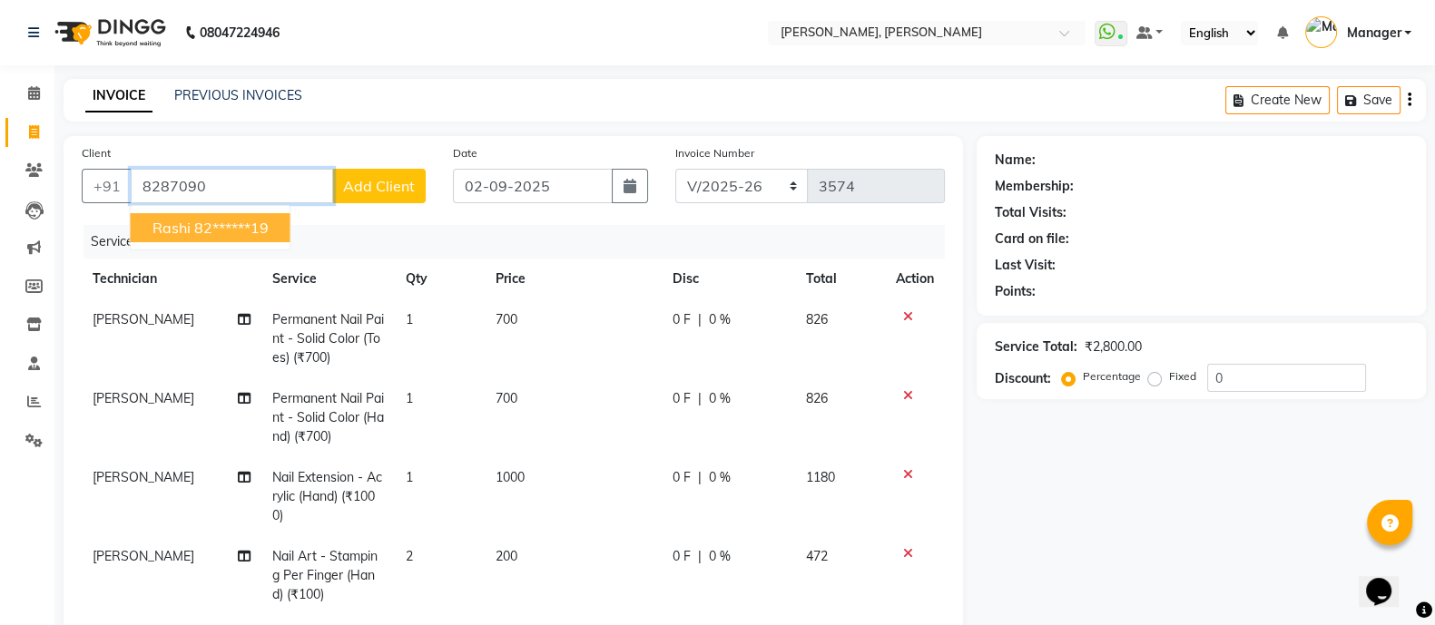
click at [218, 228] on ngb-highlight "82******19" at bounding box center [231, 228] width 74 height 18
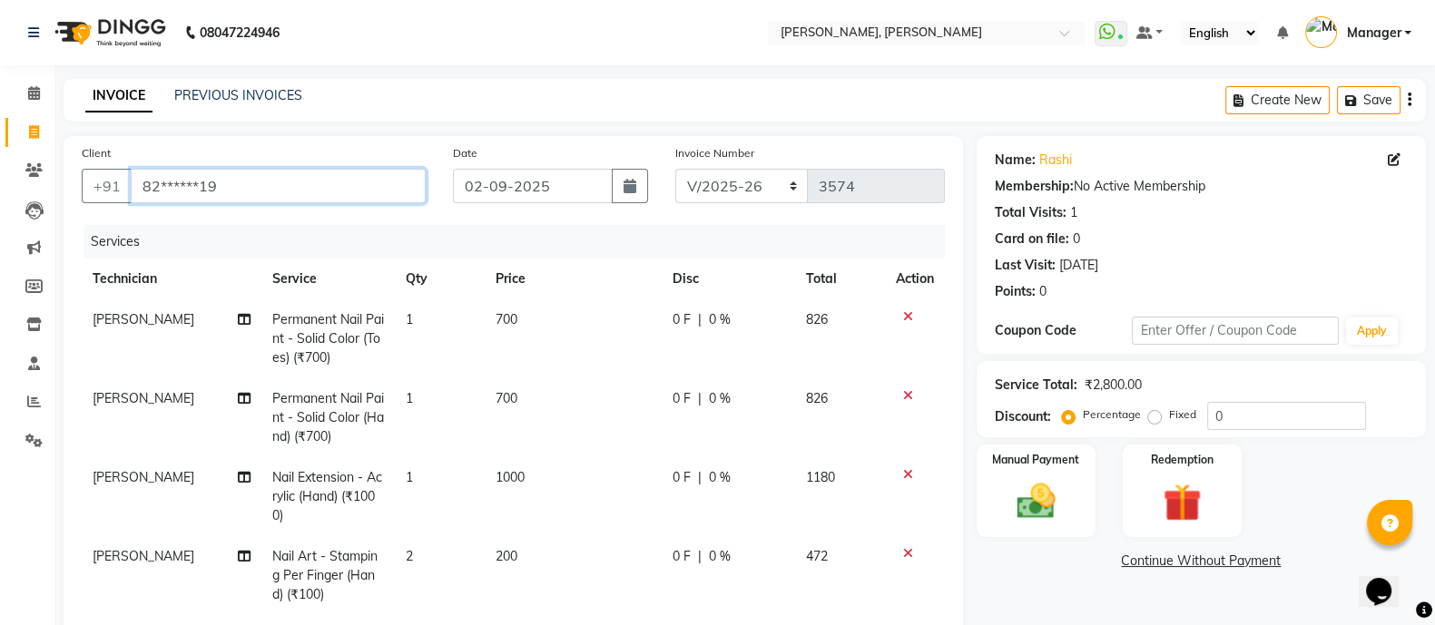
click at [267, 189] on input "82******19" at bounding box center [278, 186] width 295 height 34
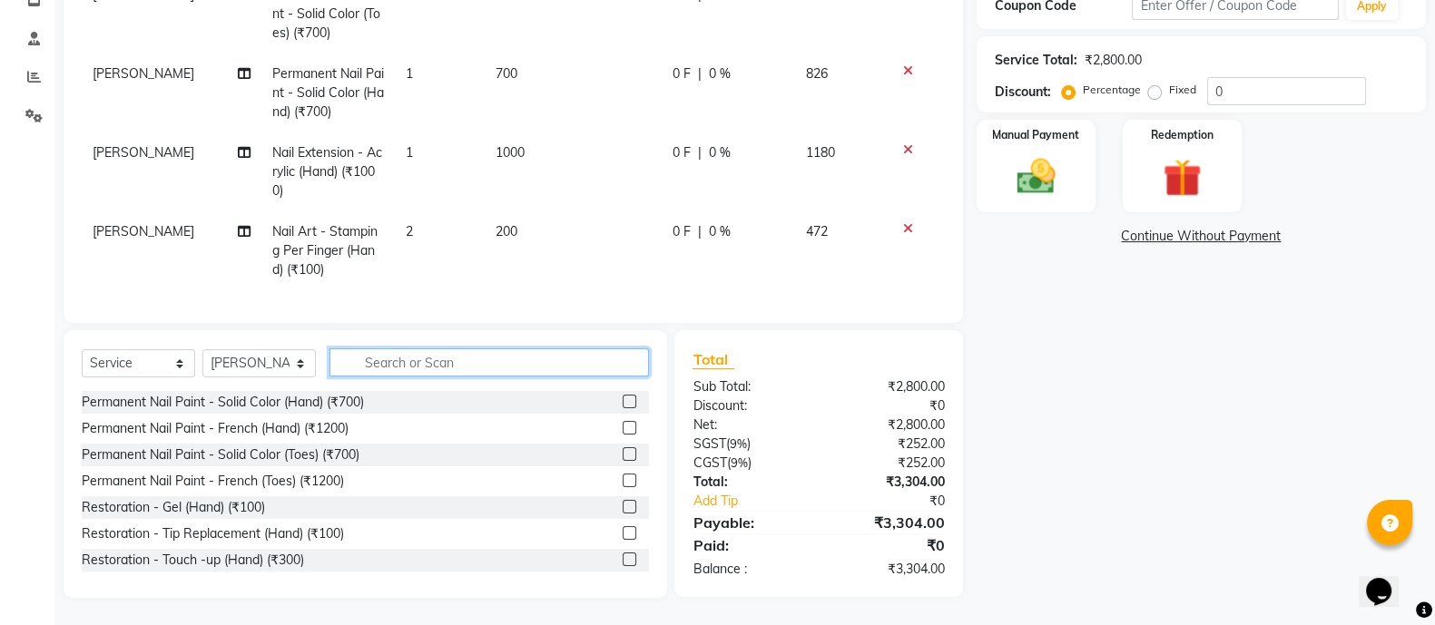
click at [440, 368] on input "text" at bounding box center [490, 363] width 320 height 28
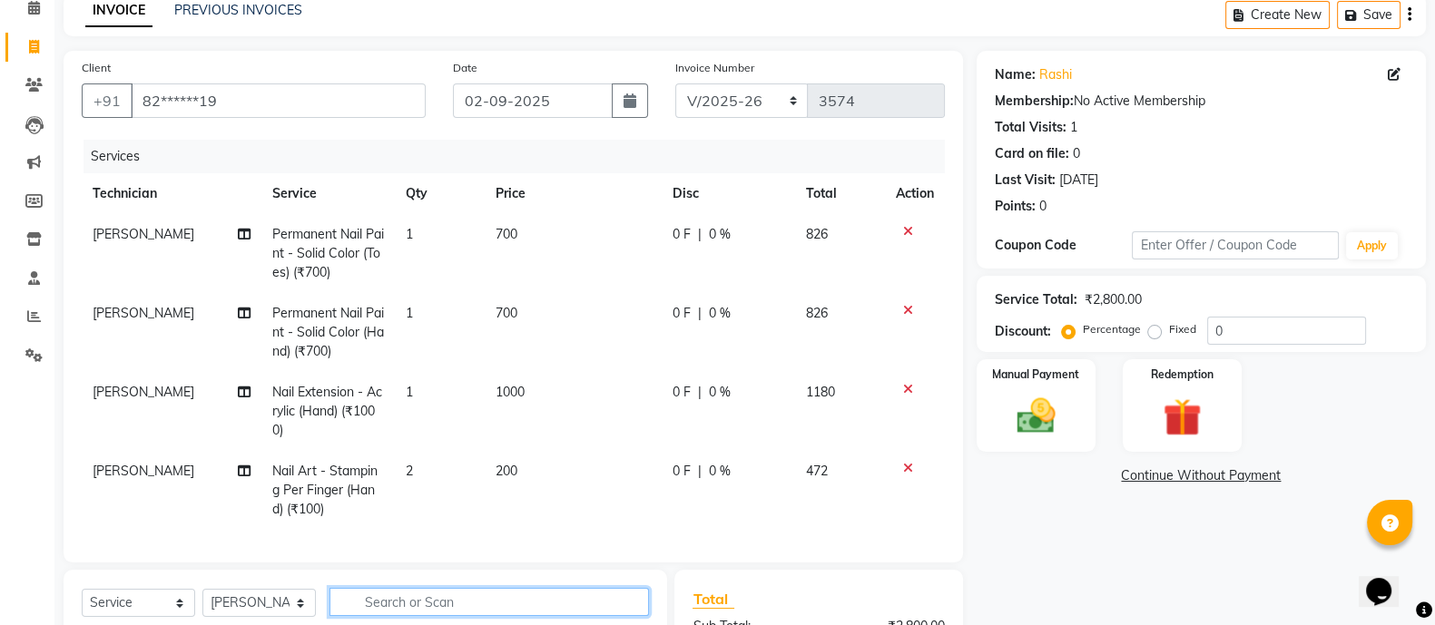
scroll to position [82, 0]
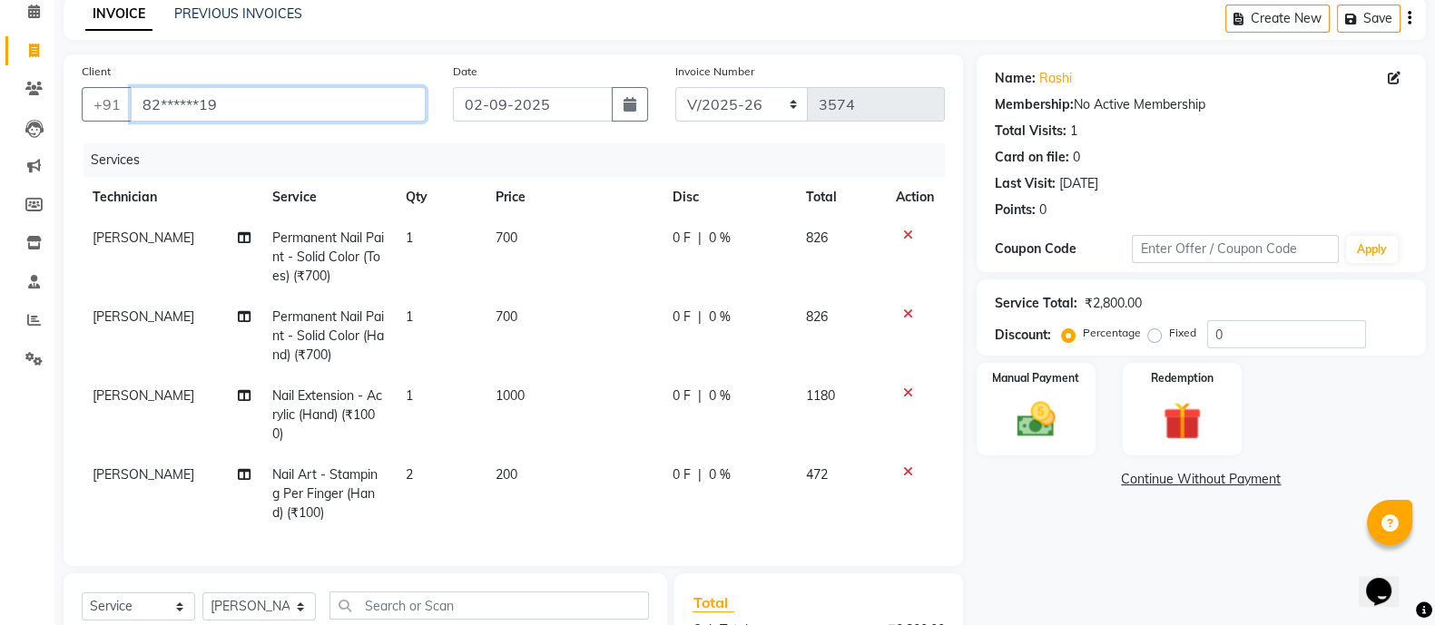
click at [260, 106] on input "82******19" at bounding box center [278, 104] width 295 height 34
type input "8"
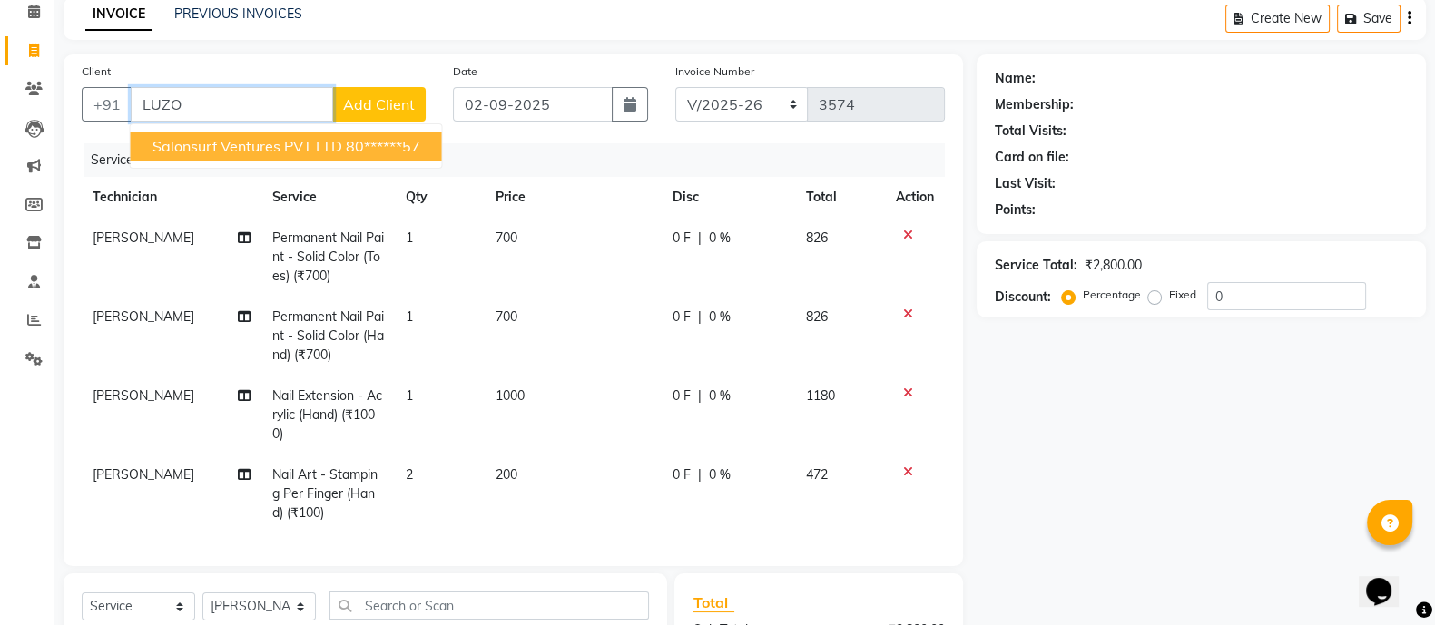
click at [287, 158] on button "Salonsurf Ventures PVT LTD 80******57" at bounding box center [286, 146] width 311 height 29
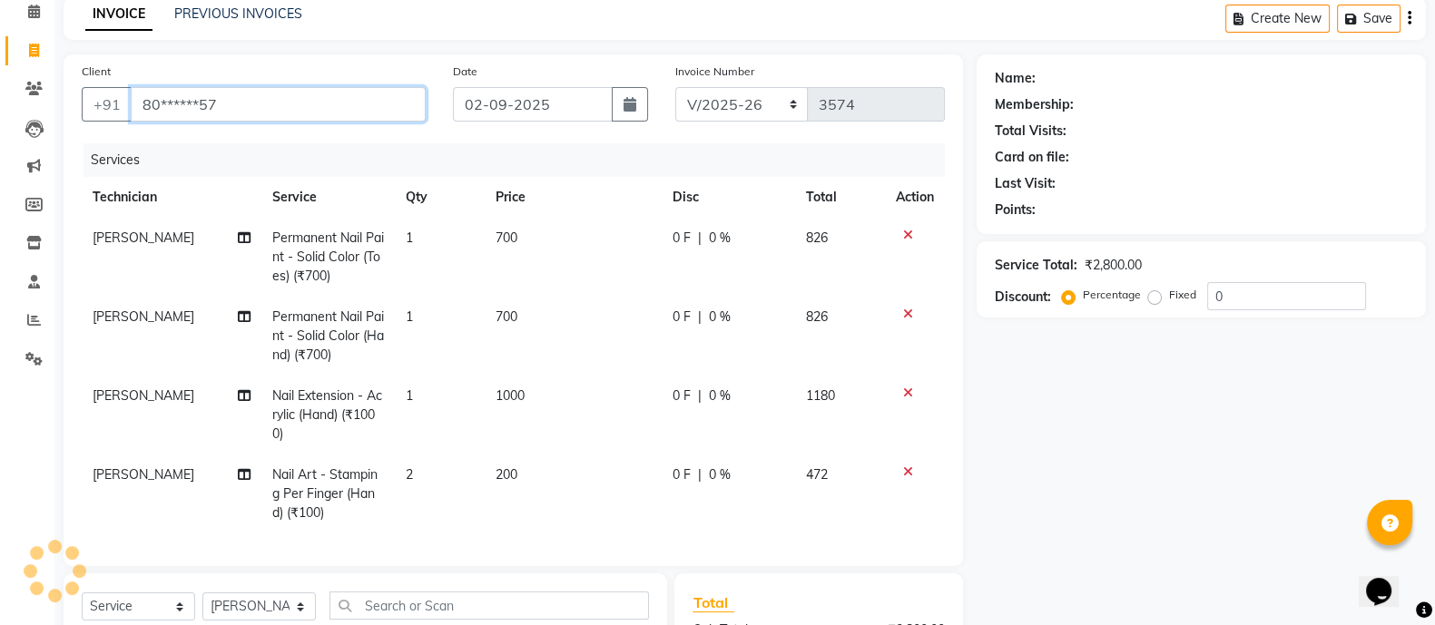
type input "80******57"
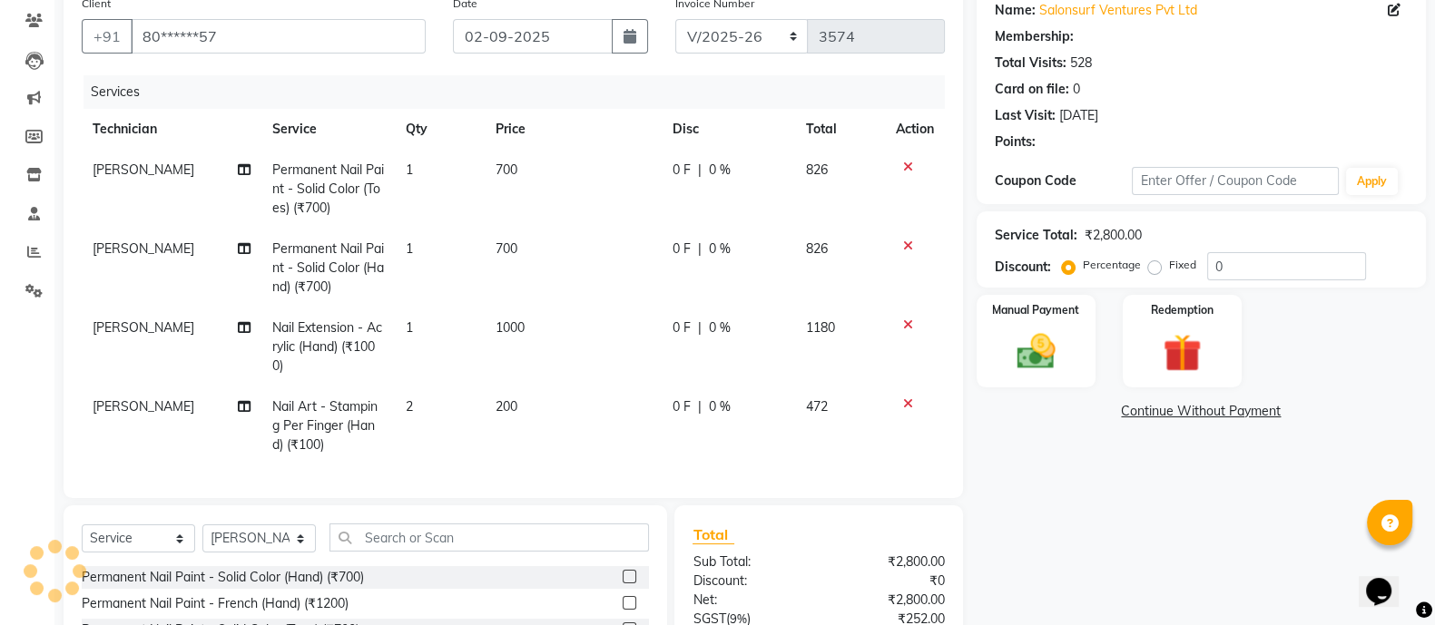
scroll to position [342, 0]
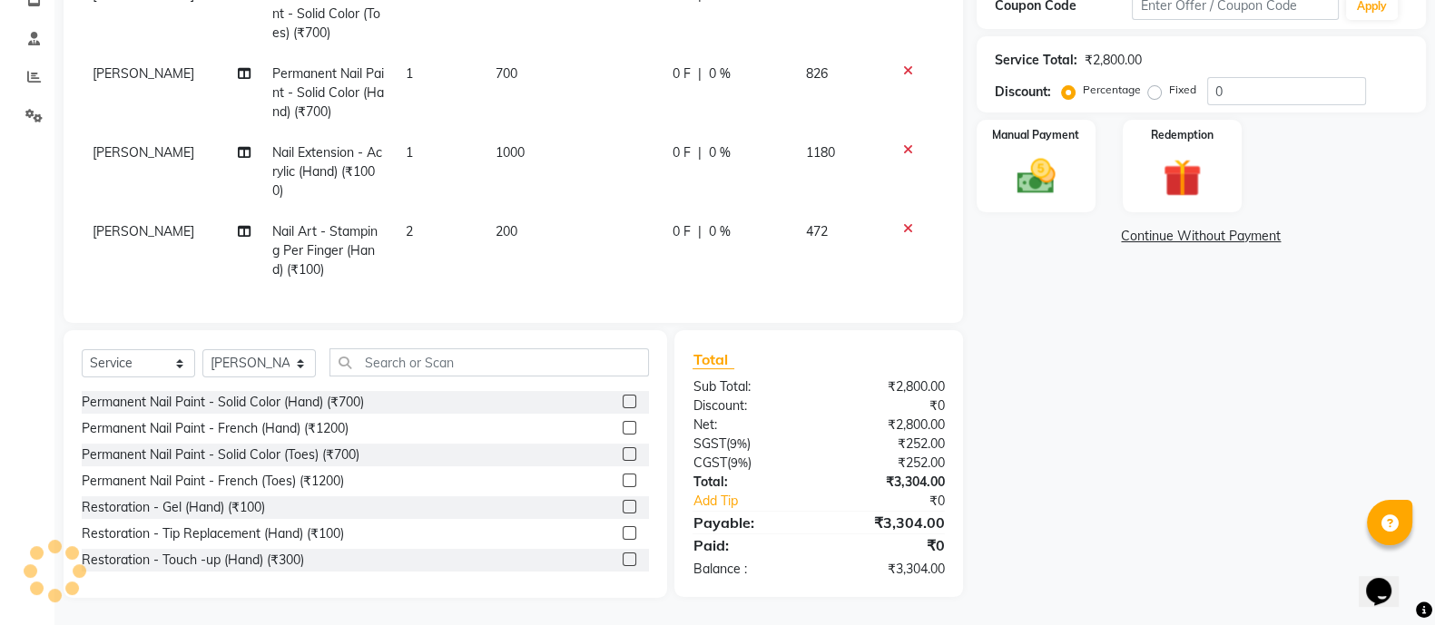
select select "1: Object"
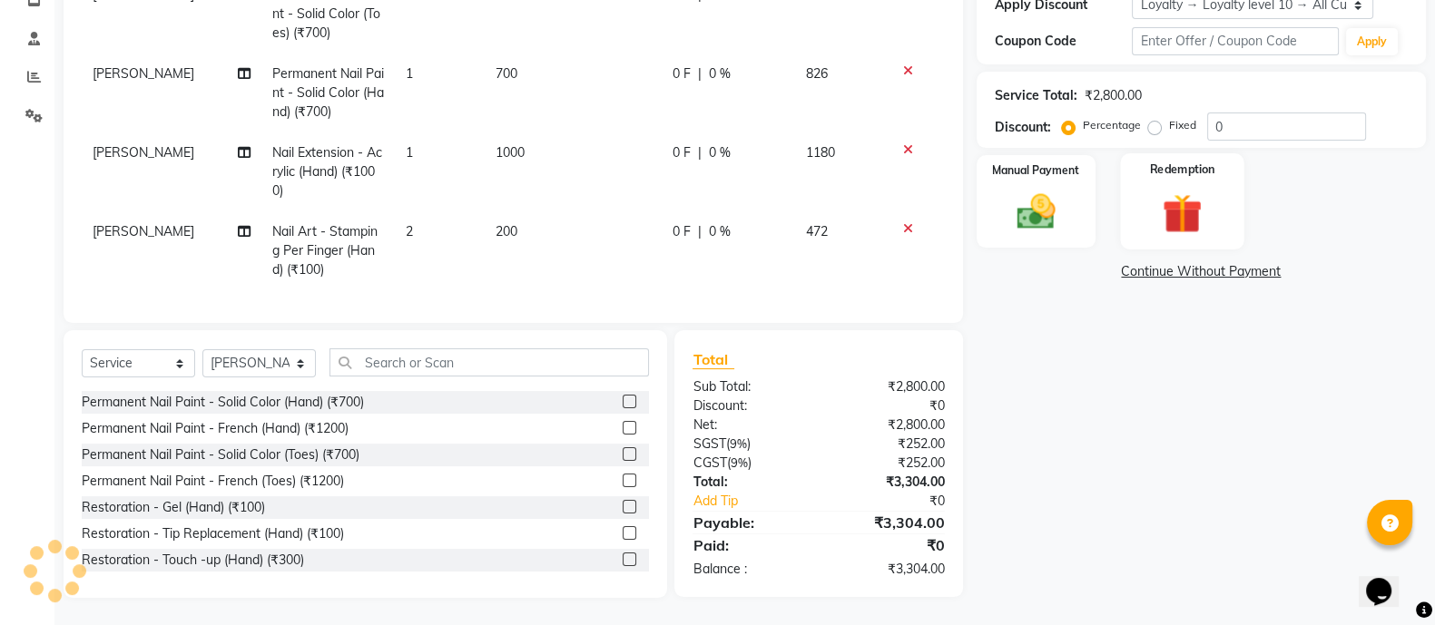
click at [1162, 190] on img at bounding box center [1182, 213] width 64 height 49
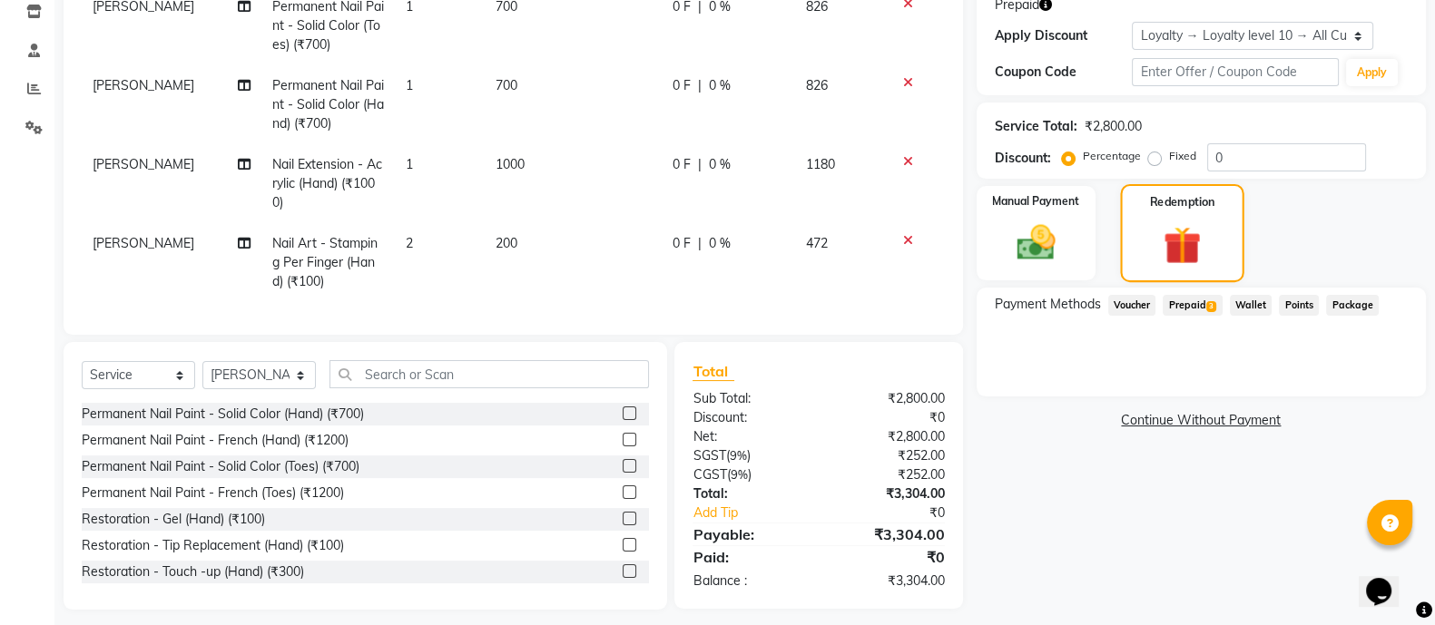
scroll to position [322, 0]
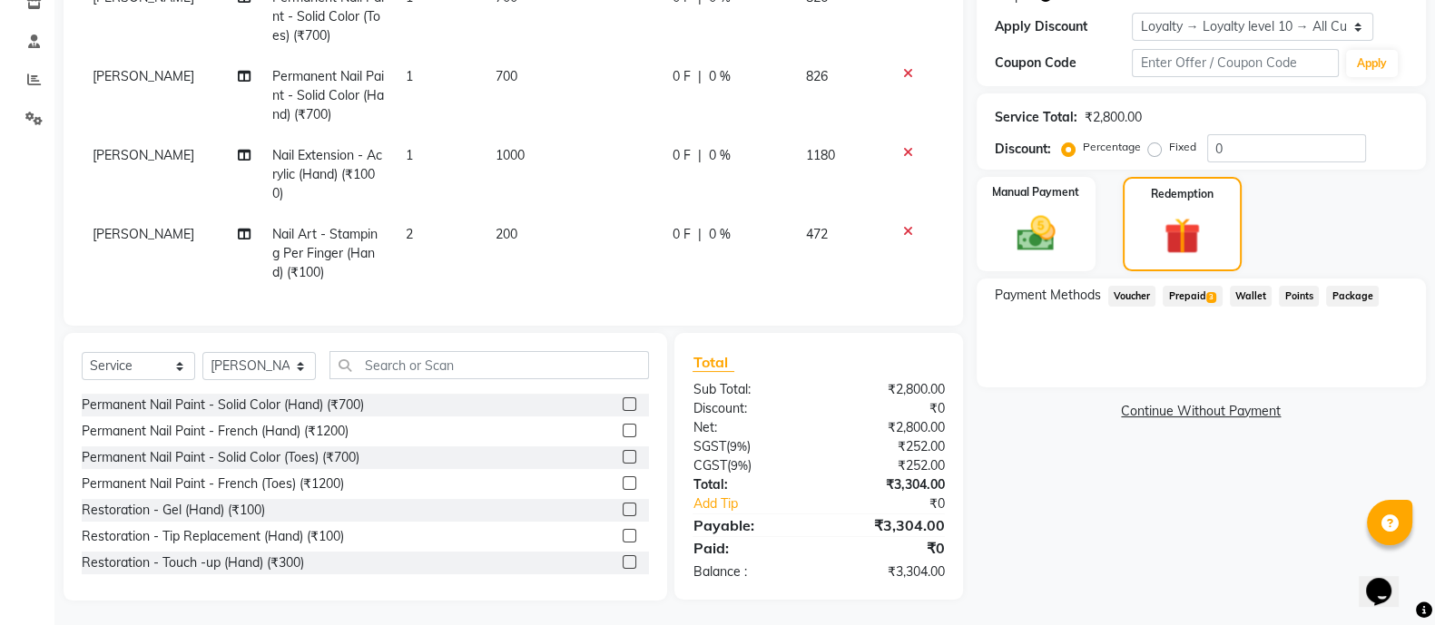
click at [1180, 289] on span "Prepaid 3" at bounding box center [1192, 296] width 59 height 21
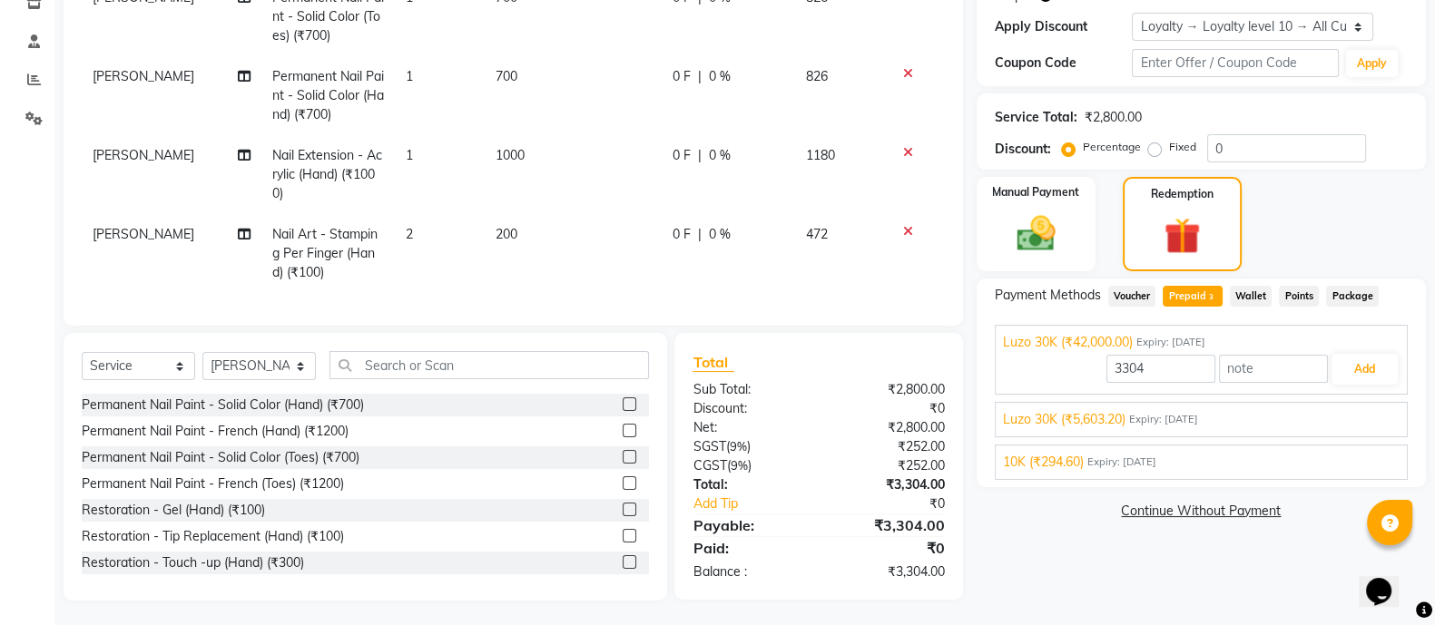
click at [1117, 411] on span "Luzo 30K (₹5,603.20)" at bounding box center [1064, 419] width 123 height 19
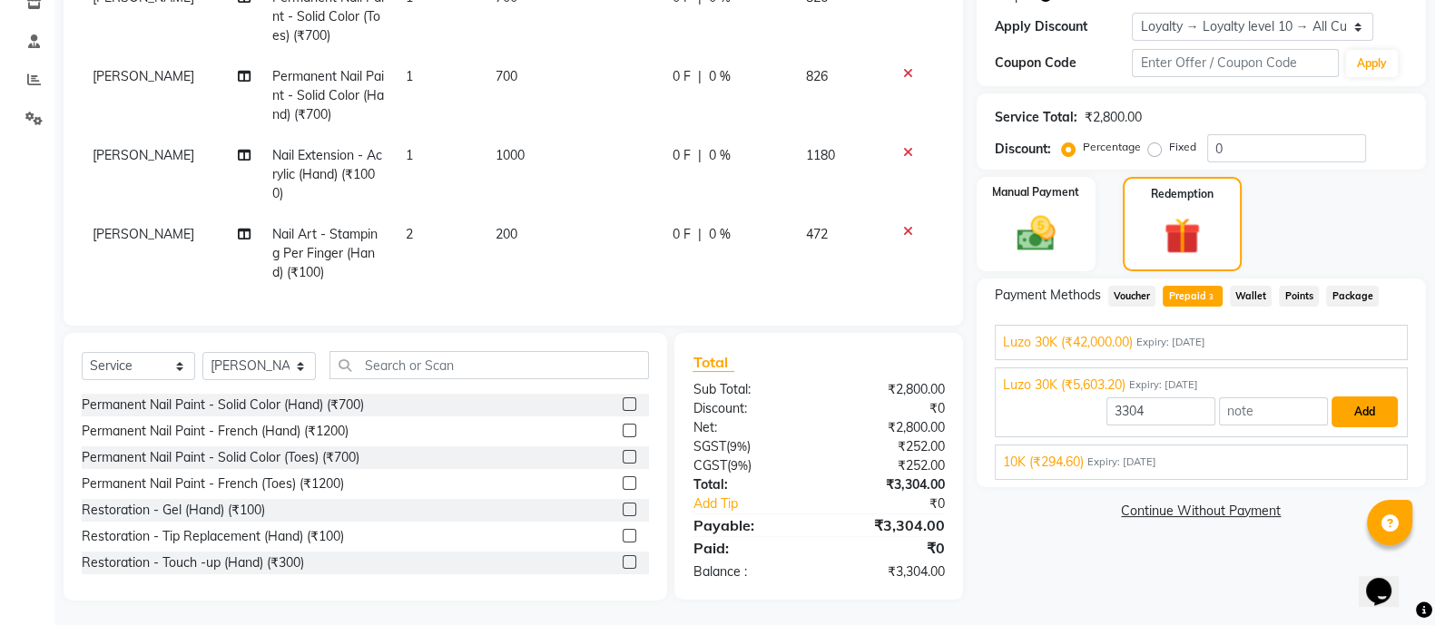
click at [1353, 404] on button "Add" at bounding box center [1365, 412] width 66 height 31
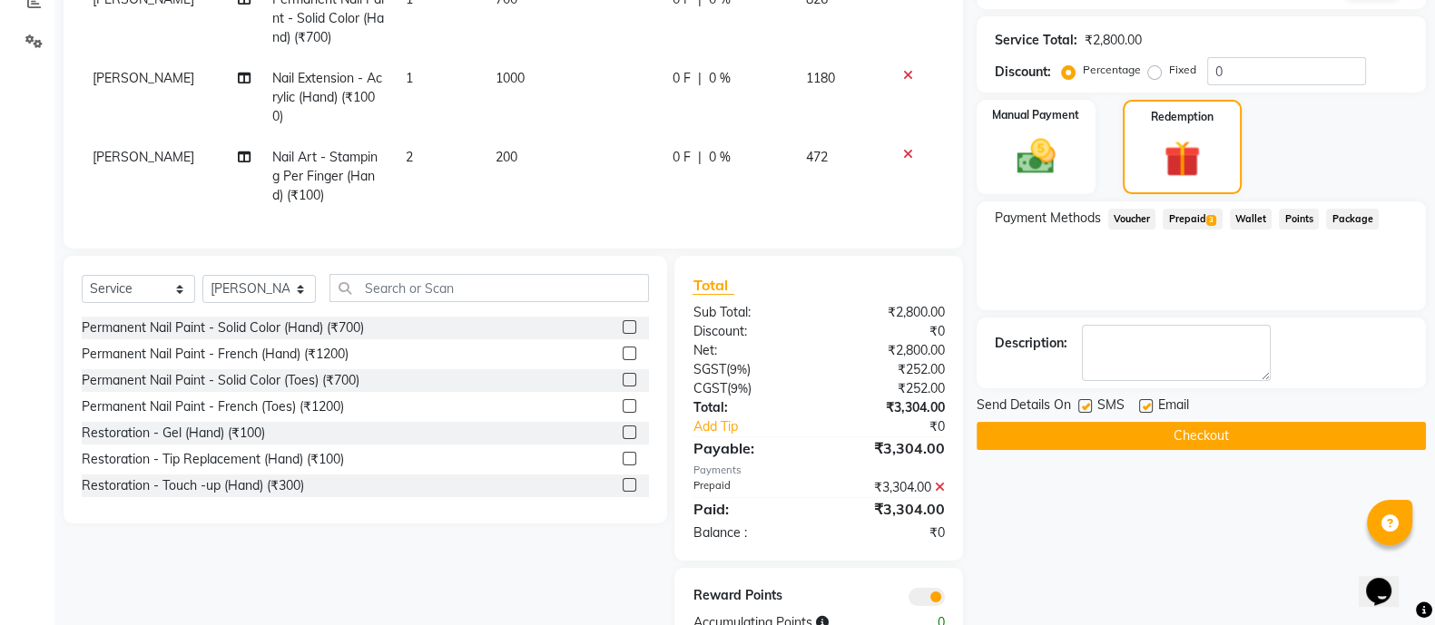
scroll to position [470, 0]
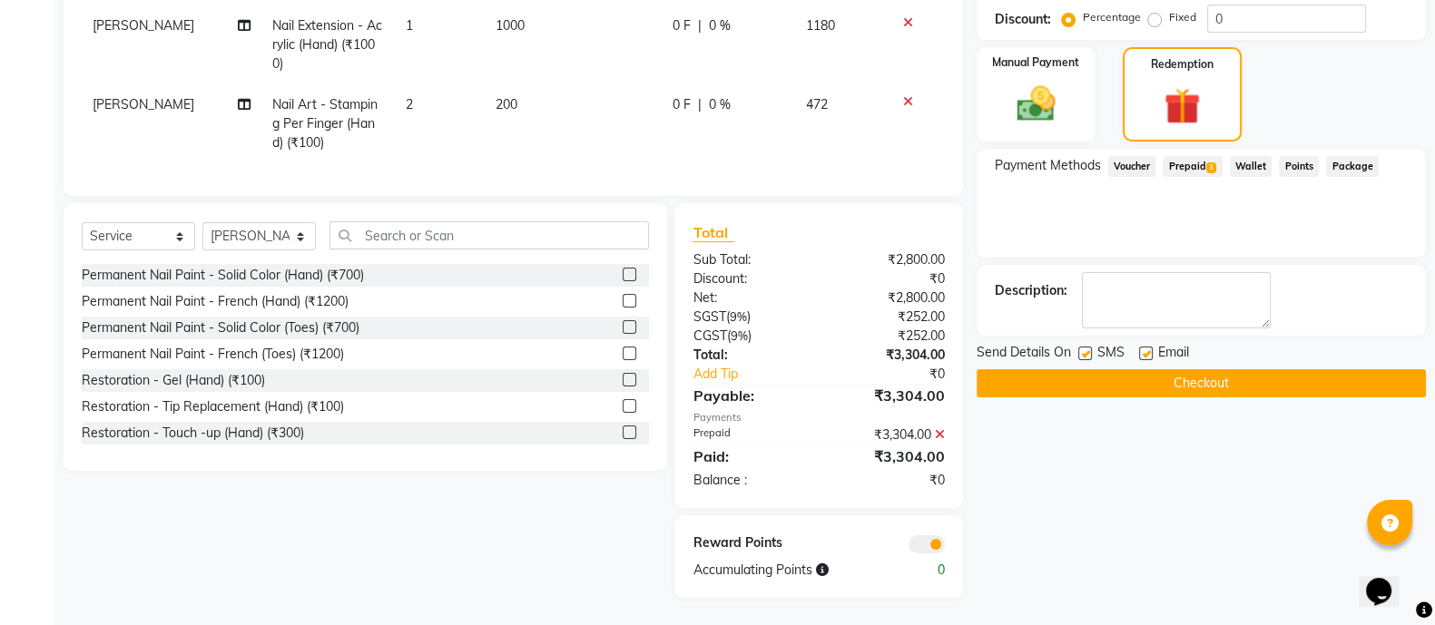
click at [1284, 376] on button "Checkout" at bounding box center [1201, 383] width 449 height 28
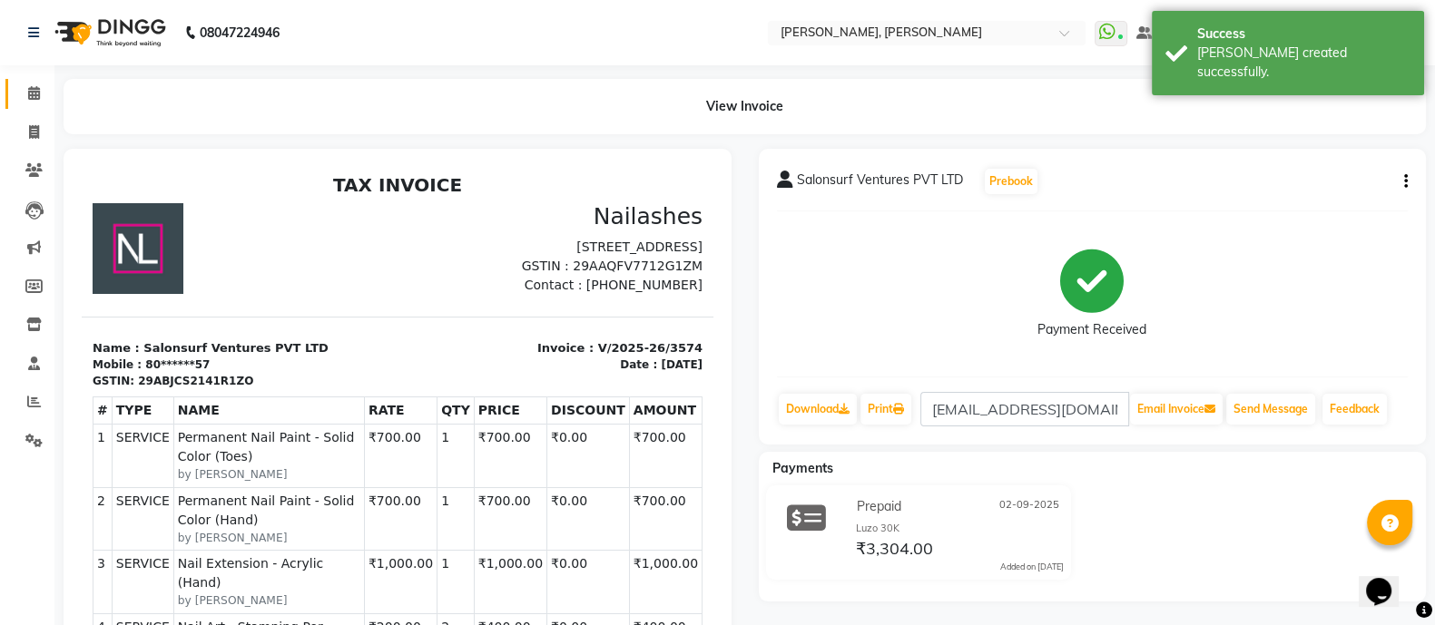
click at [15, 104] on link "Calendar" at bounding box center [27, 94] width 44 height 30
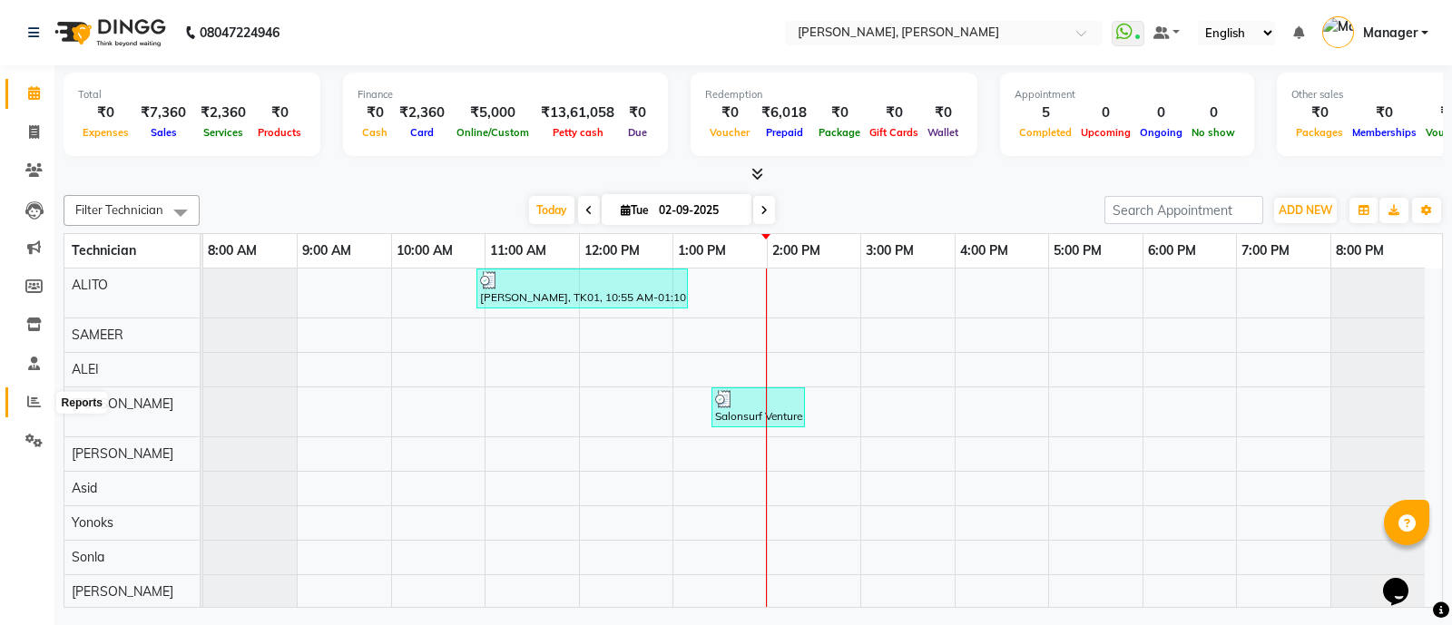
click at [32, 397] on icon at bounding box center [34, 402] width 14 height 14
